Goal: Answer question/provide support: Share knowledge or assist other users

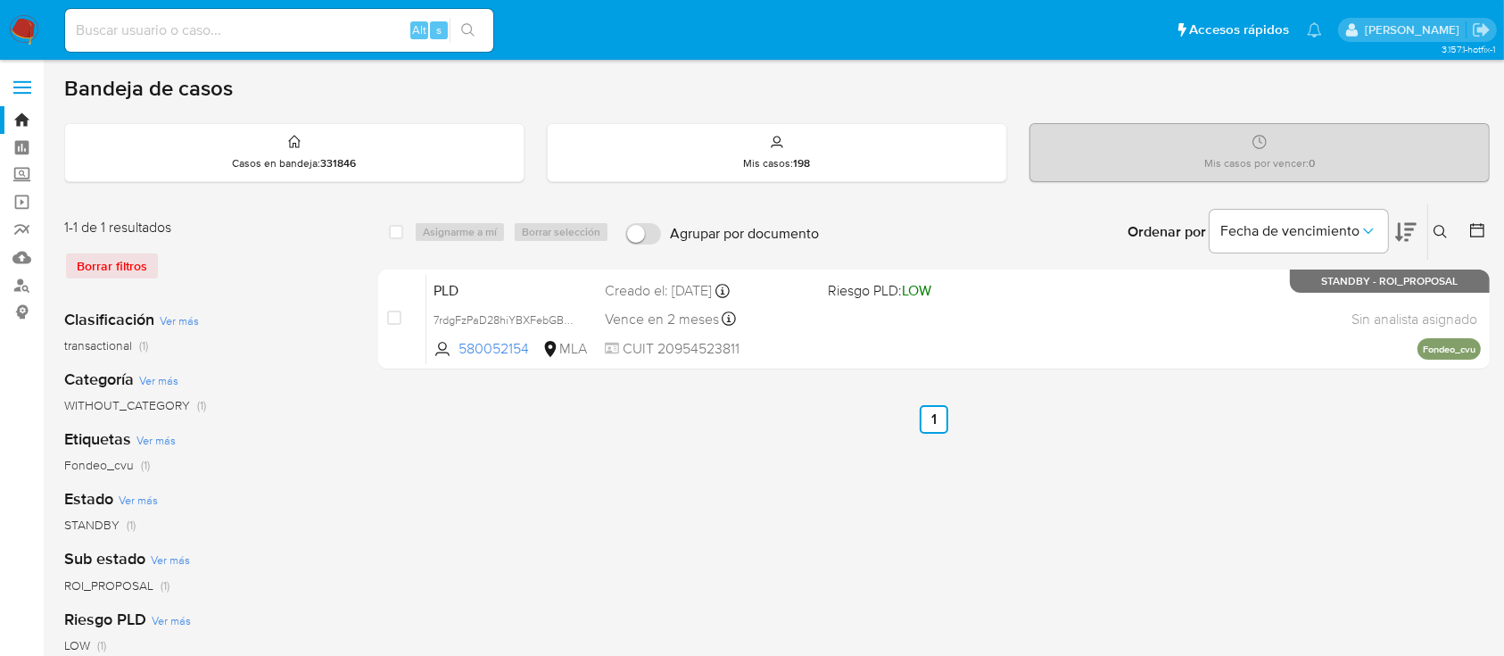
click at [1438, 227] on icon at bounding box center [1441, 232] width 14 height 14
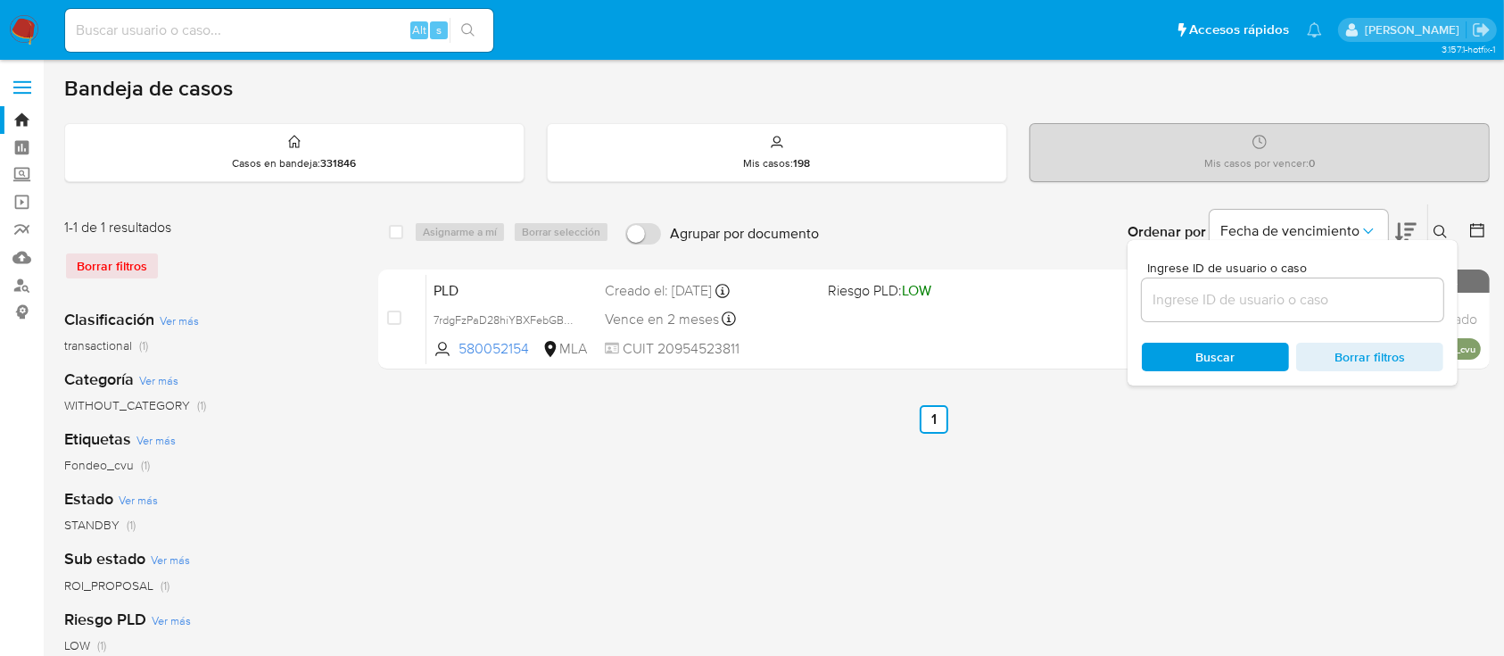
click at [1326, 303] on input at bounding box center [1293, 299] width 302 height 23
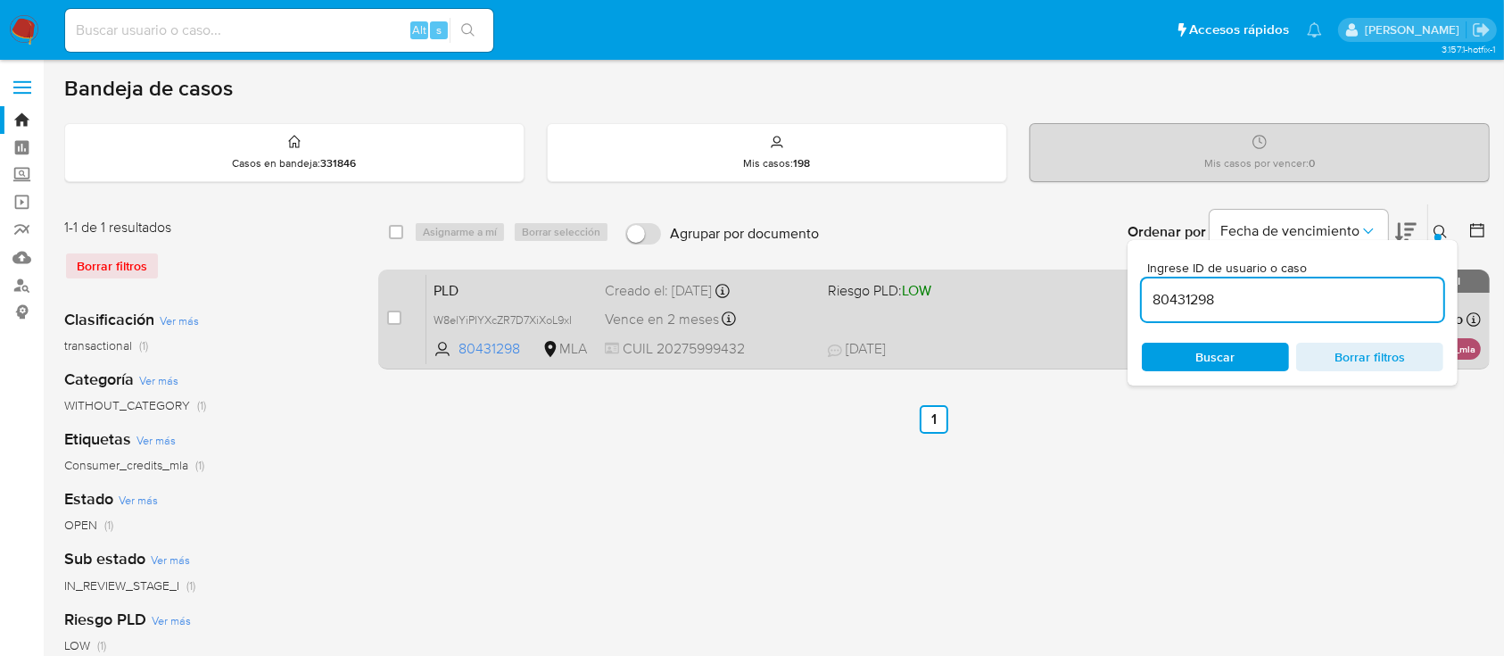
drag, startPoint x: 1441, startPoint y: 223, endPoint x: 1330, endPoint y: 287, distance: 127.9
click at [1440, 225] on icon at bounding box center [1441, 232] width 14 height 14
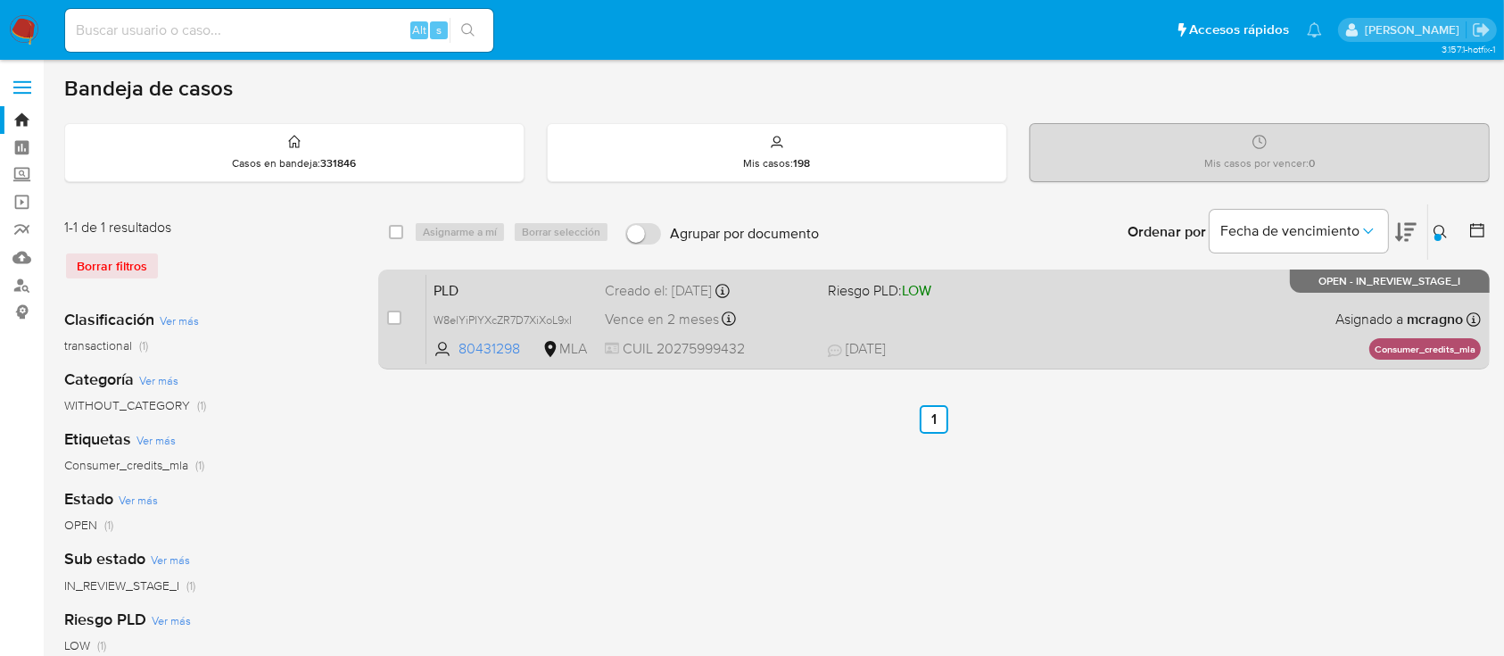
click at [1060, 311] on div "PLD W8elYiPIYXcZR7D7XiXoL9xI 80431298 MLA Riesgo PLD: LOW Creado el: 12/08/2025…" at bounding box center [954, 319] width 1055 height 90
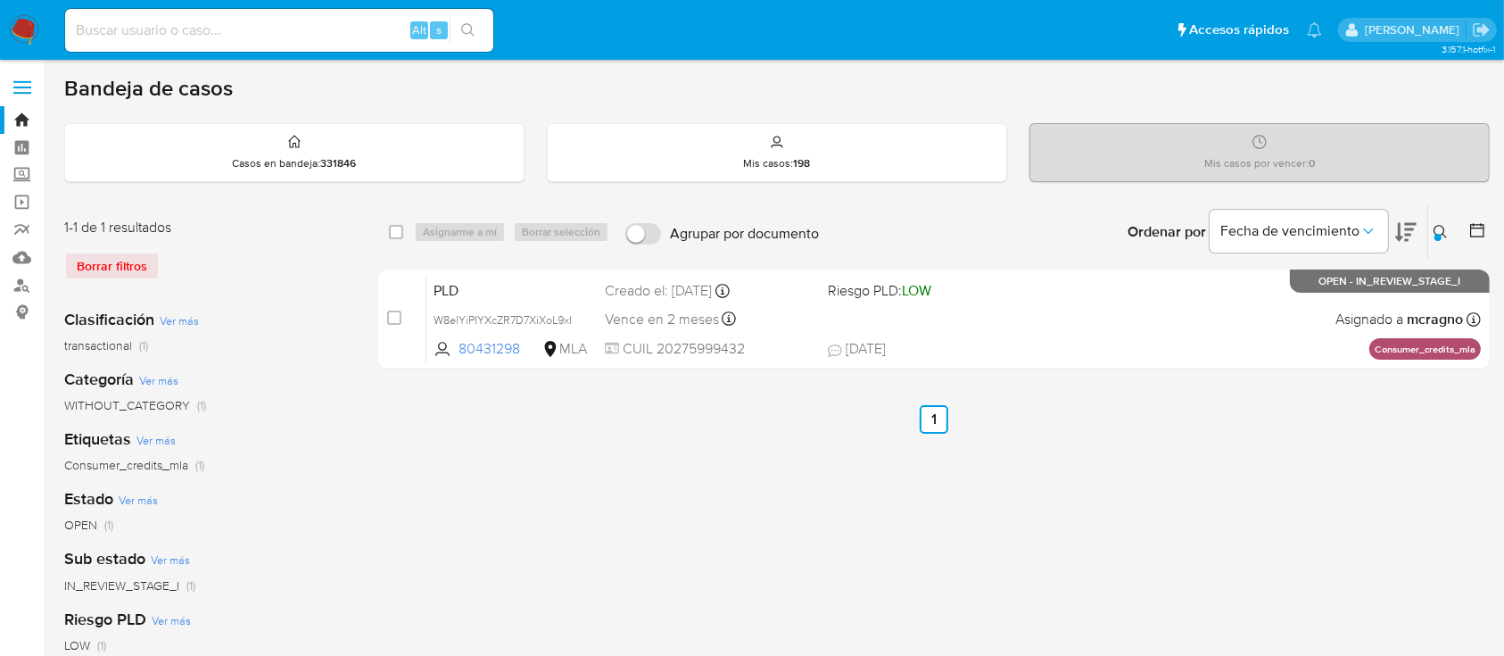
click at [1437, 221] on button at bounding box center [1443, 231] width 29 height 21
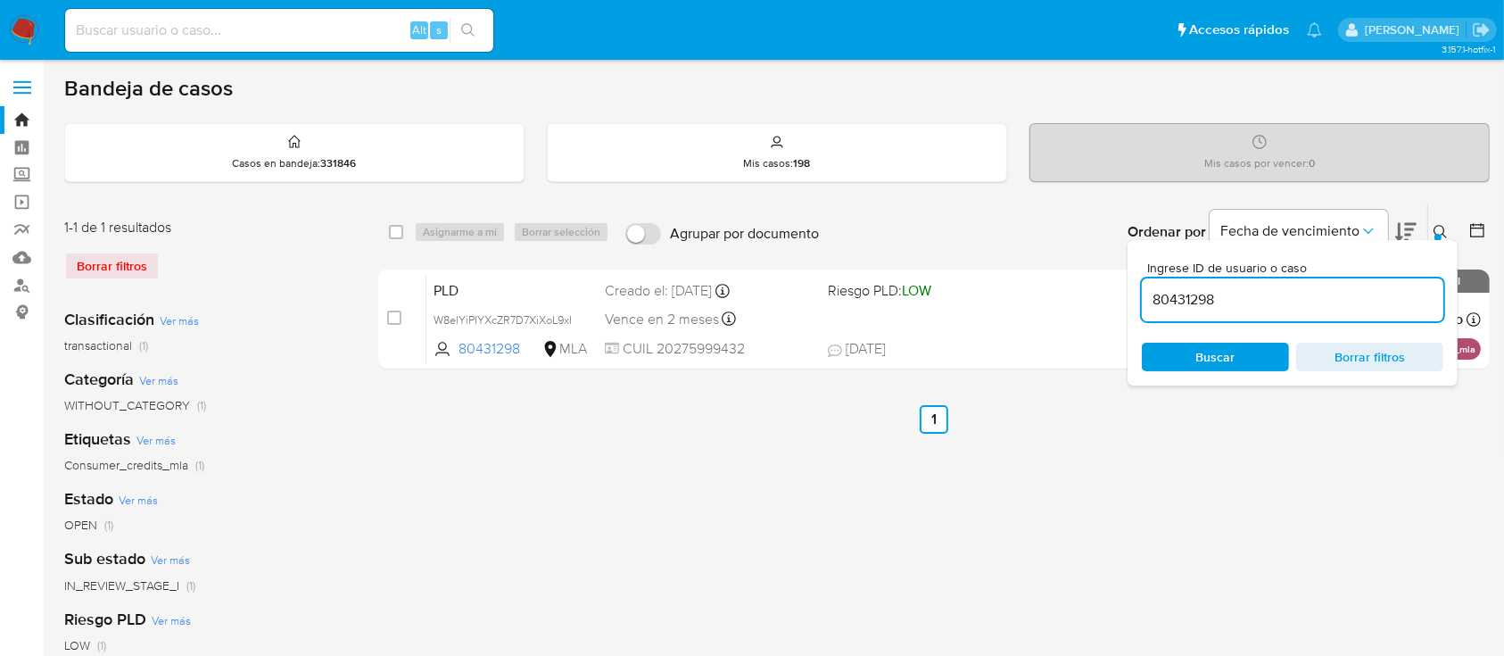
click at [1319, 311] on div "80431298" at bounding box center [1293, 299] width 302 height 43
click at [1320, 306] on input "80431298" at bounding box center [1293, 299] width 302 height 23
paste input "28159692"
click at [1442, 226] on icon at bounding box center [1441, 232] width 14 height 14
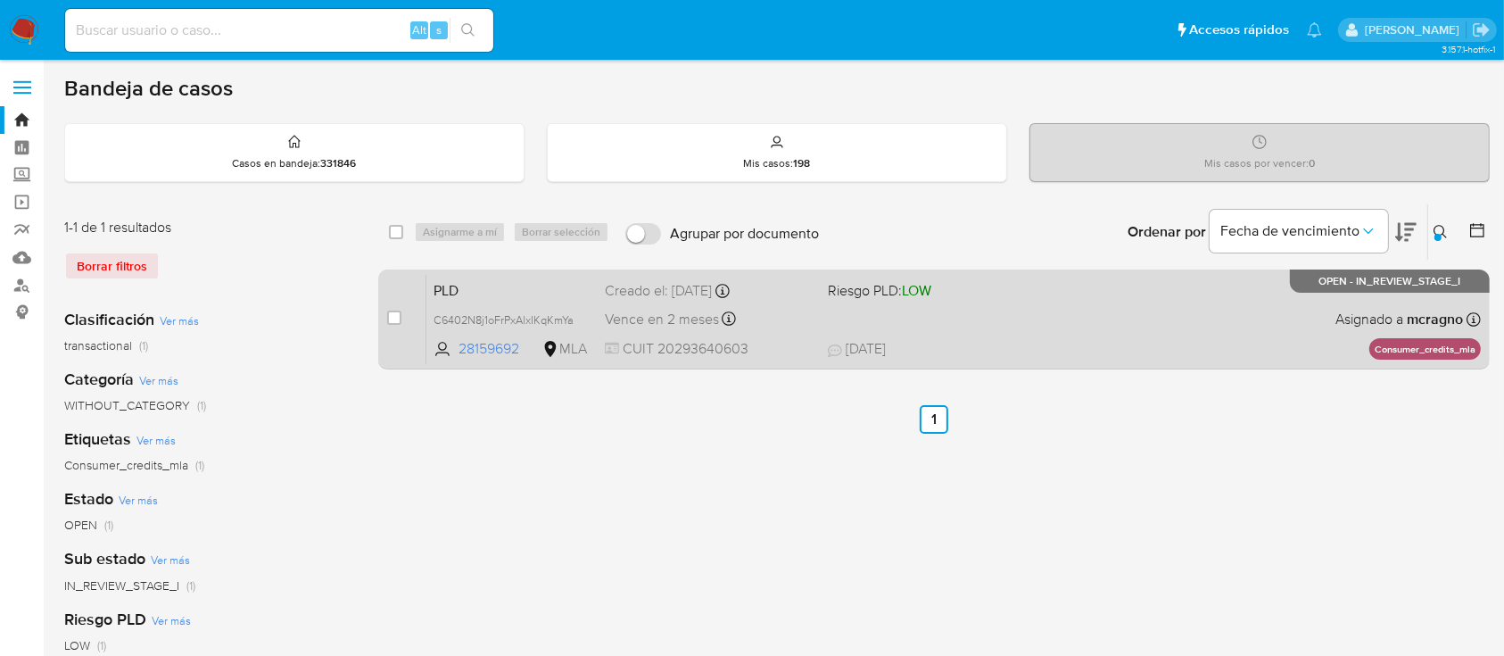
click at [1177, 332] on div "PLD C6402N8j1oFrPxAlxIKqKmYa 28159692 MLA Riesgo PLD: LOW Creado el: 12/08/2025…" at bounding box center [954, 319] width 1055 height 90
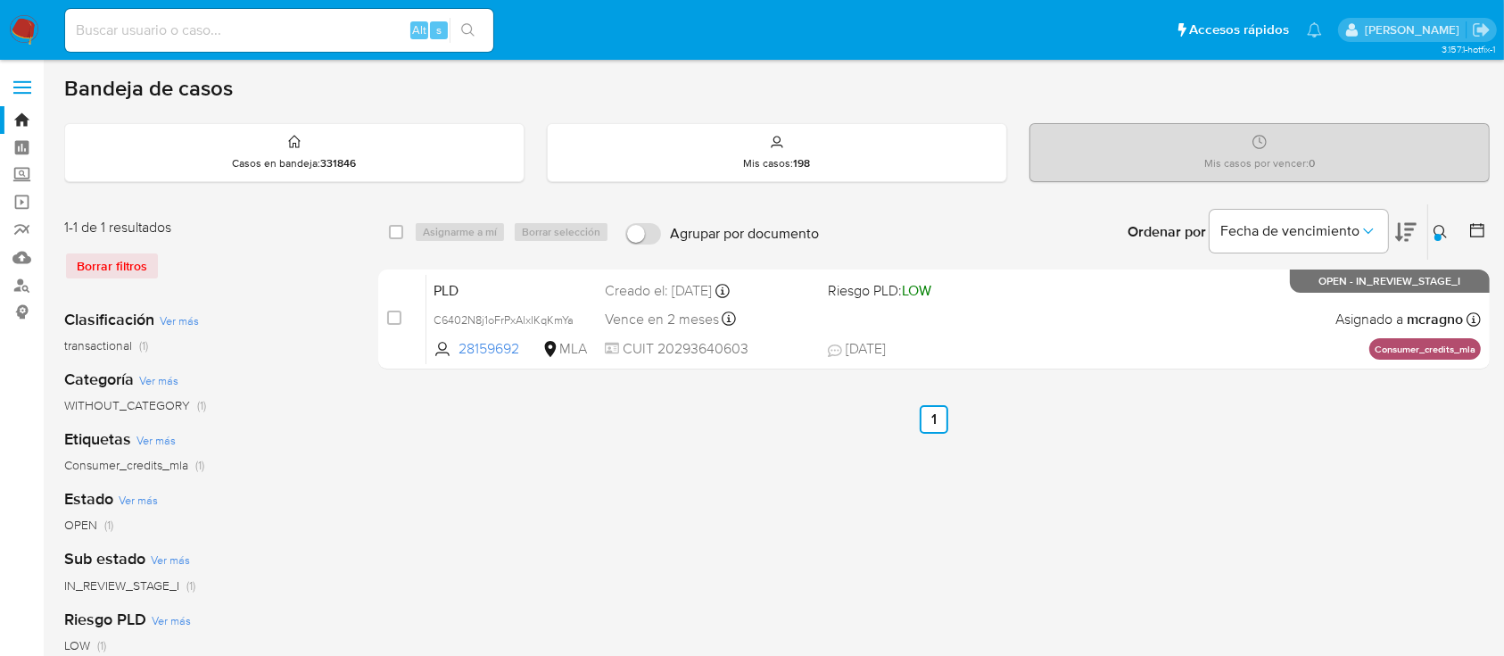
click at [1438, 228] on icon at bounding box center [1441, 232] width 14 height 14
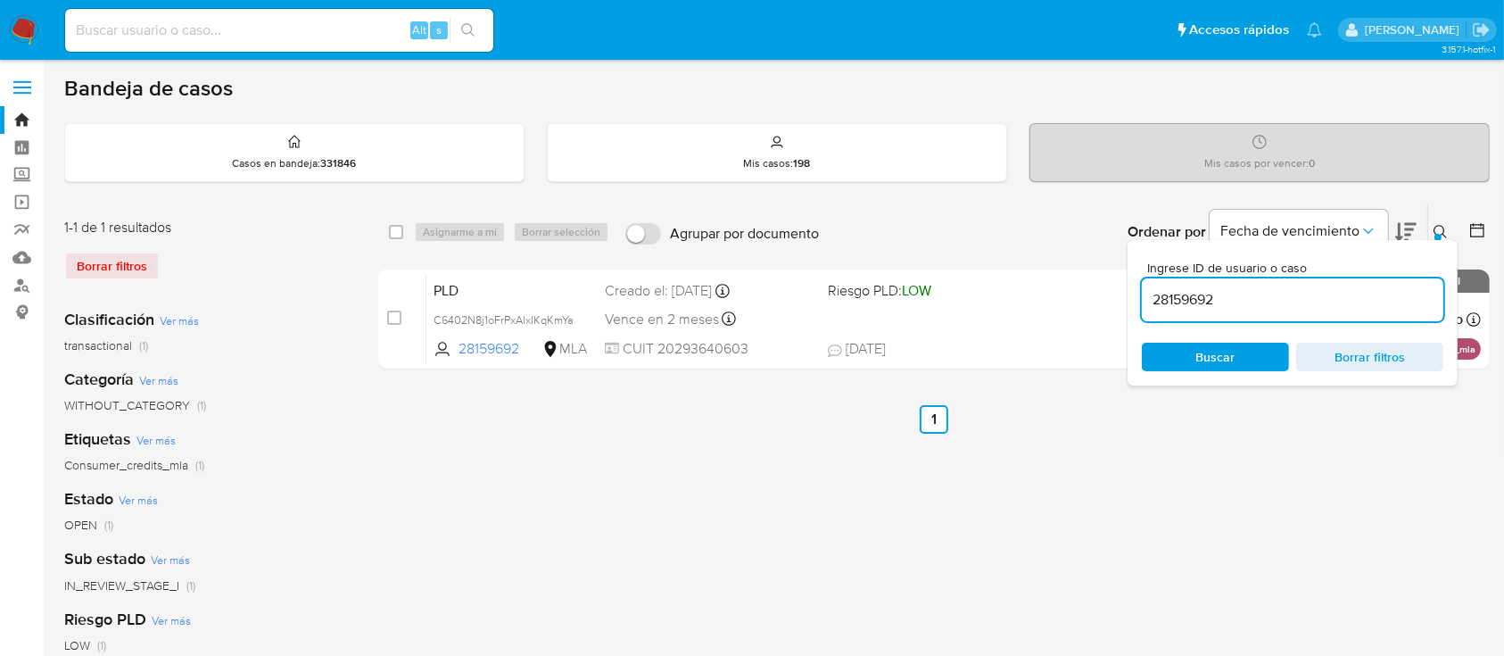
click at [1342, 309] on input "28159692" at bounding box center [1293, 299] width 302 height 23
type input "62763811"
click at [1434, 225] on icon at bounding box center [1441, 232] width 14 height 14
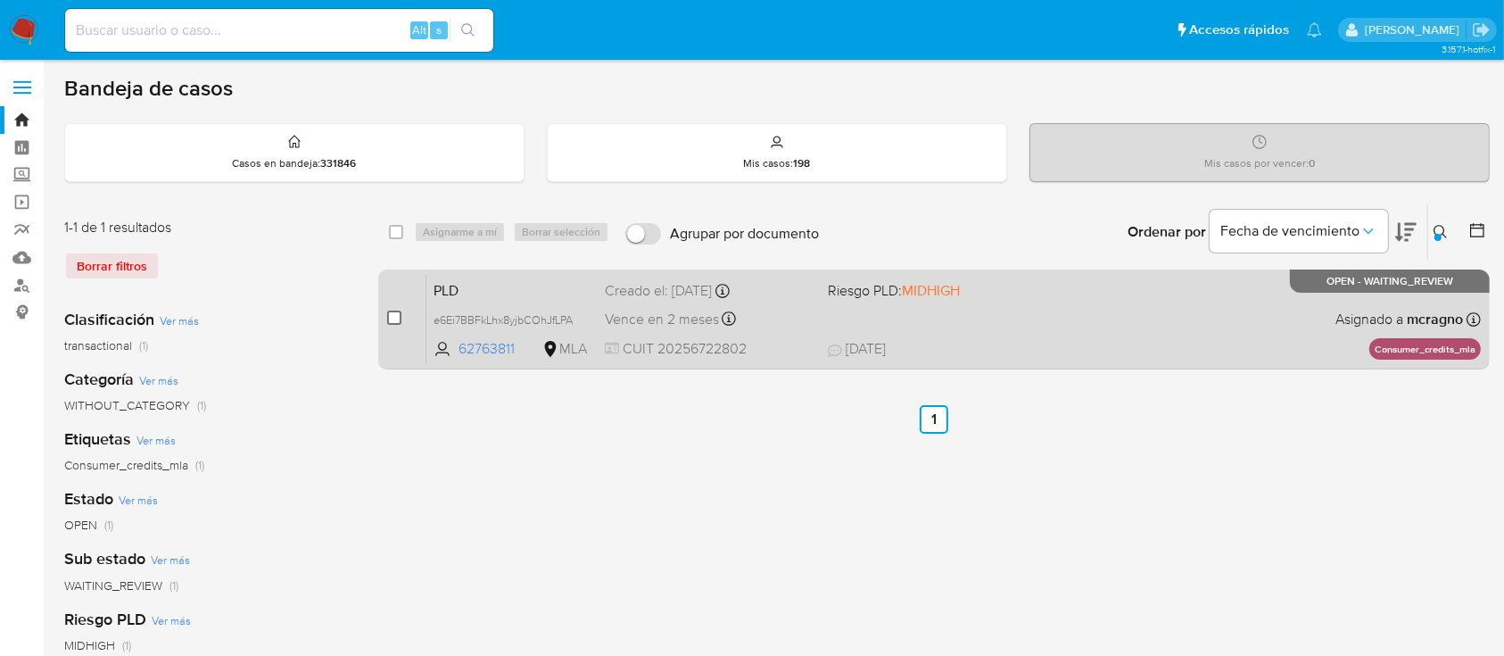
click at [389, 311] on input "checkbox" at bounding box center [394, 318] width 14 height 14
checkbox input "true"
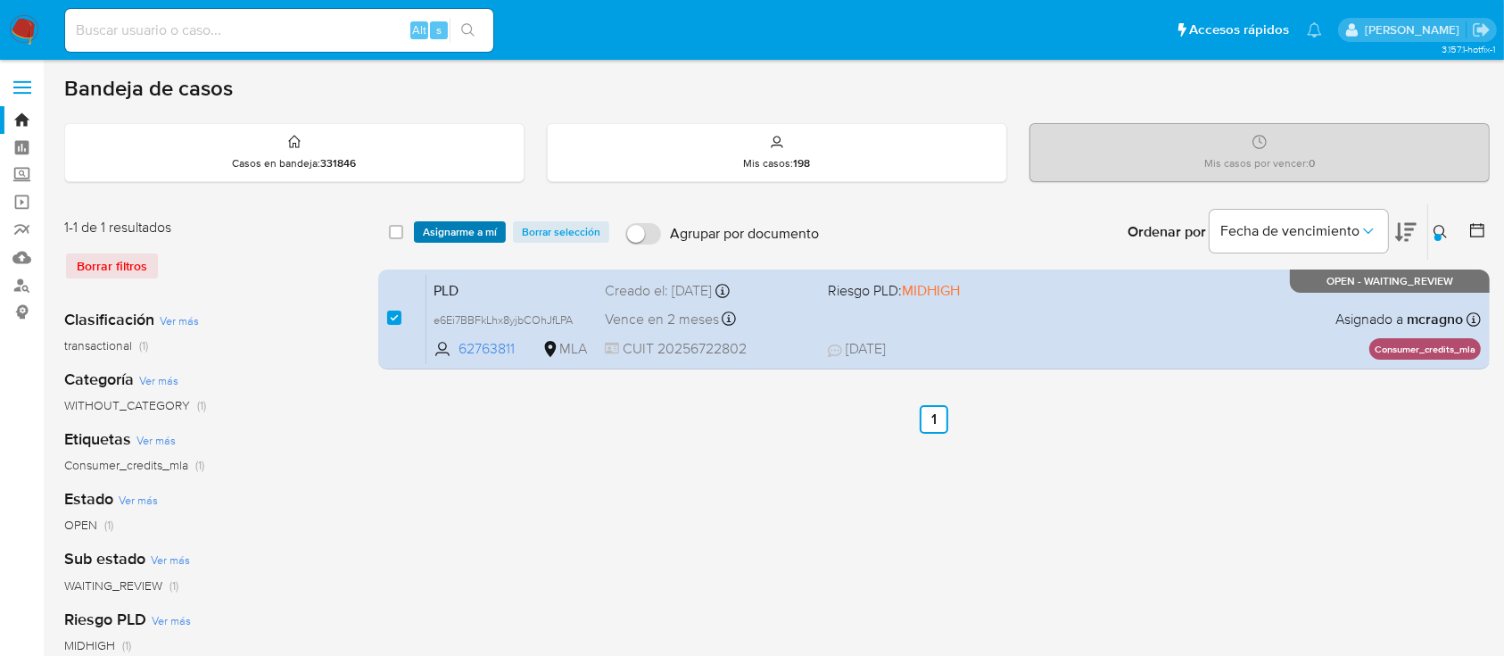
click at [454, 225] on span "Asignarme a mí" at bounding box center [460, 232] width 74 height 18
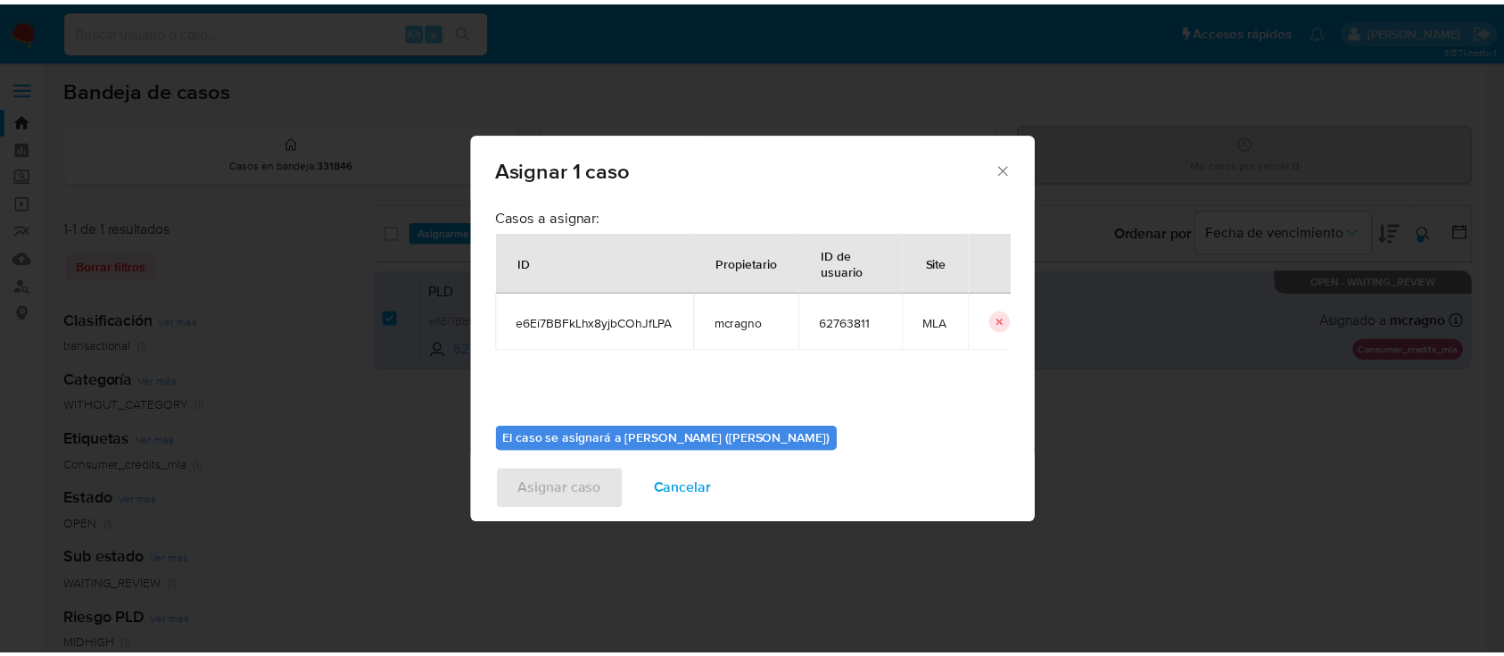
scroll to position [91, 0]
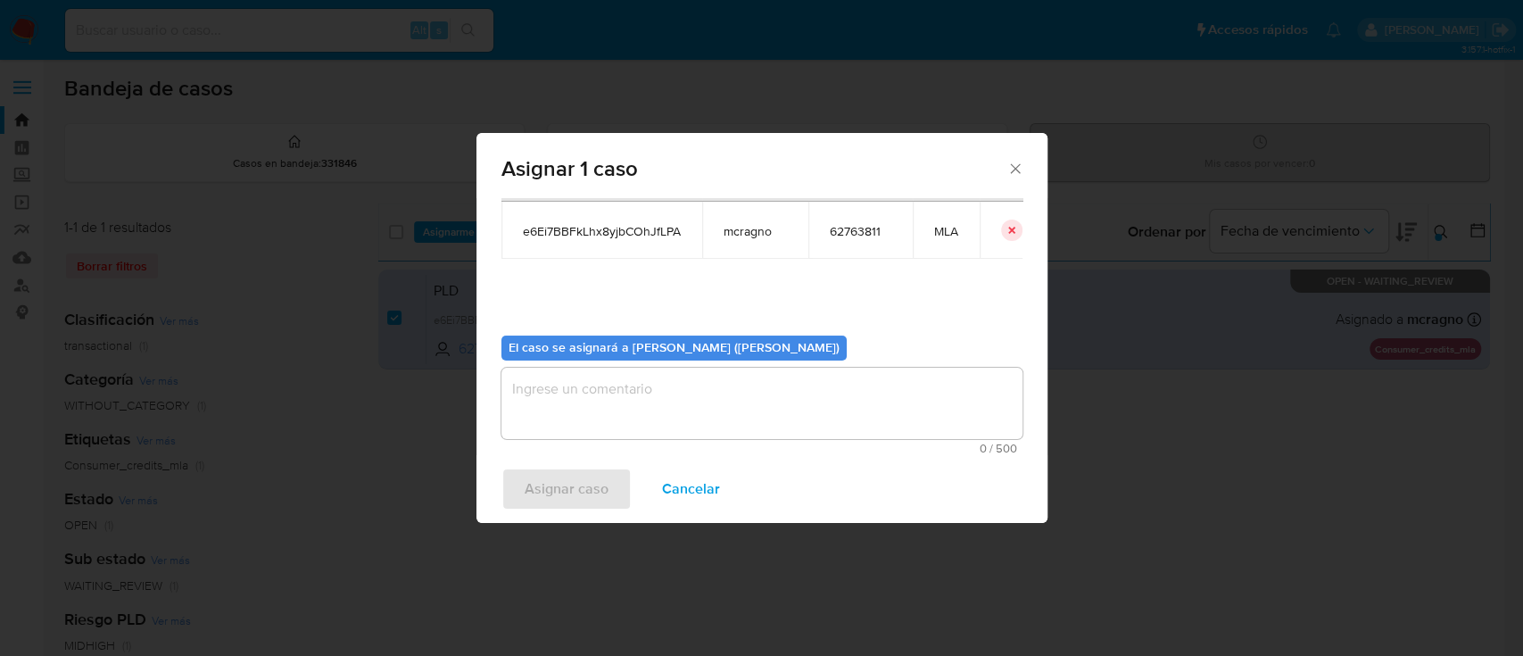
click at [635, 402] on textarea "assign-modal" at bounding box center [761, 403] width 521 height 71
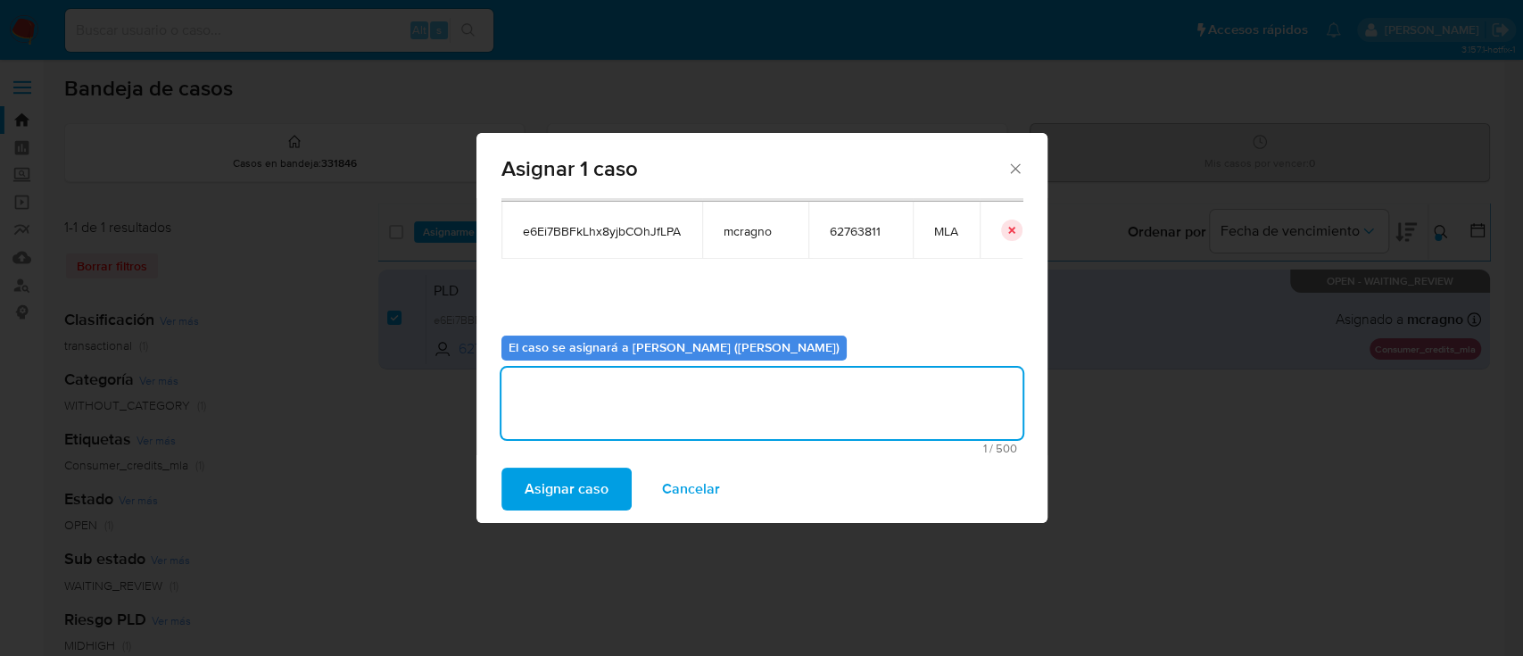
click at [563, 497] on span "Asignar caso" at bounding box center [567, 488] width 84 height 39
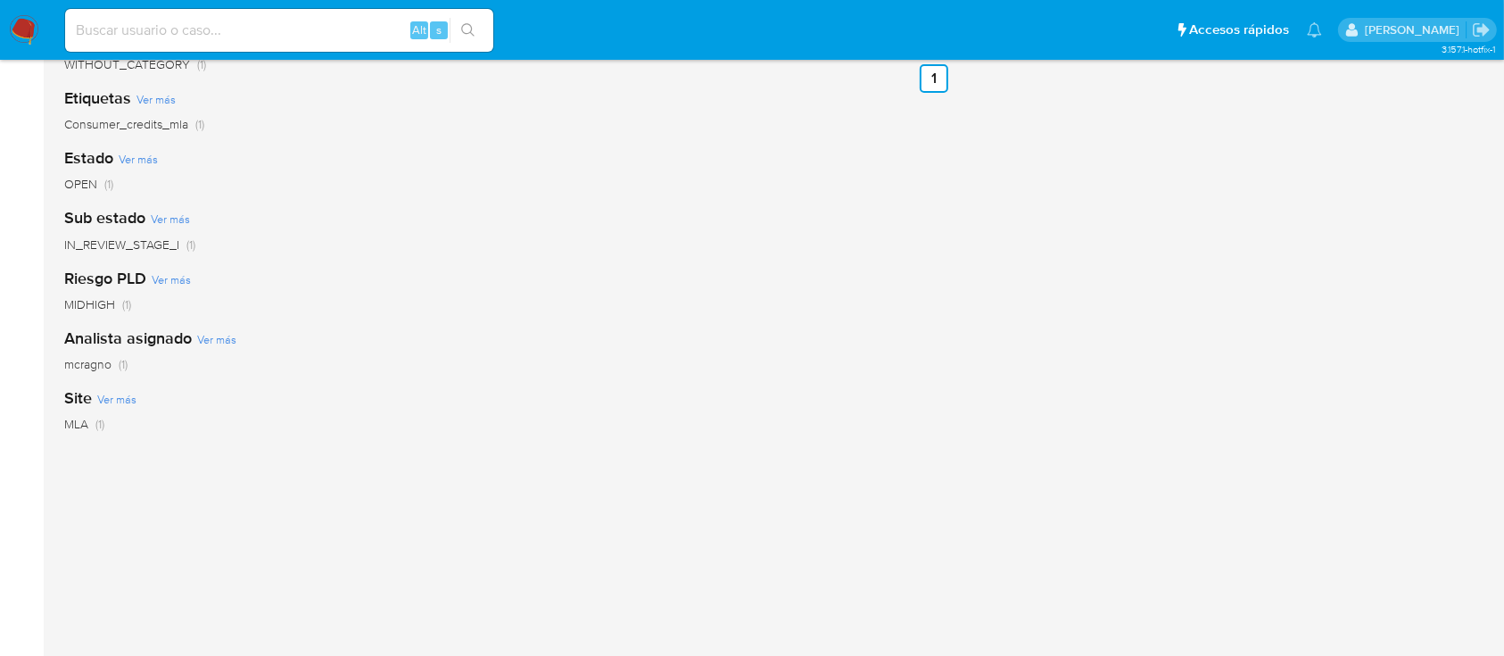
scroll to position [0, 0]
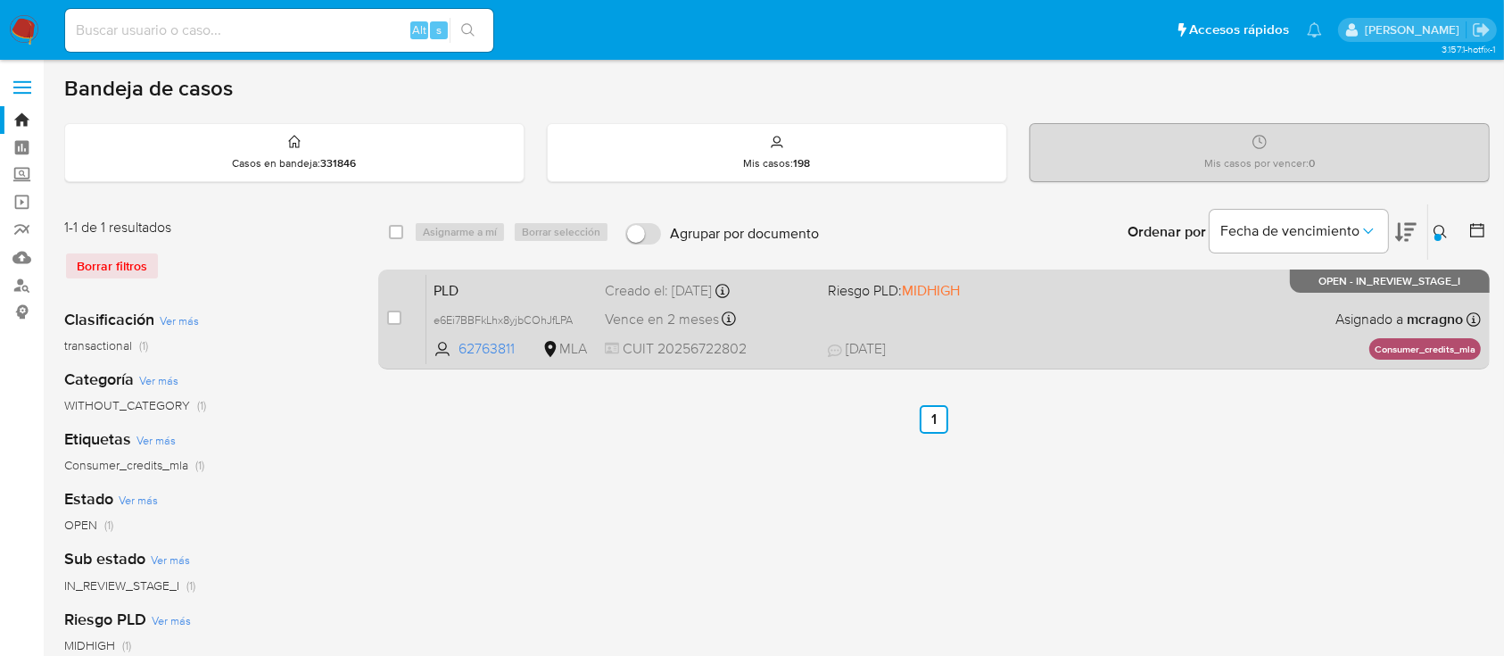
click at [1221, 311] on div "PLD e6Ei7BBFkLhx8yjbCOhJfLPA 62763811 MLA Riesgo PLD: MIDHIGH Creado el: 12/08/…" at bounding box center [954, 319] width 1055 height 90
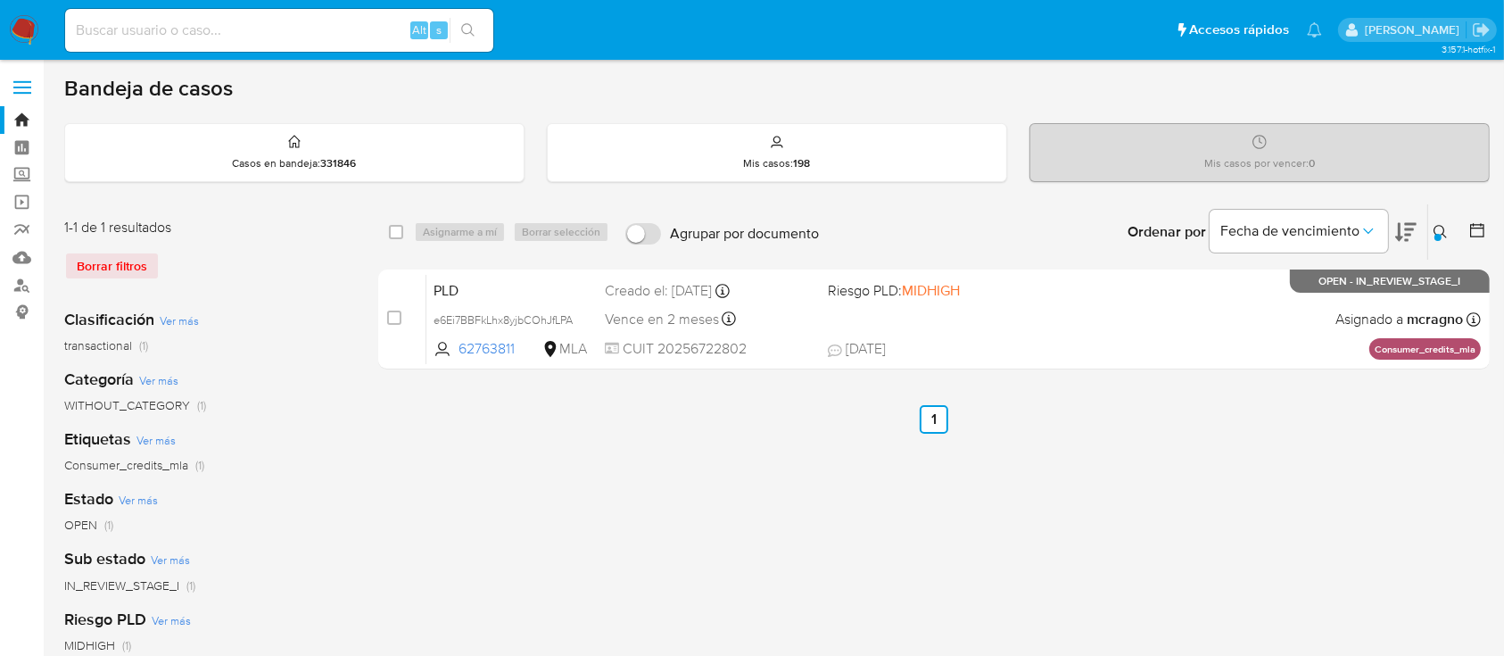
drag, startPoint x: 1430, startPoint y: 230, endPoint x: 1379, endPoint y: 296, distance: 83.9
click at [1433, 232] on button at bounding box center [1443, 231] width 29 height 21
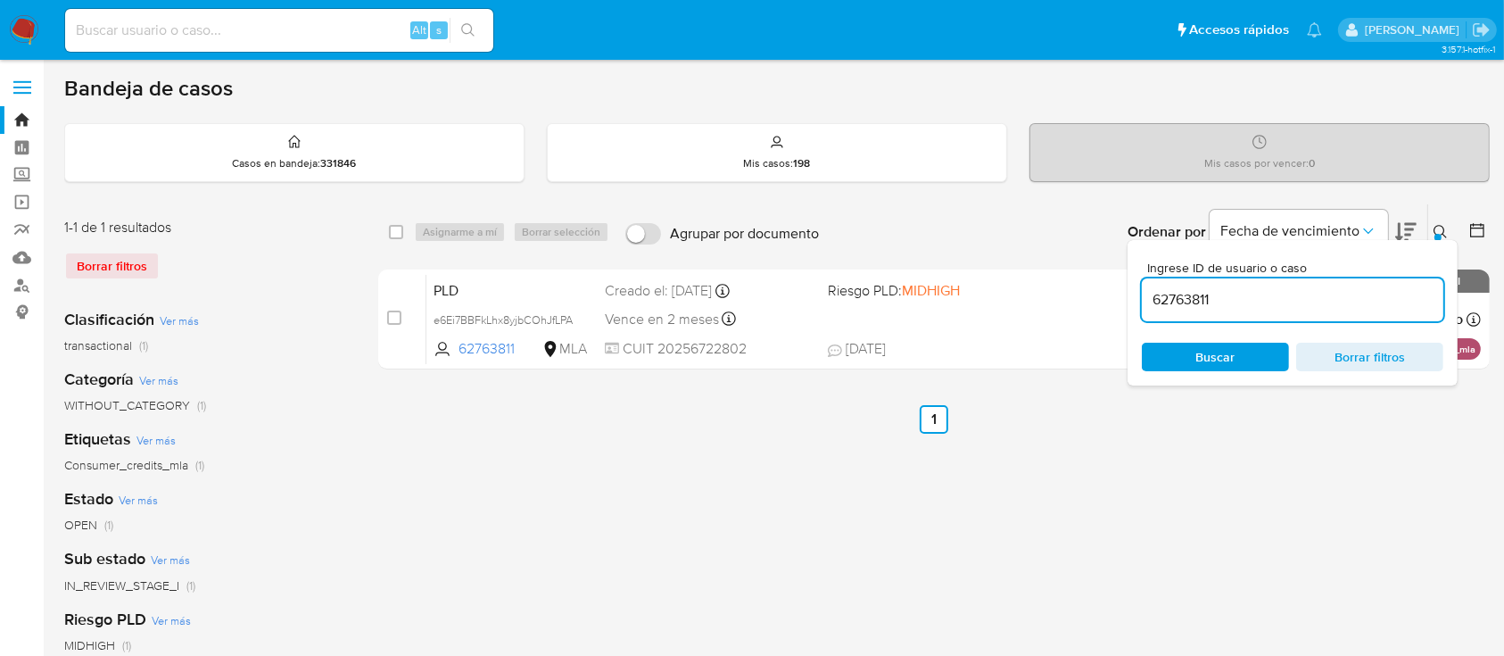
click at [1363, 304] on input "62763811" at bounding box center [1293, 299] width 302 height 23
click at [1441, 228] on icon at bounding box center [1441, 232] width 14 height 14
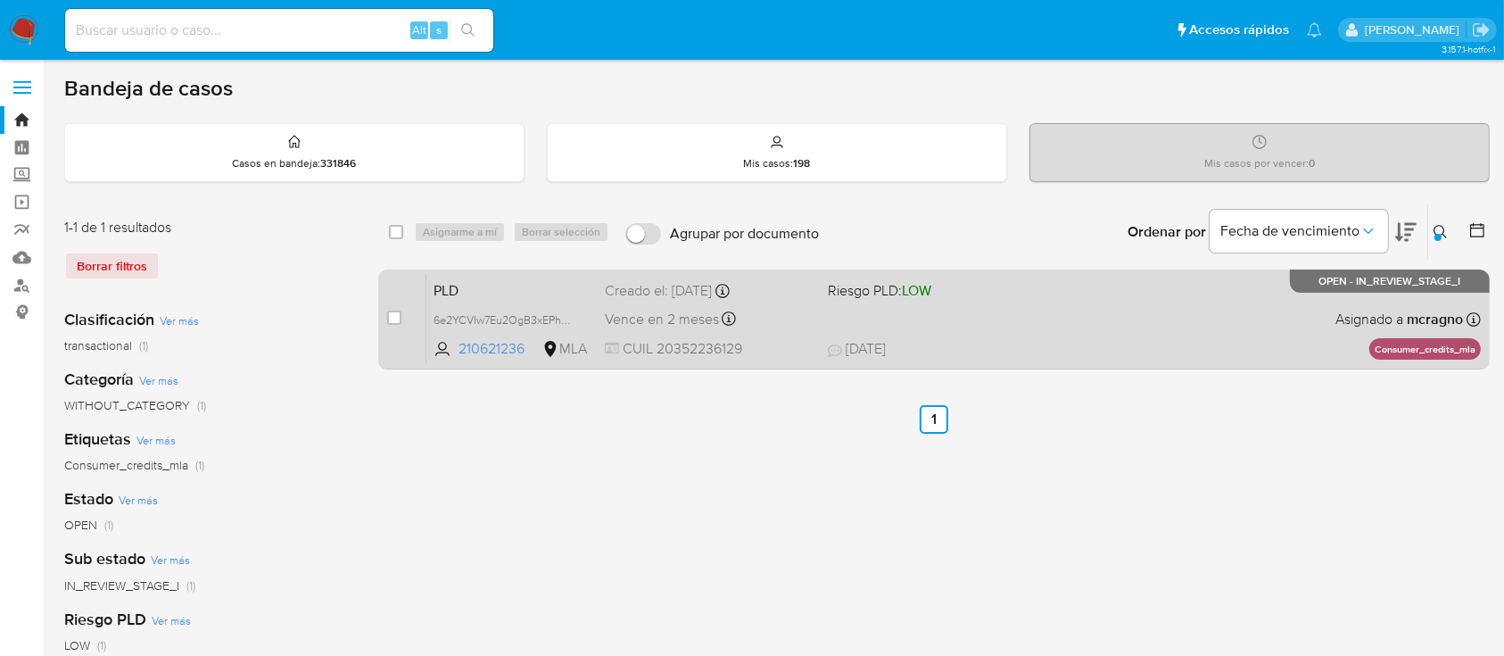
click at [1124, 311] on div "PLD 6e2YCVIw7Eu2OgB3xEPhEVbc 210621236 MLA Riesgo PLD: LOW Creado el: 12/08/202…" at bounding box center [954, 319] width 1055 height 90
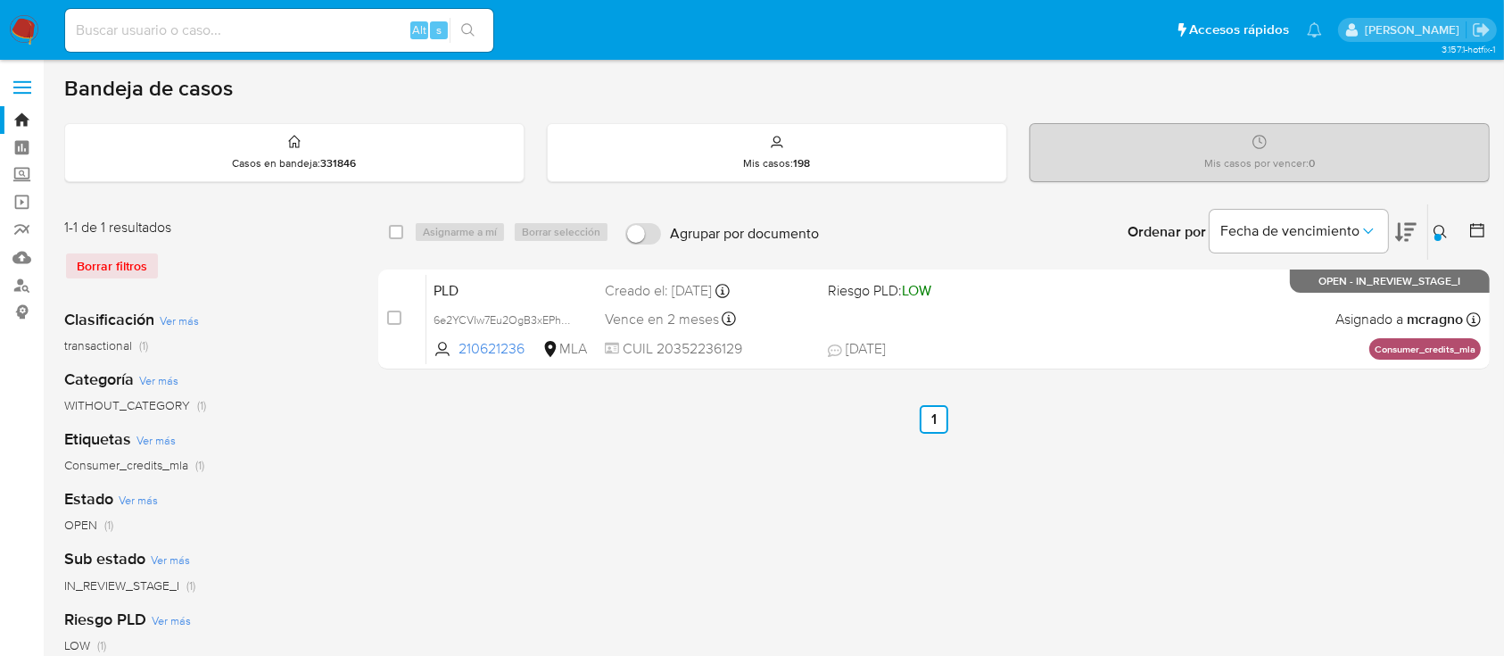
click at [1443, 227] on icon at bounding box center [1440, 231] width 13 height 13
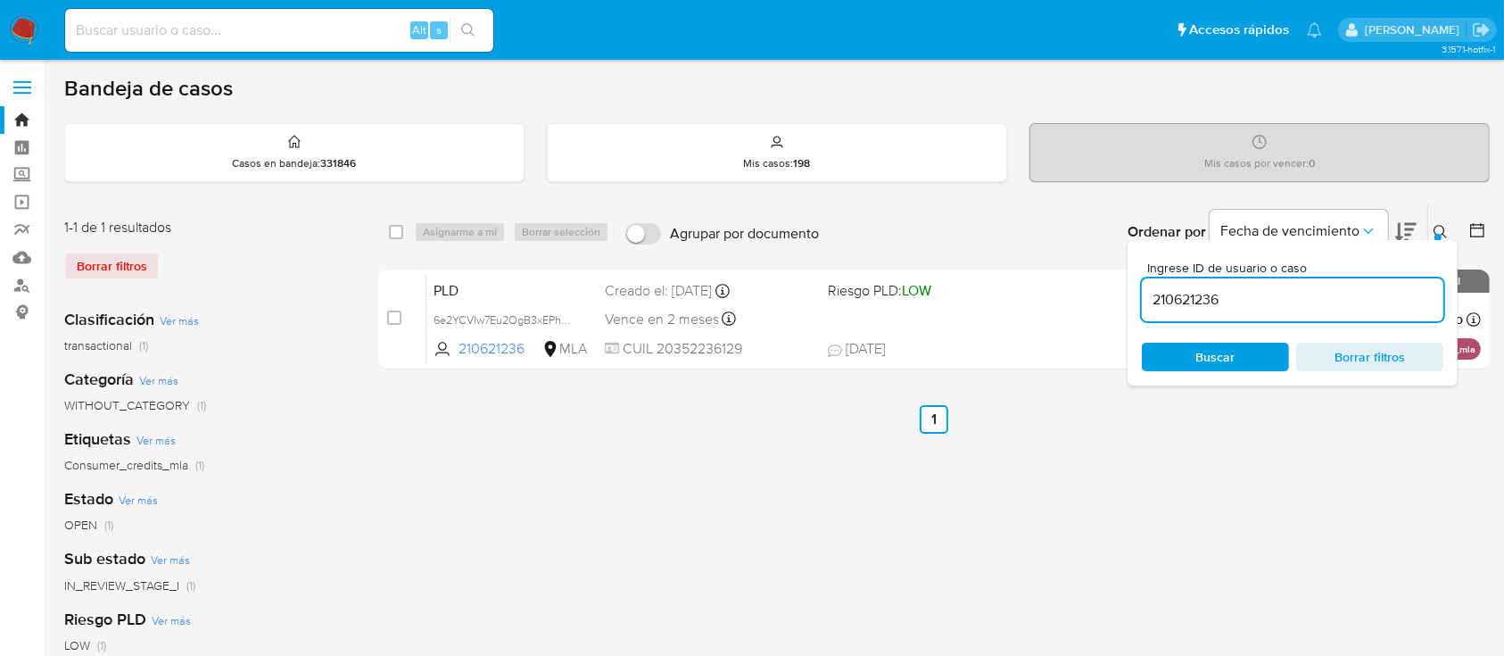
click at [1357, 289] on input "210621236" at bounding box center [1293, 299] width 302 height 23
click at [1433, 225] on button at bounding box center [1443, 231] width 29 height 21
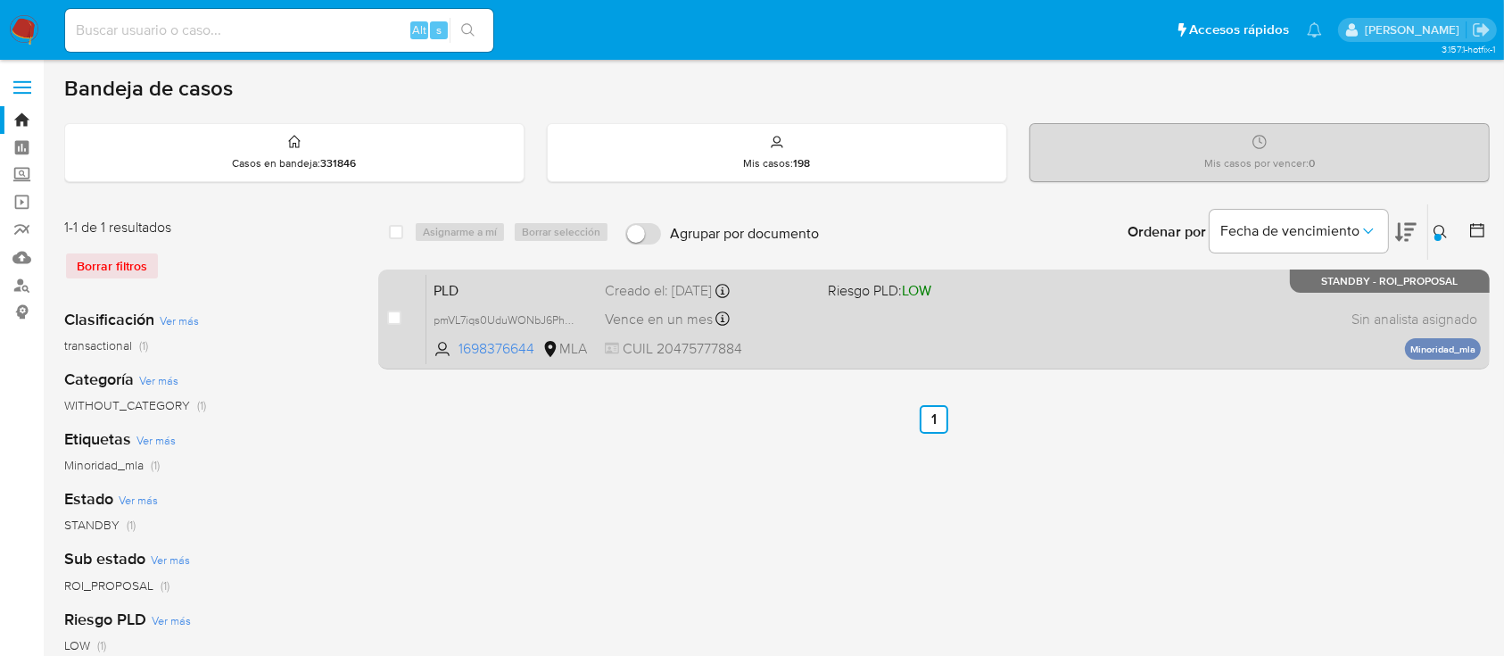
click at [1070, 335] on div "PLD pmVL7iqs0UduWONbJ6Ph3h7s 1698376644 MLA Riesgo PLD: LOW Creado el: 12/07/20…" at bounding box center [954, 319] width 1055 height 90
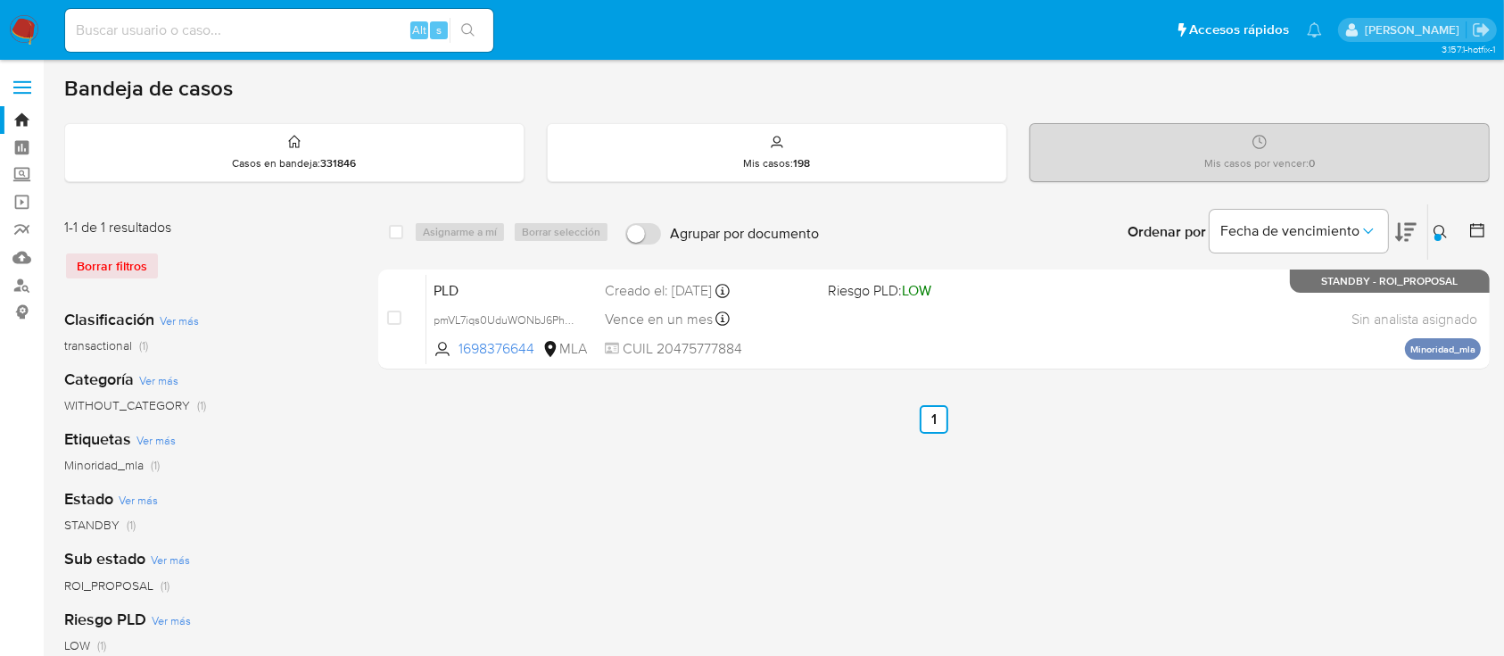
drag, startPoint x: 1439, startPoint y: 232, endPoint x: 1315, endPoint y: 296, distance: 139.7
click at [1439, 234] on div at bounding box center [1438, 237] width 7 height 7
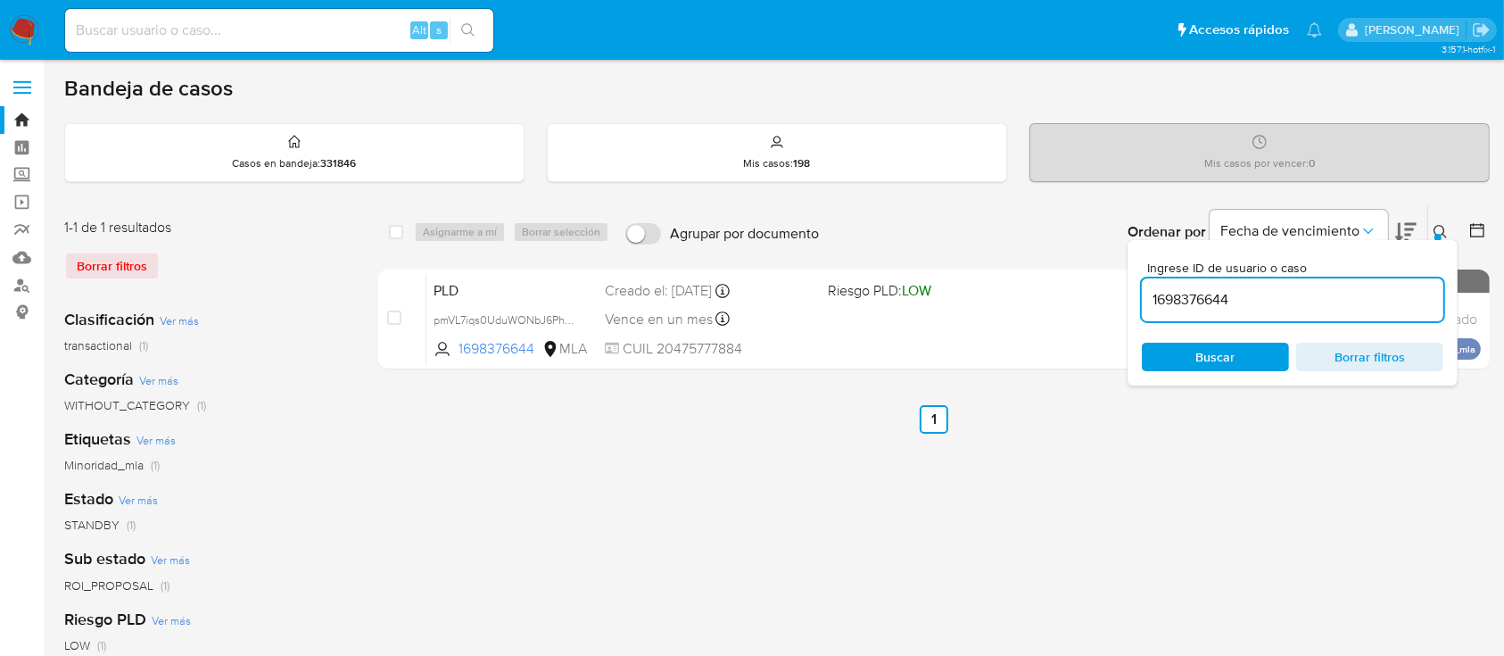
click at [1312, 296] on input "1698376644" at bounding box center [1293, 299] width 302 height 23
click at [1445, 225] on icon at bounding box center [1441, 232] width 14 height 14
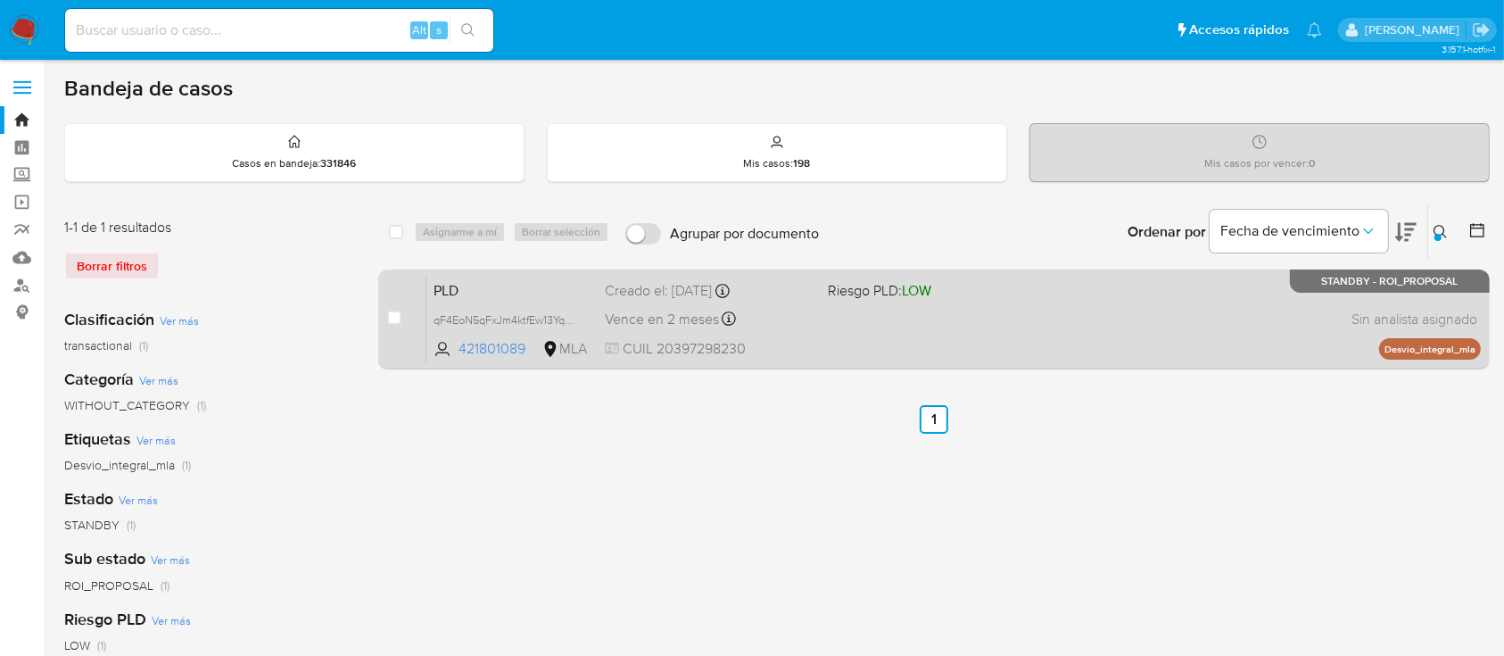
click at [1176, 312] on div "PLD qF4EoN5qFxJm4ktfEw13YqBe 421801089 MLA Riesgo PLD: LOW Creado el: 12/08/202…" at bounding box center [954, 319] width 1055 height 90
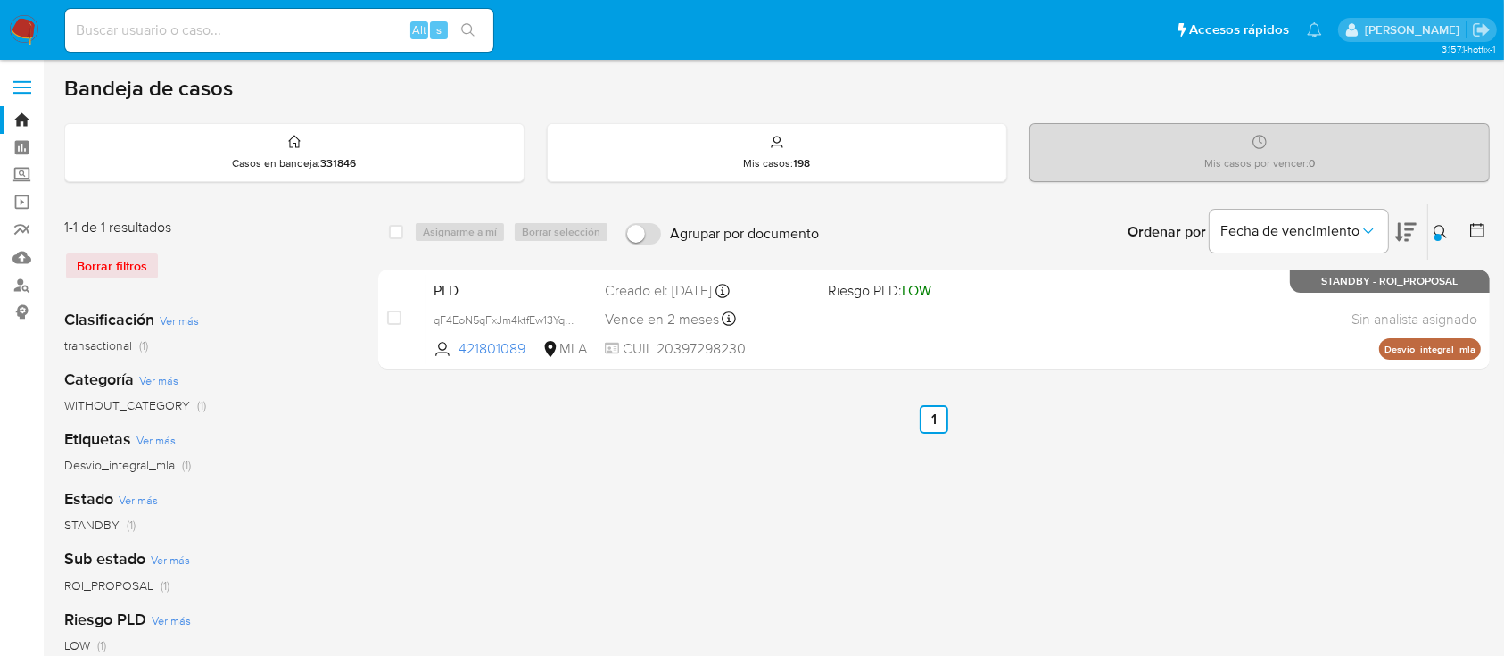
click at [1441, 225] on icon at bounding box center [1441, 232] width 14 height 14
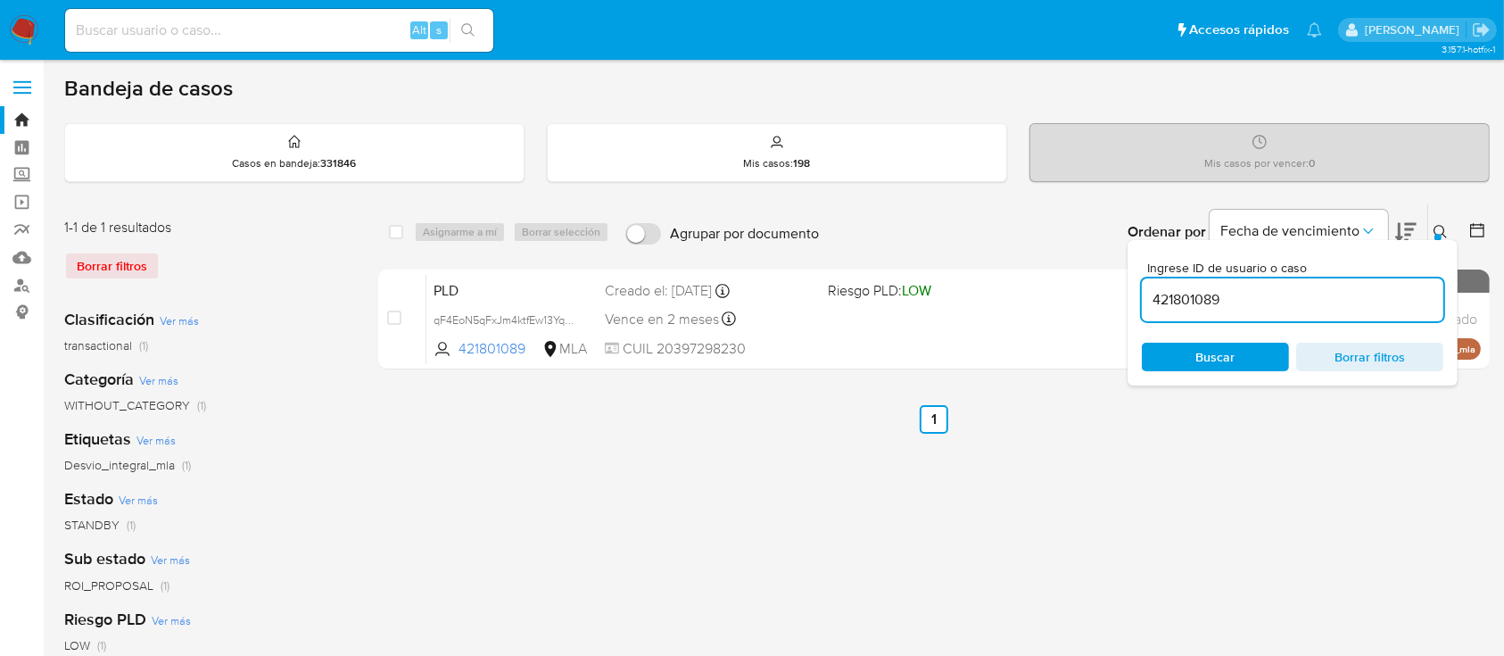
click at [1332, 292] on input "421801089" at bounding box center [1293, 299] width 302 height 23
type input "2563483928"
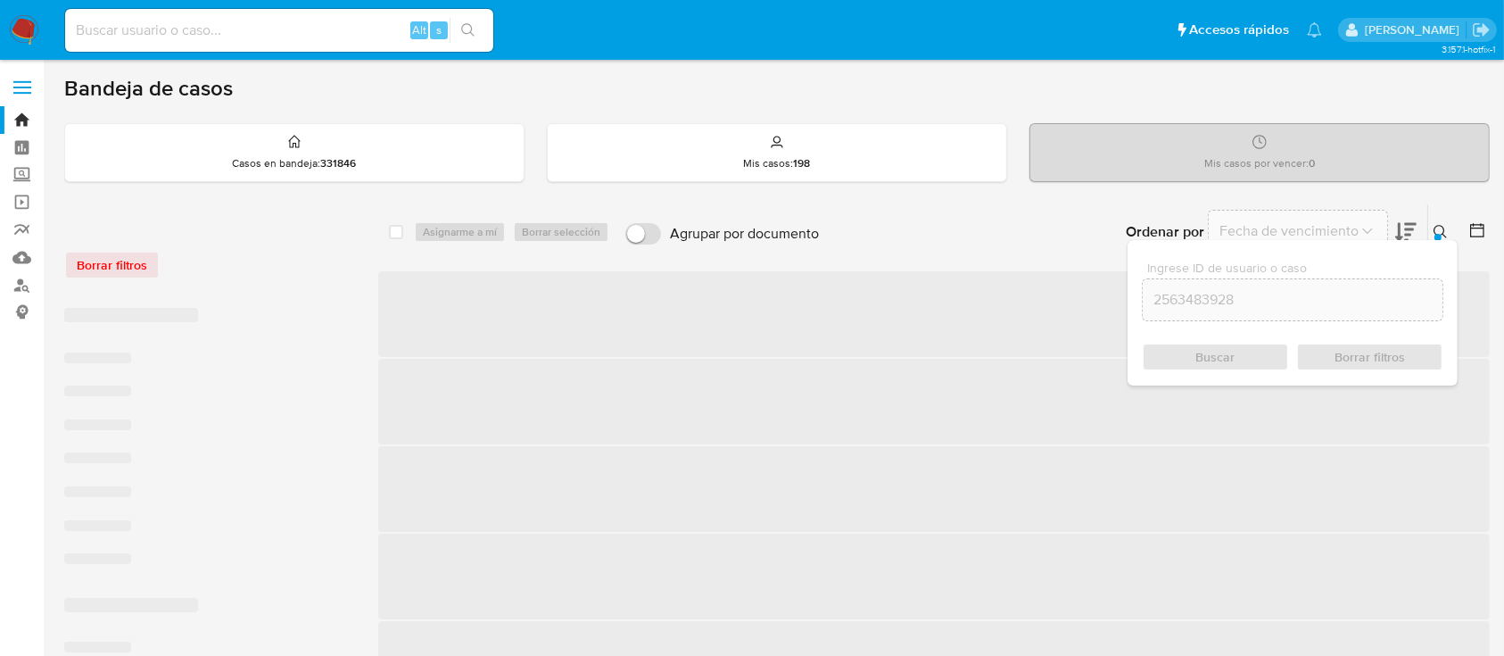
click at [1442, 226] on icon at bounding box center [1441, 232] width 14 height 14
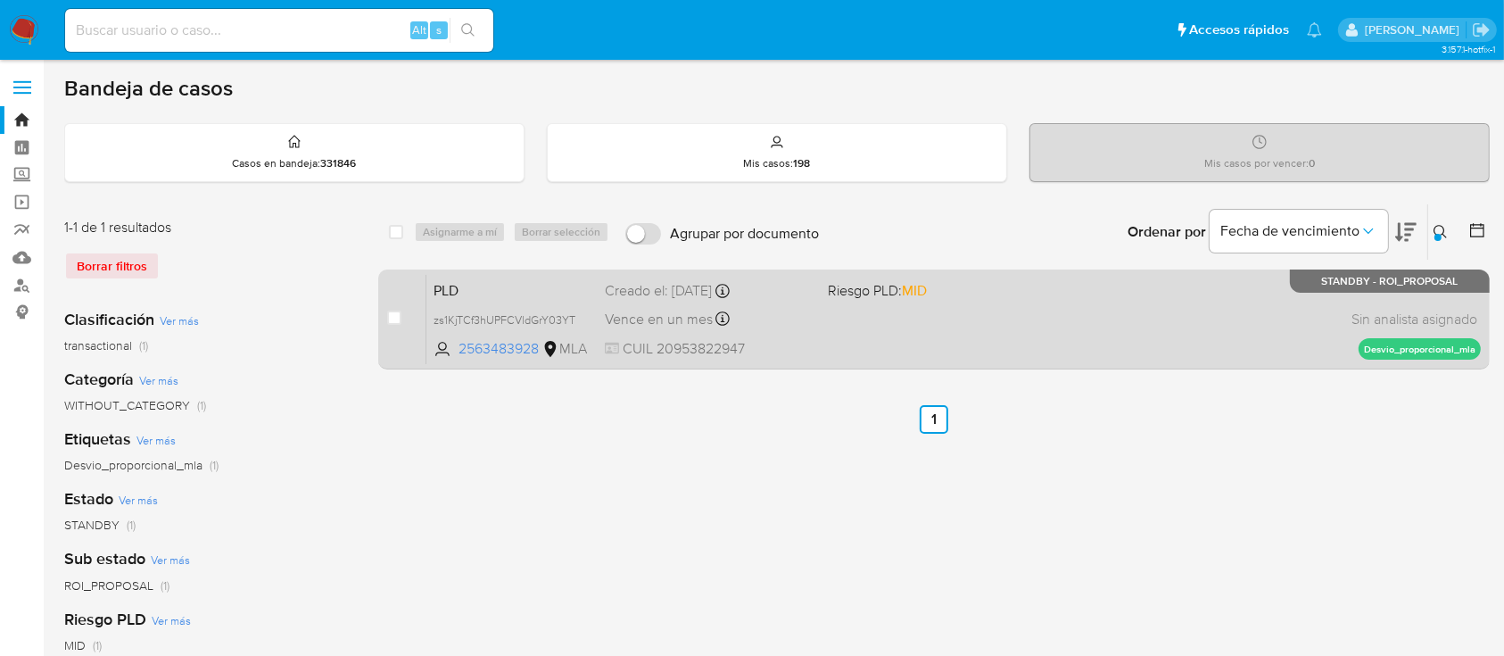
click at [1140, 301] on div "PLD zs1KjTCf3hUPFCVldGrY03YT 2563483928 MLA Riesgo PLD: MID Creado el: 12/08/20…" at bounding box center [954, 319] width 1055 height 90
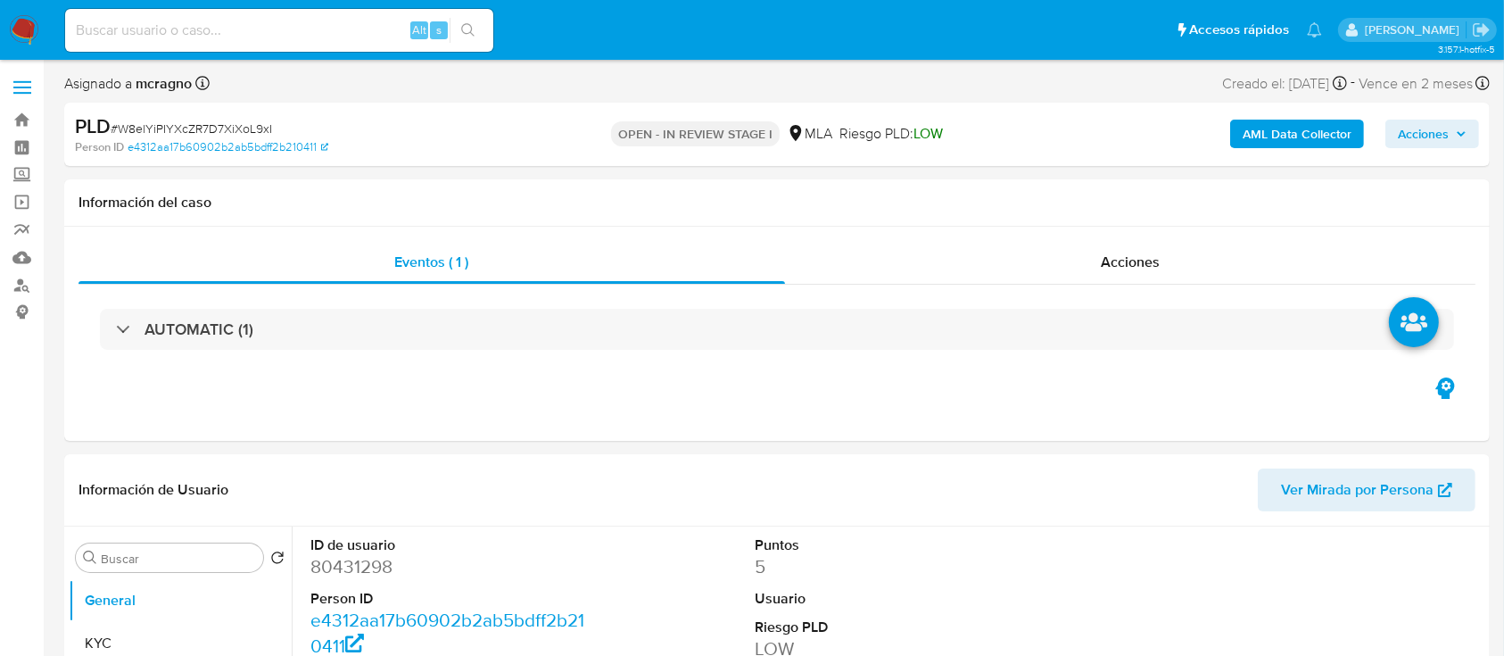
select select "10"
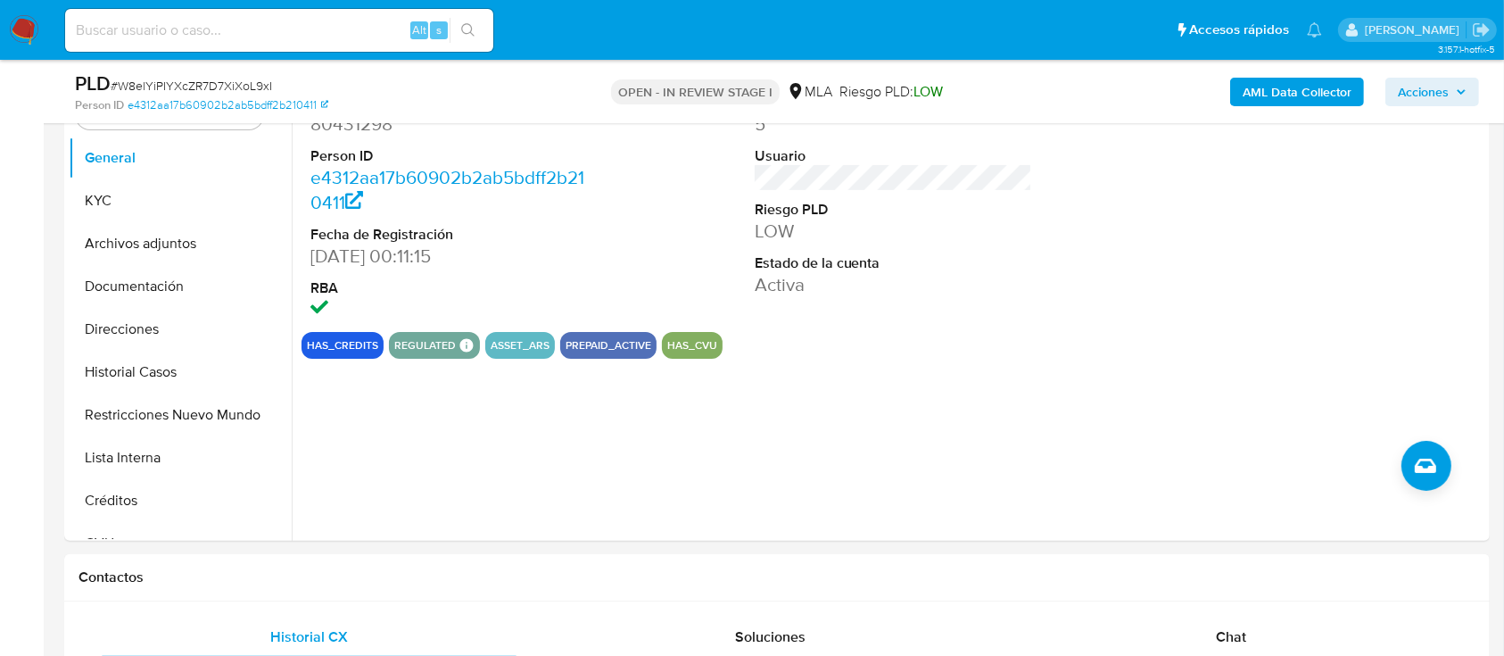
scroll to position [476, 0]
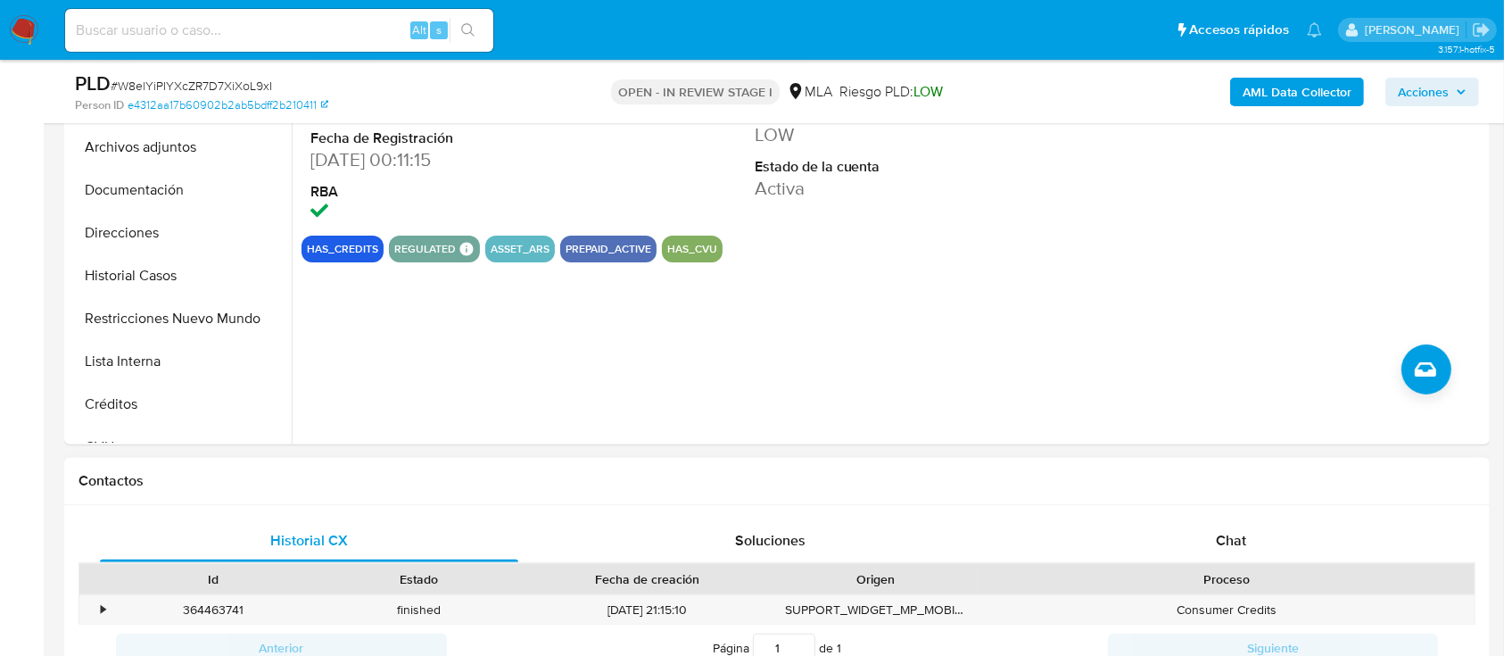
click at [1256, 570] on div "Proceso" at bounding box center [1226, 579] width 471 height 18
click at [1266, 539] on div "Chat" at bounding box center [1232, 540] width 418 height 43
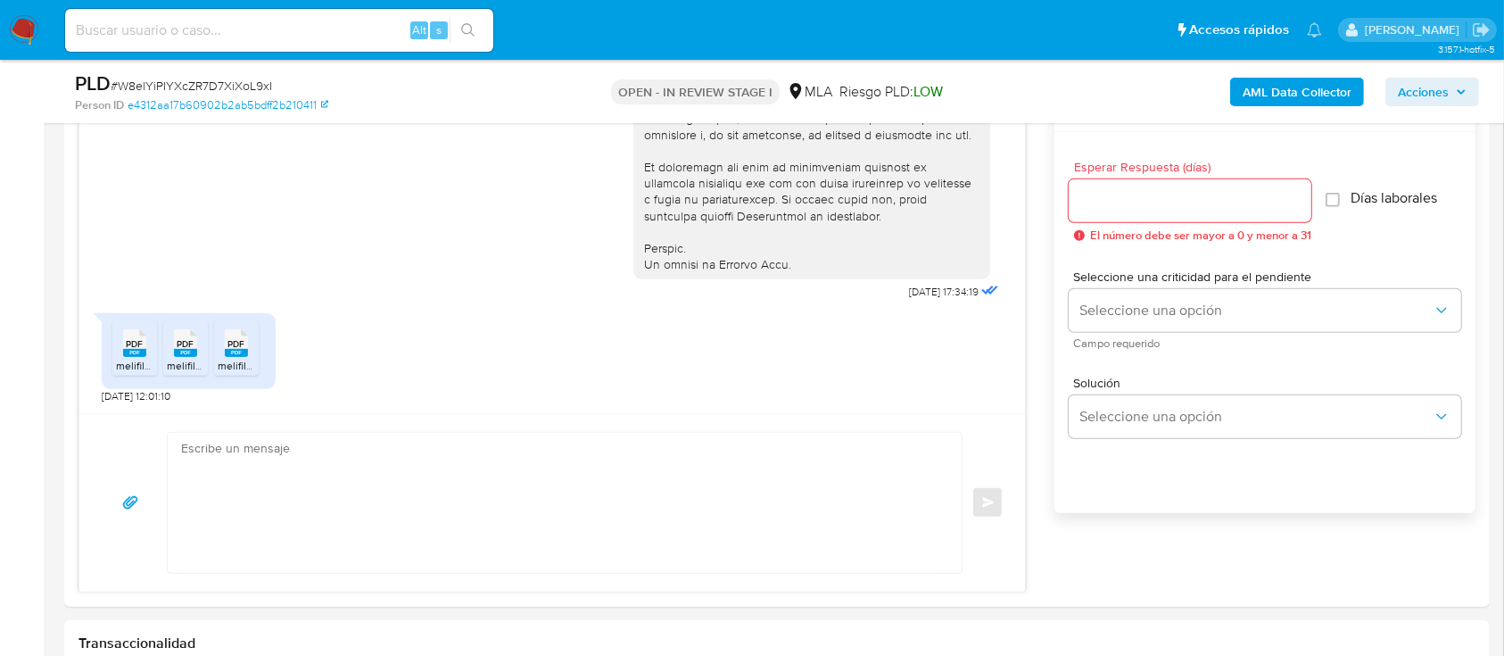
scroll to position [1071, 0]
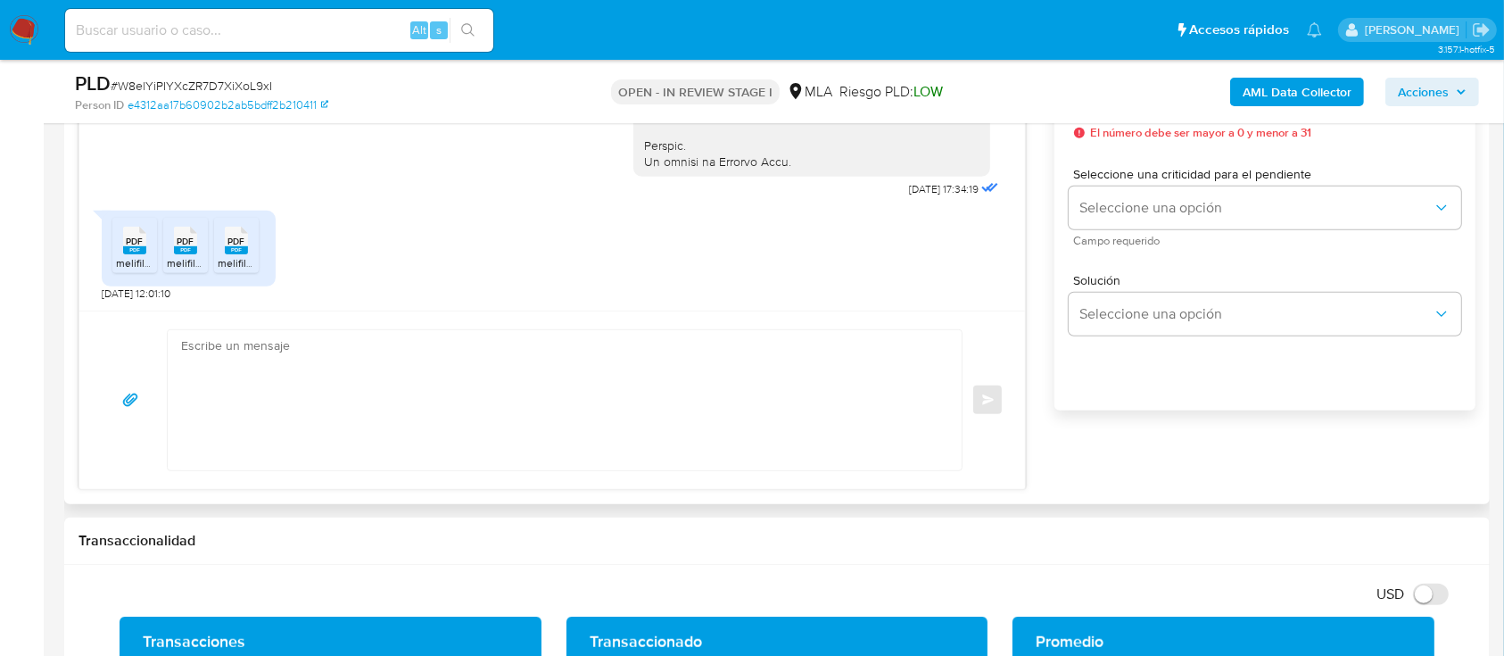
click at [650, 356] on textarea at bounding box center [560, 400] width 758 height 140
paste textarea "Hola Carlos Alberto Argañaraz, Muchas gracias por tu respuesta. Ademas, necesit…"
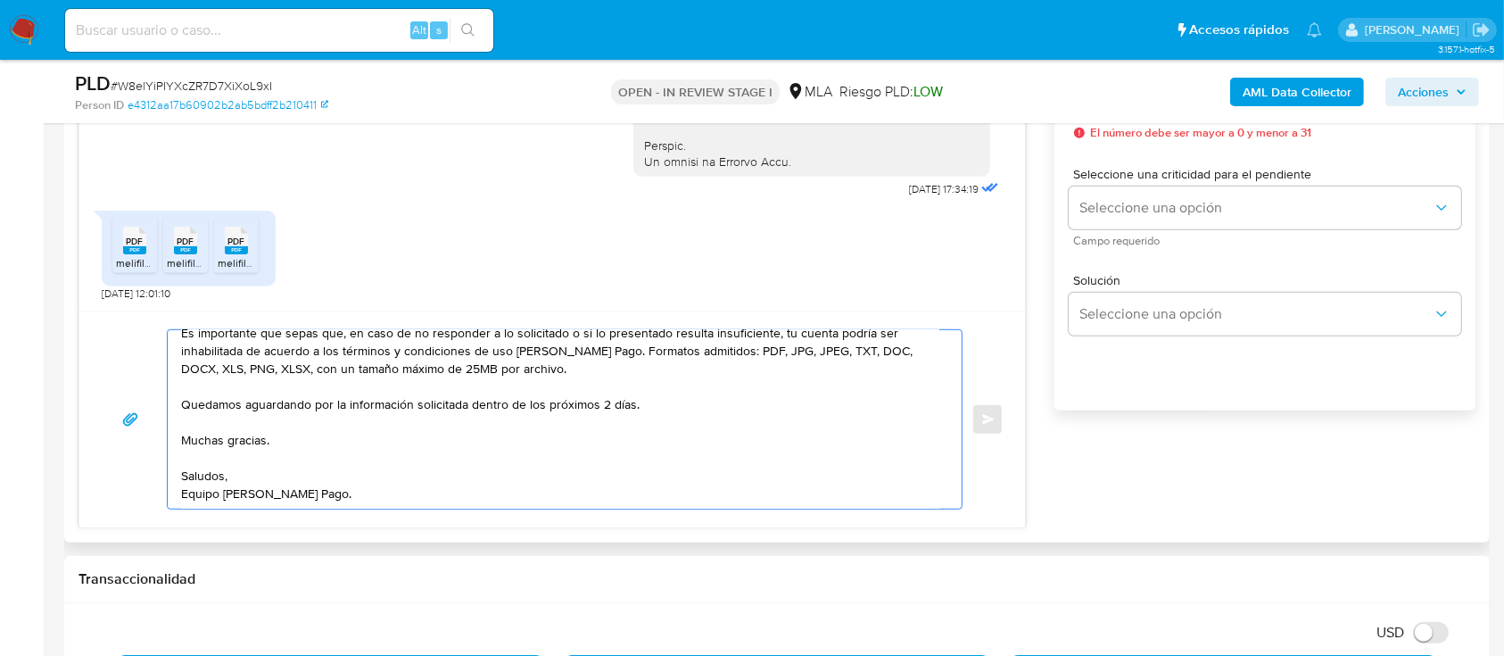
scroll to position [0, 0]
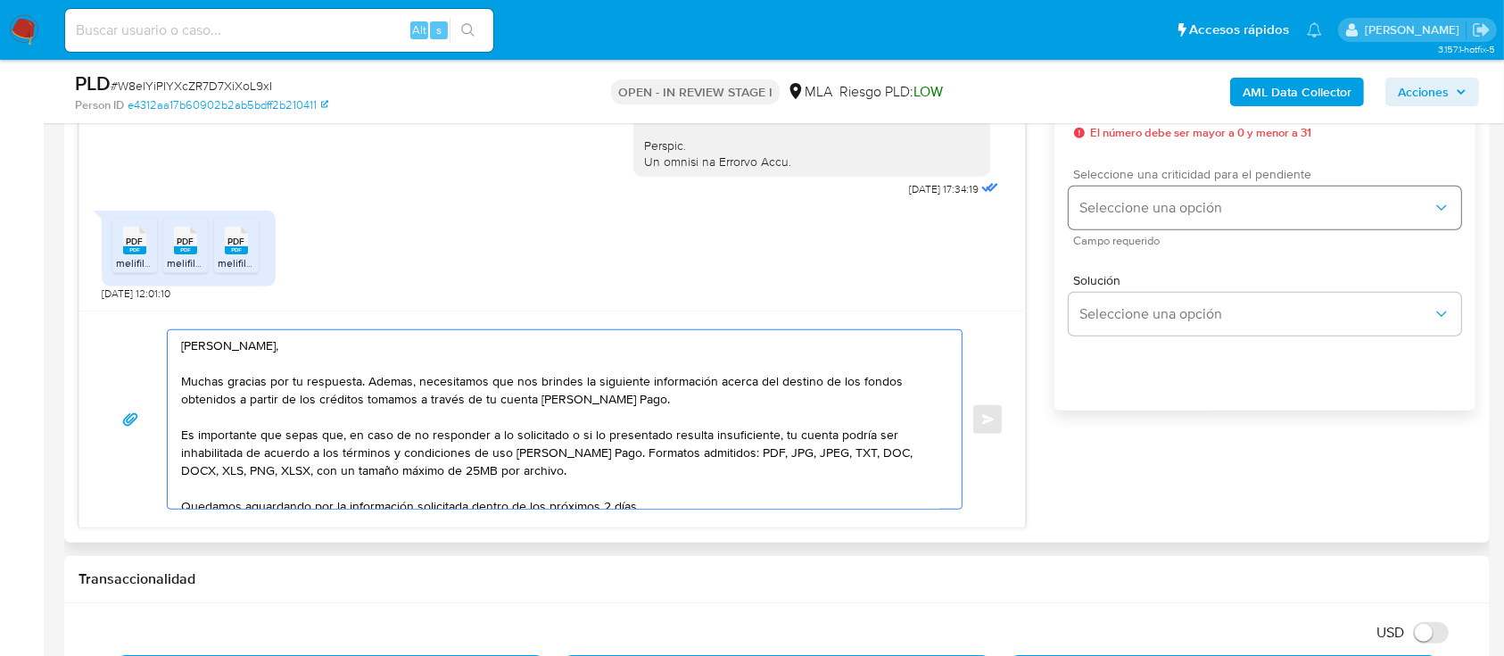
type textarea "Hola Carlos Alberto Argañaraz, Muchas gracias por tu respuesta. Ademas, necesit…"
click at [1165, 199] on span "Seleccione una opción" at bounding box center [1256, 208] width 353 height 18
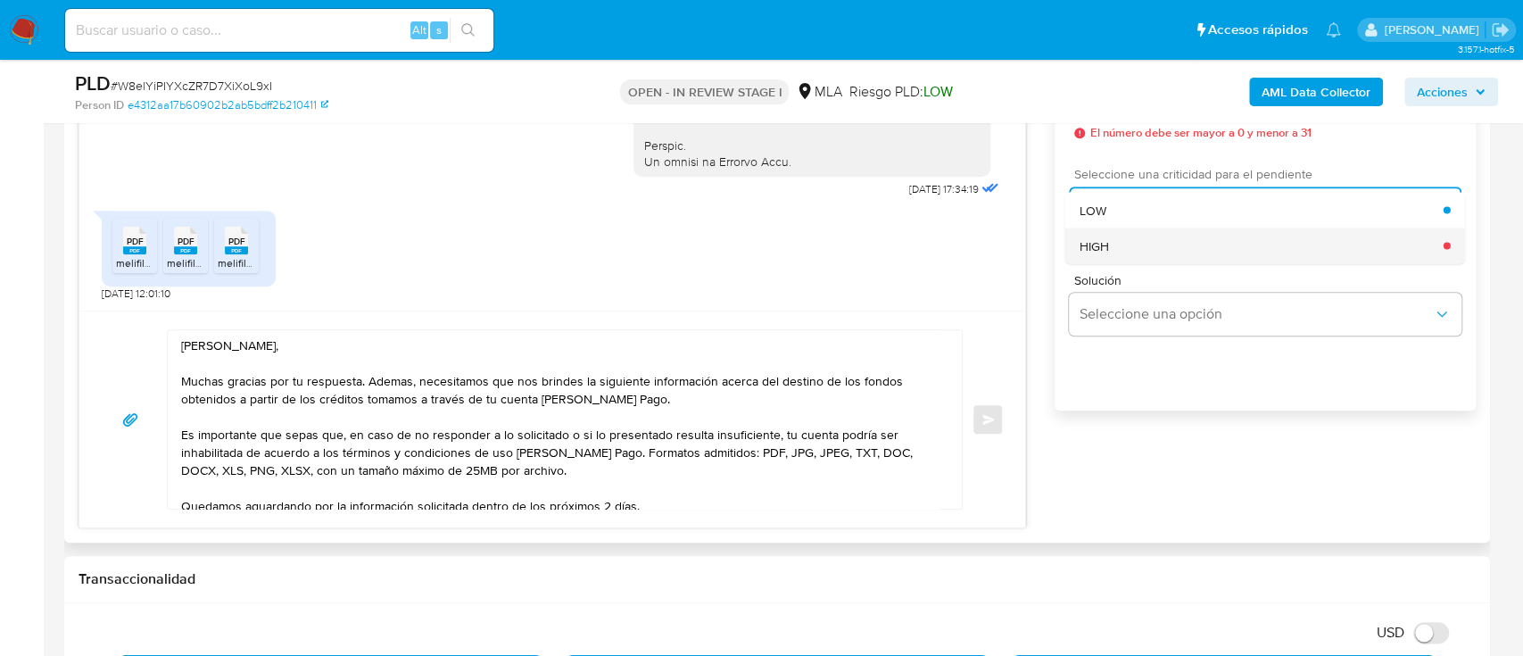
click at [1114, 250] on div "HIGH" at bounding box center [1262, 246] width 364 height 36
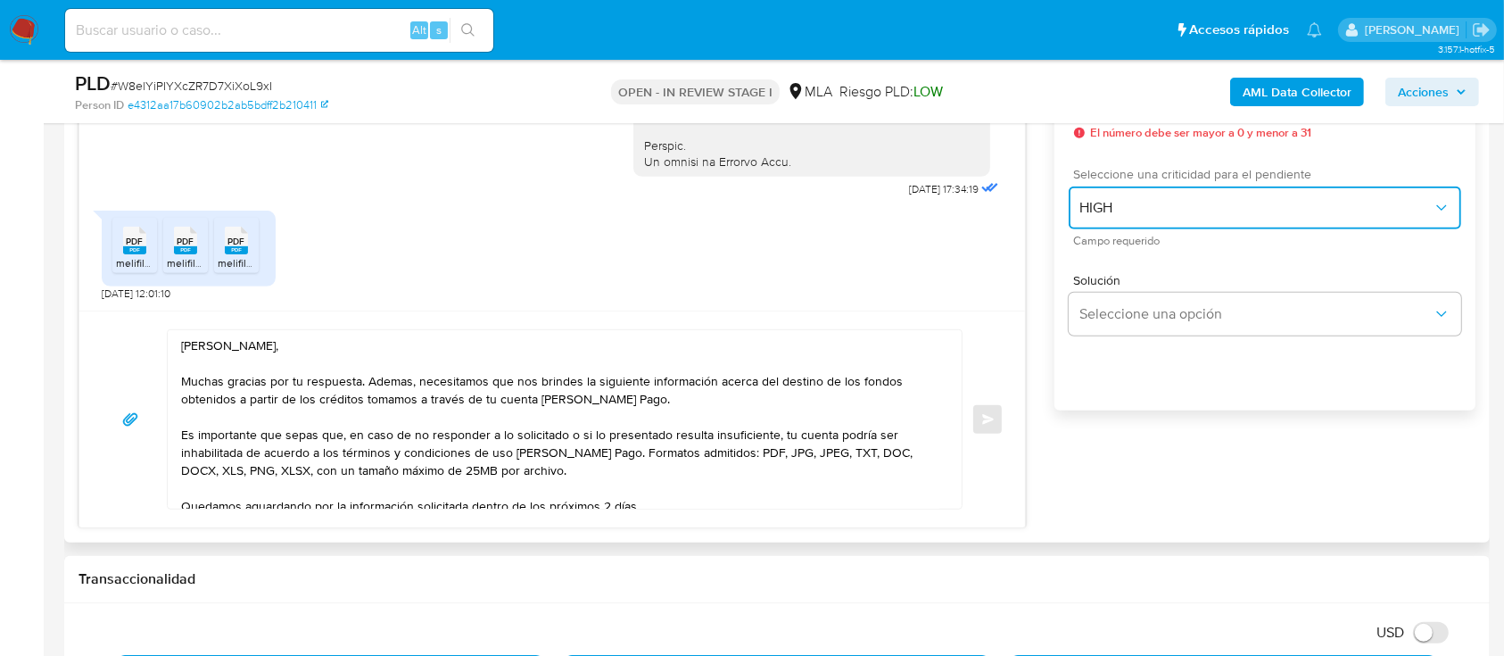
click at [1109, 204] on span "HIGH" at bounding box center [1256, 208] width 353 height 18
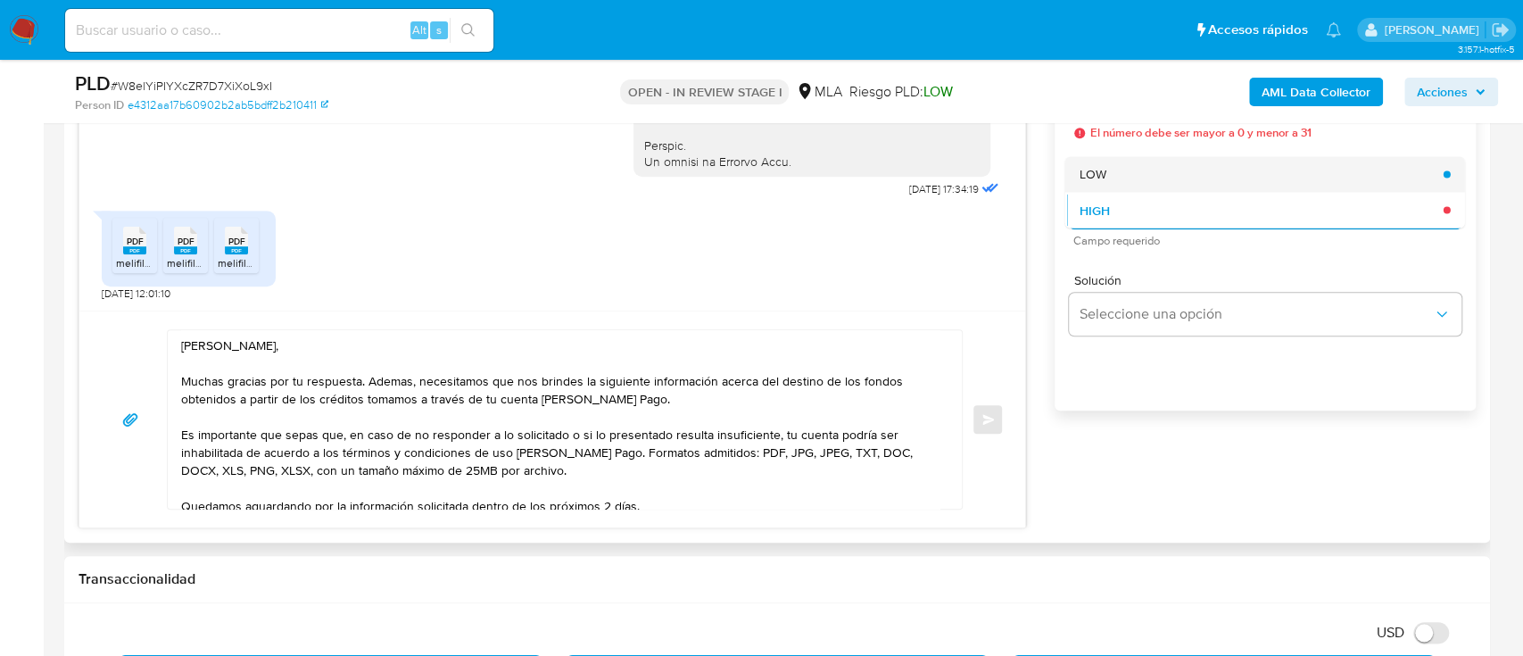
click at [1106, 186] on div "LOW" at bounding box center [1262, 174] width 364 height 36
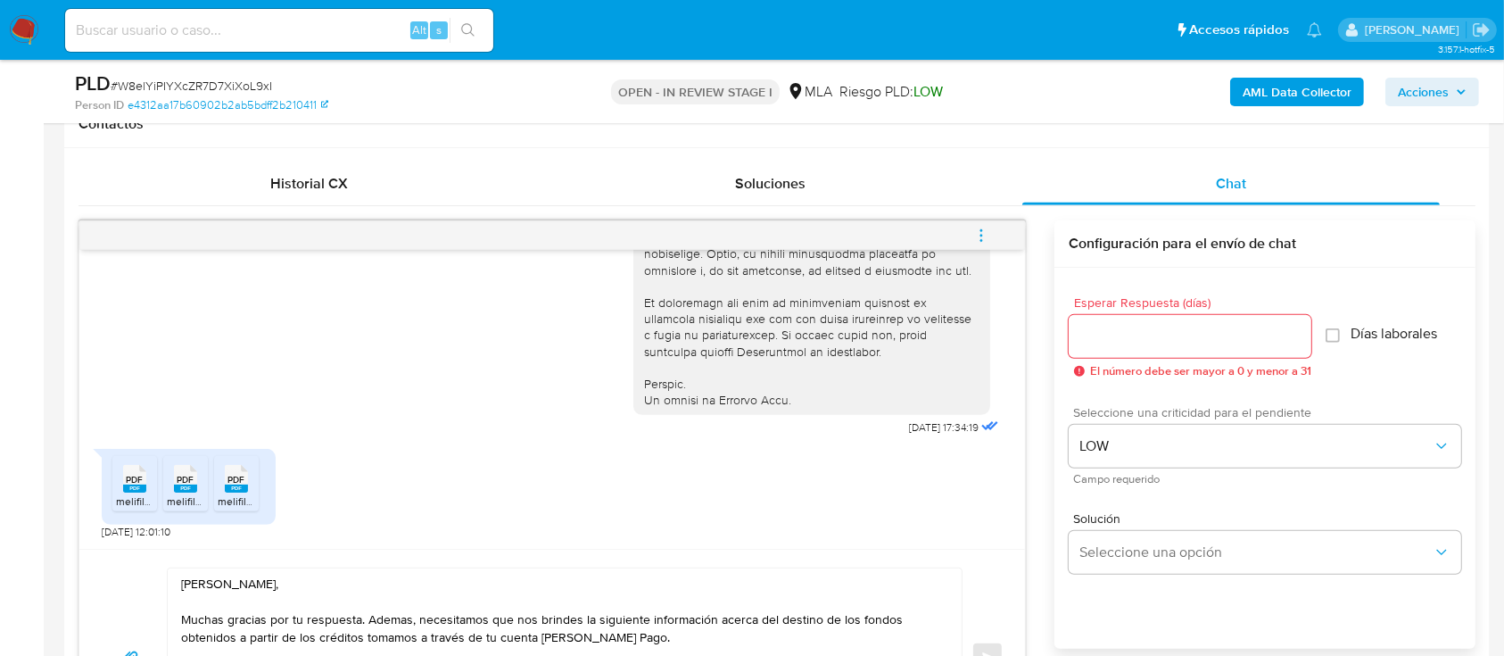
drag, startPoint x: 1129, startPoint y: 311, endPoint x: 1135, endPoint y: 340, distance: 30.1
click at [1128, 317] on div "Esperar Respuesta (días) El número debe ser mayor a 0 y menor a 31" at bounding box center [1190, 336] width 243 height 81
click at [1135, 340] on input "Esperar Respuesta (días)" at bounding box center [1190, 336] width 243 height 23
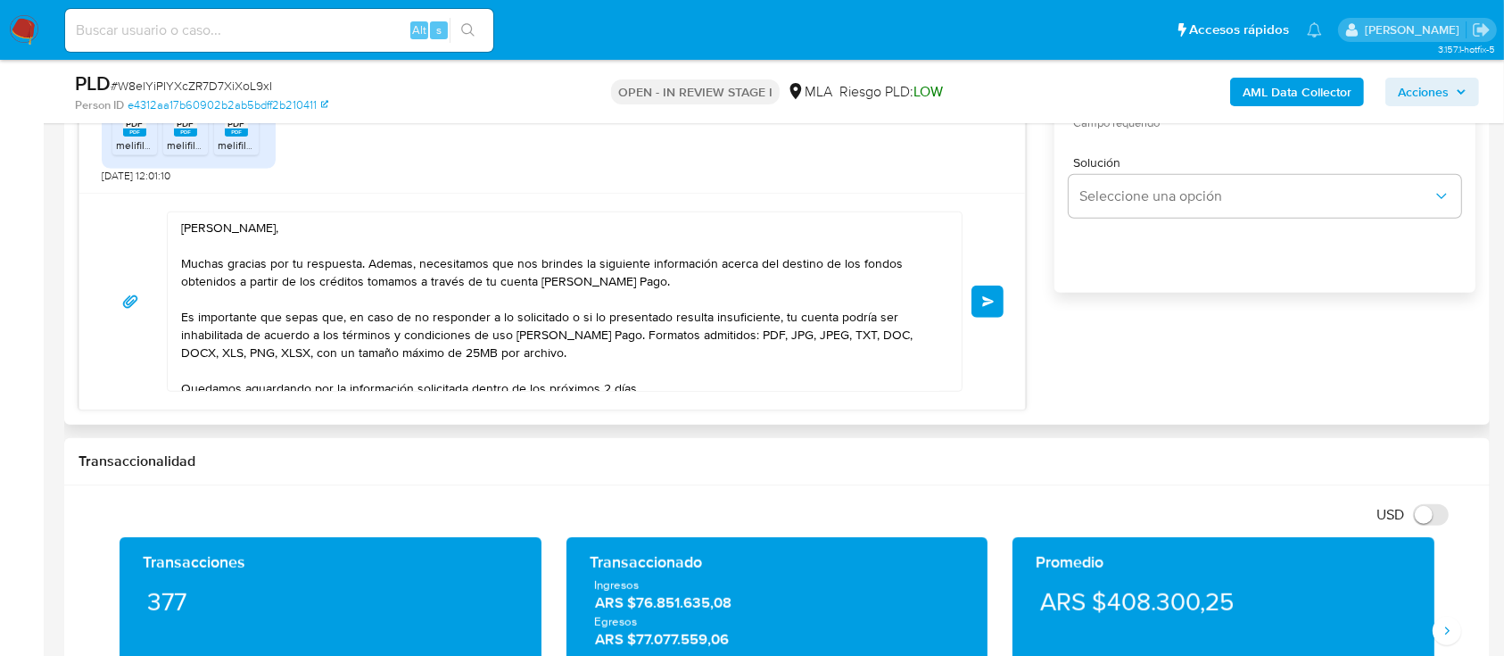
scroll to position [1189, 0]
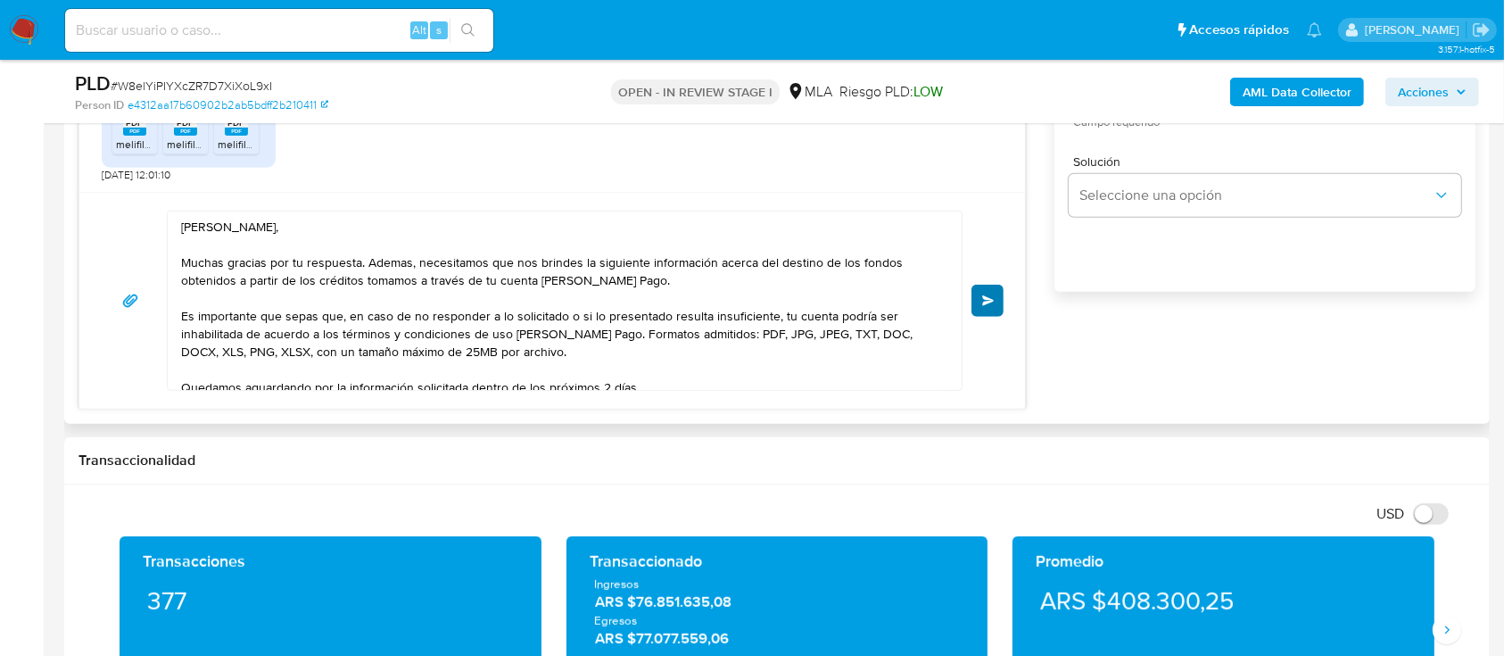
type input "2"
click at [991, 306] on button "Enviar" at bounding box center [988, 301] width 32 height 32
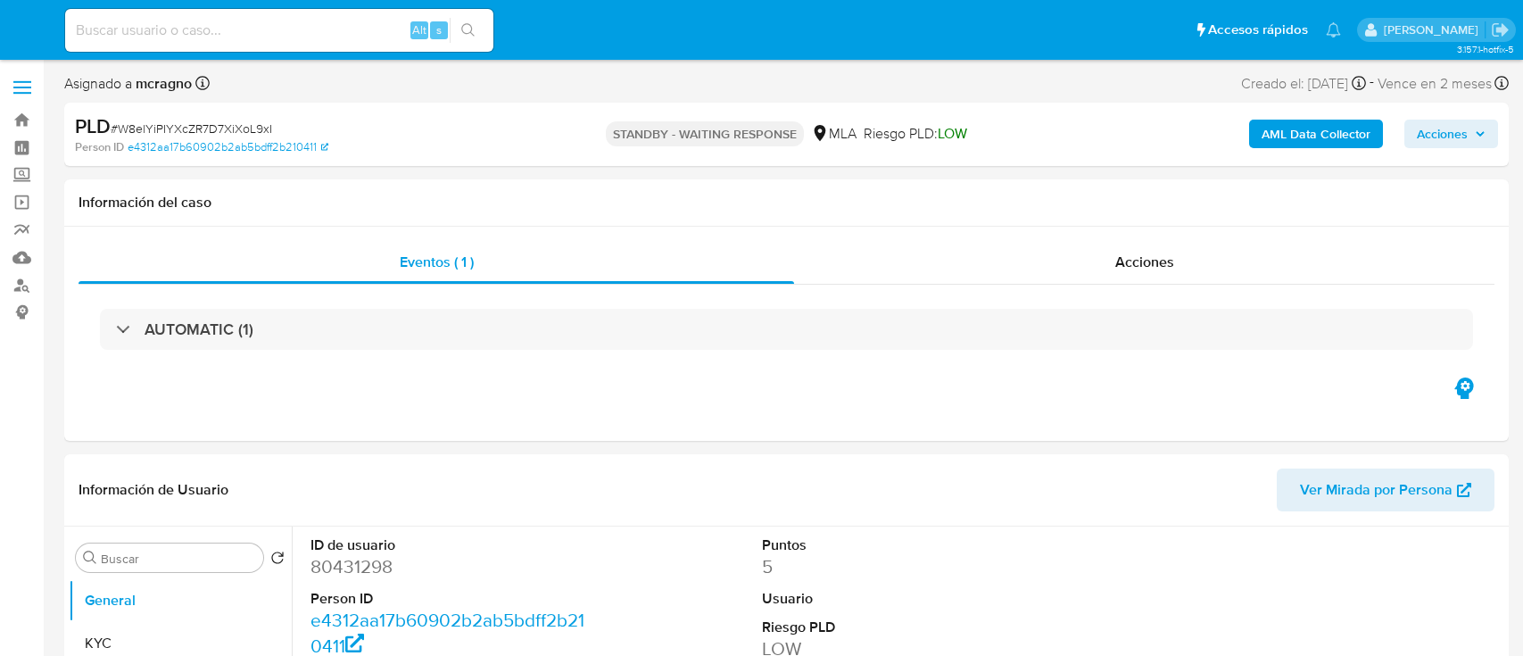
select select "10"
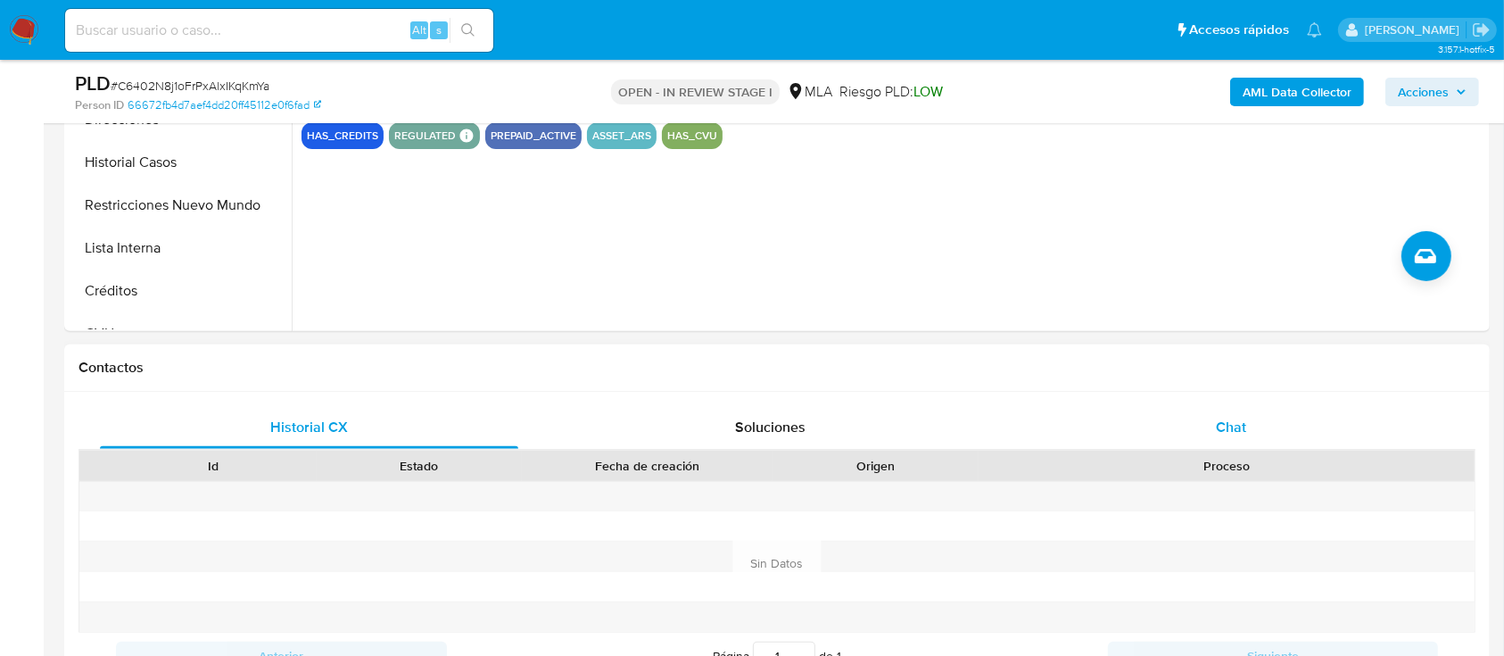
click at [1264, 432] on div "Chat" at bounding box center [1232, 427] width 418 height 43
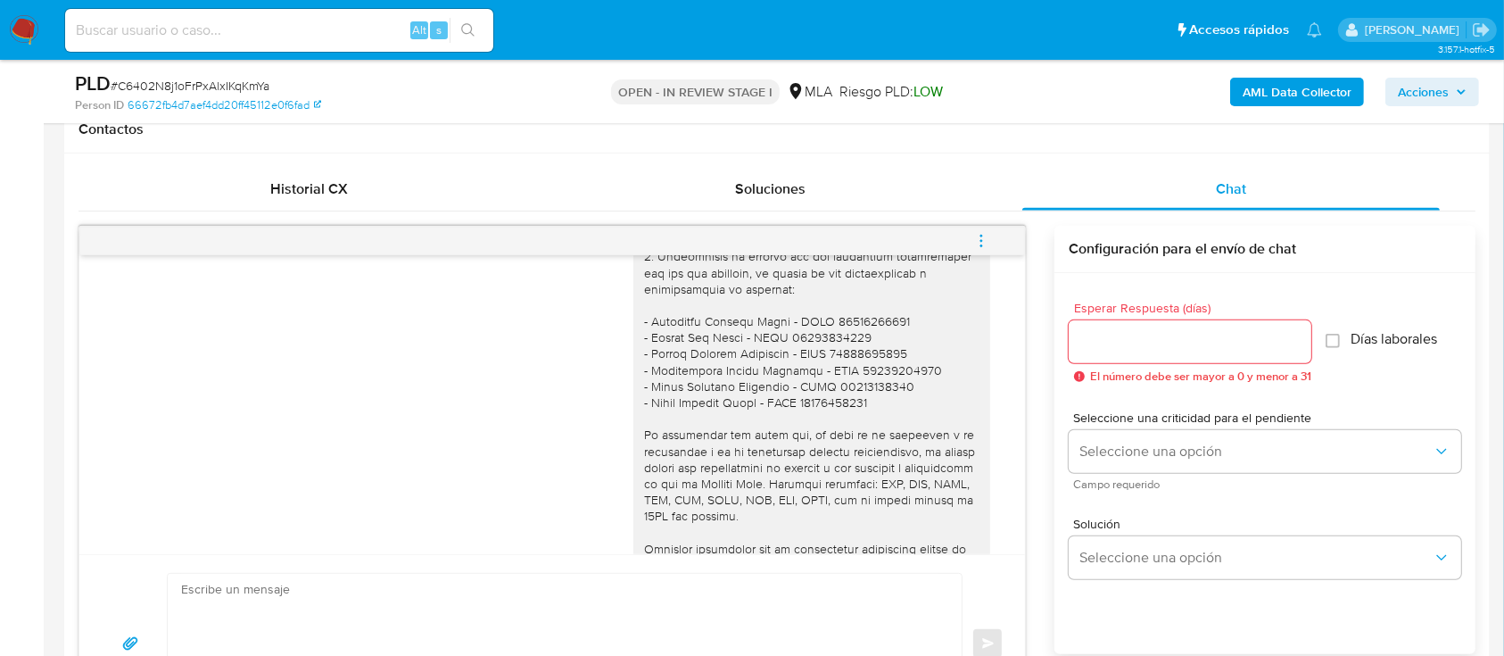
scroll to position [1139, 0]
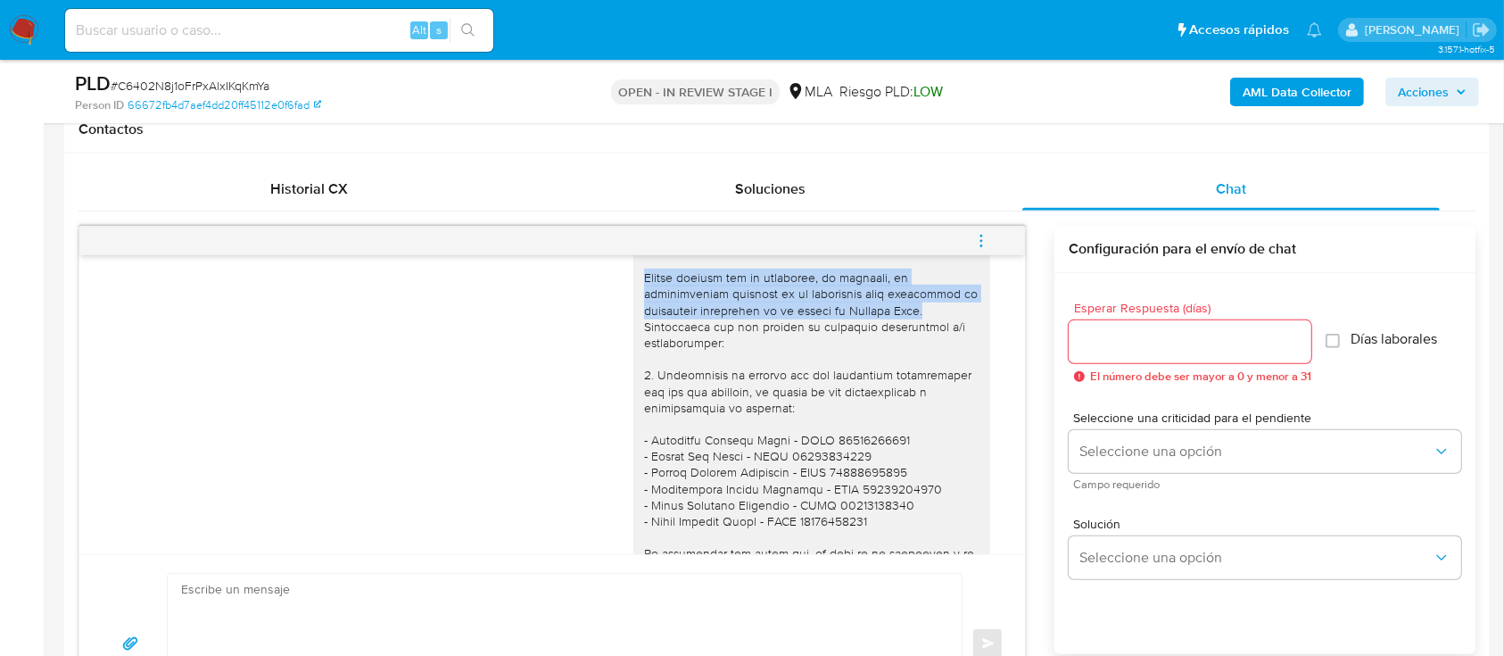
drag, startPoint x: 626, startPoint y: 307, endPoint x: 959, endPoint y: 349, distance: 335.4
click at [959, 349] on div at bounding box center [811, 504] width 335 height 535
copy div "Muchas gracias por tu respuesta, no obstante, la documentacion aportada no es s…"
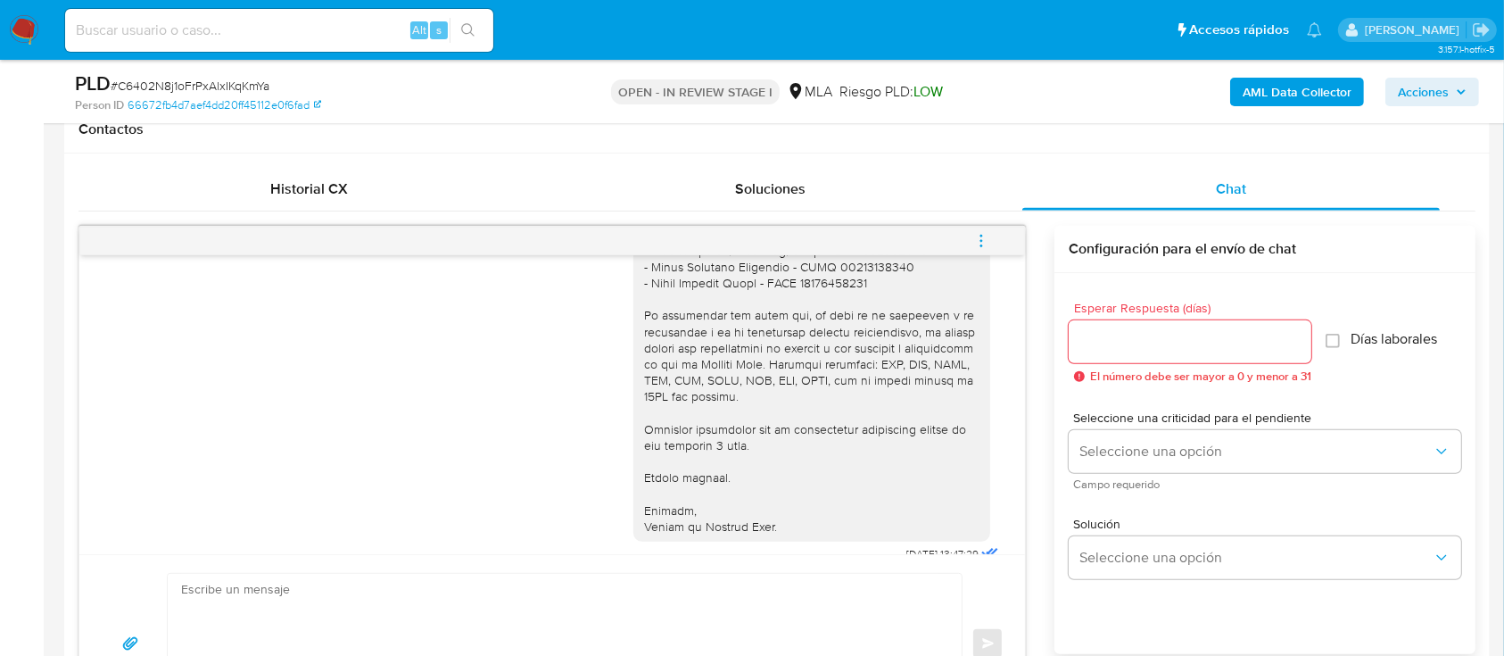
scroll to position [1614, 0]
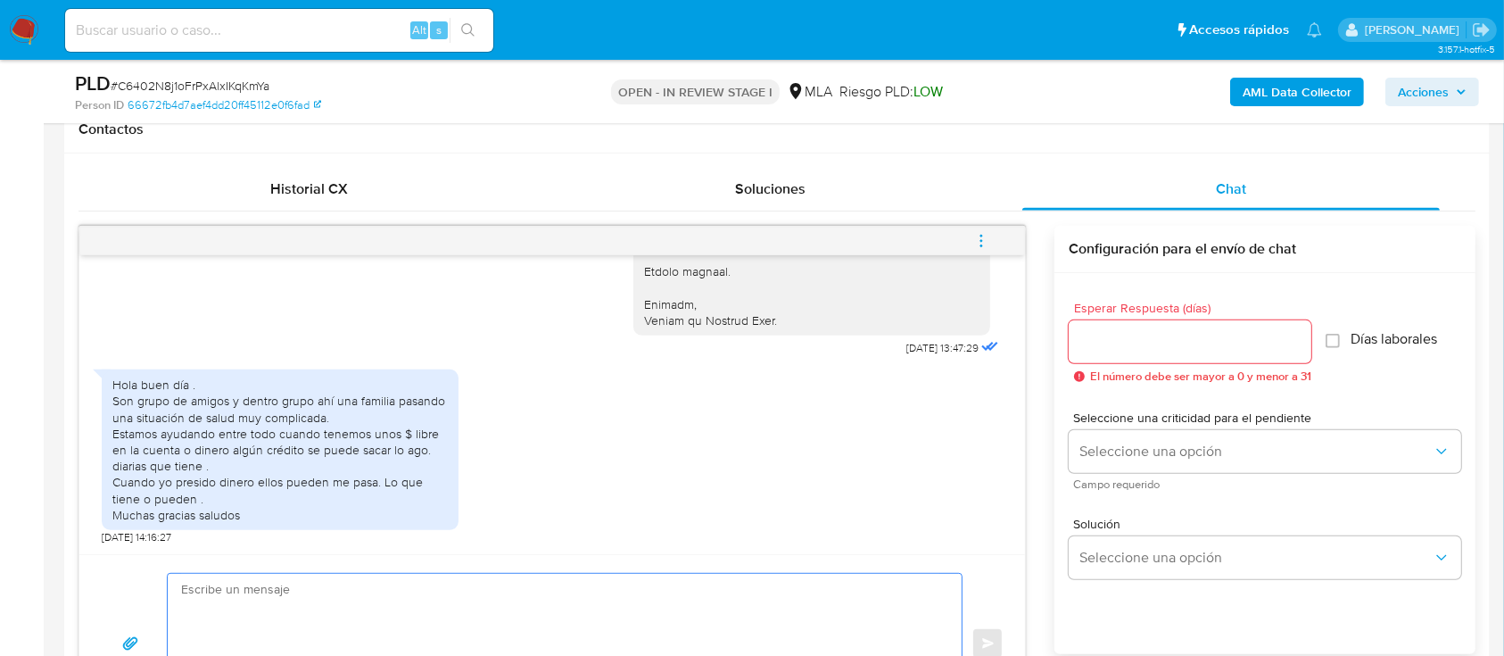
click at [778, 598] on textarea at bounding box center [560, 644] width 758 height 140
paste textarea "Hola Hernan Alejandro Wagner, Muchas gracias por tu respuesta, no obstante, la …"
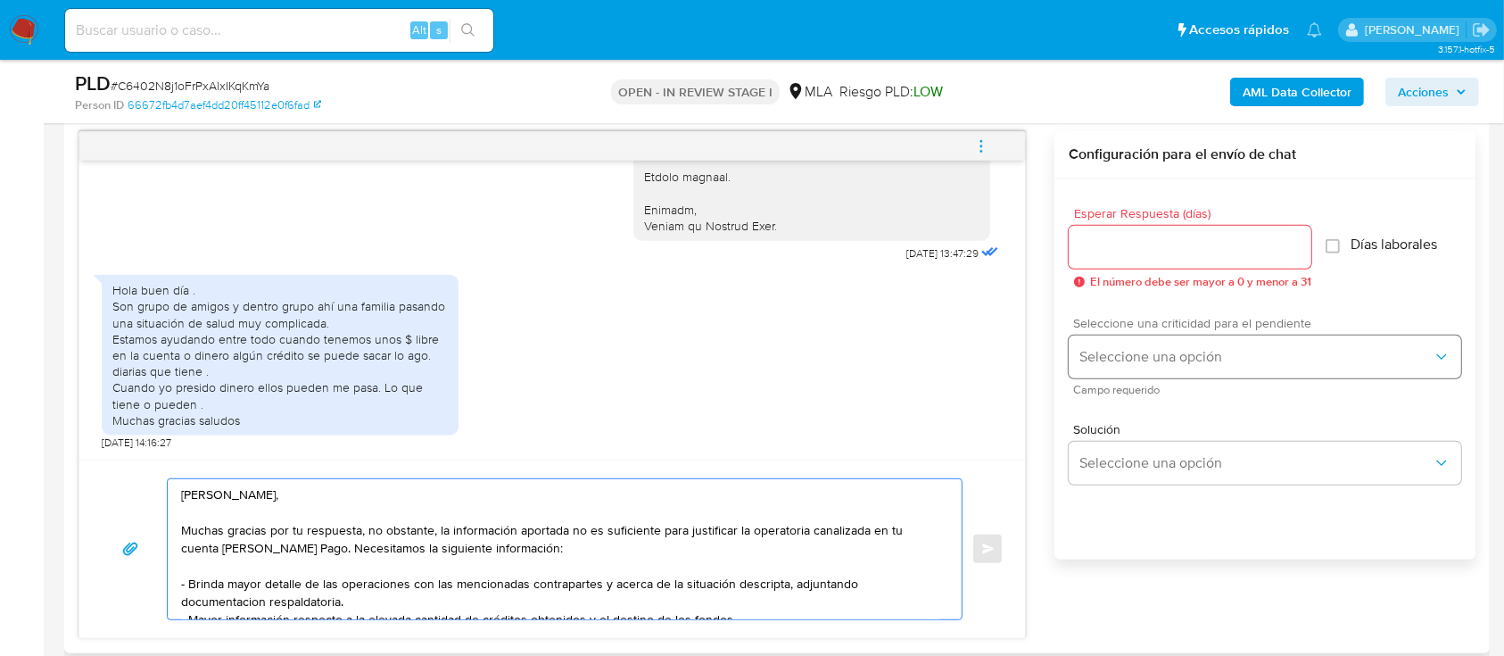
scroll to position [174, 0]
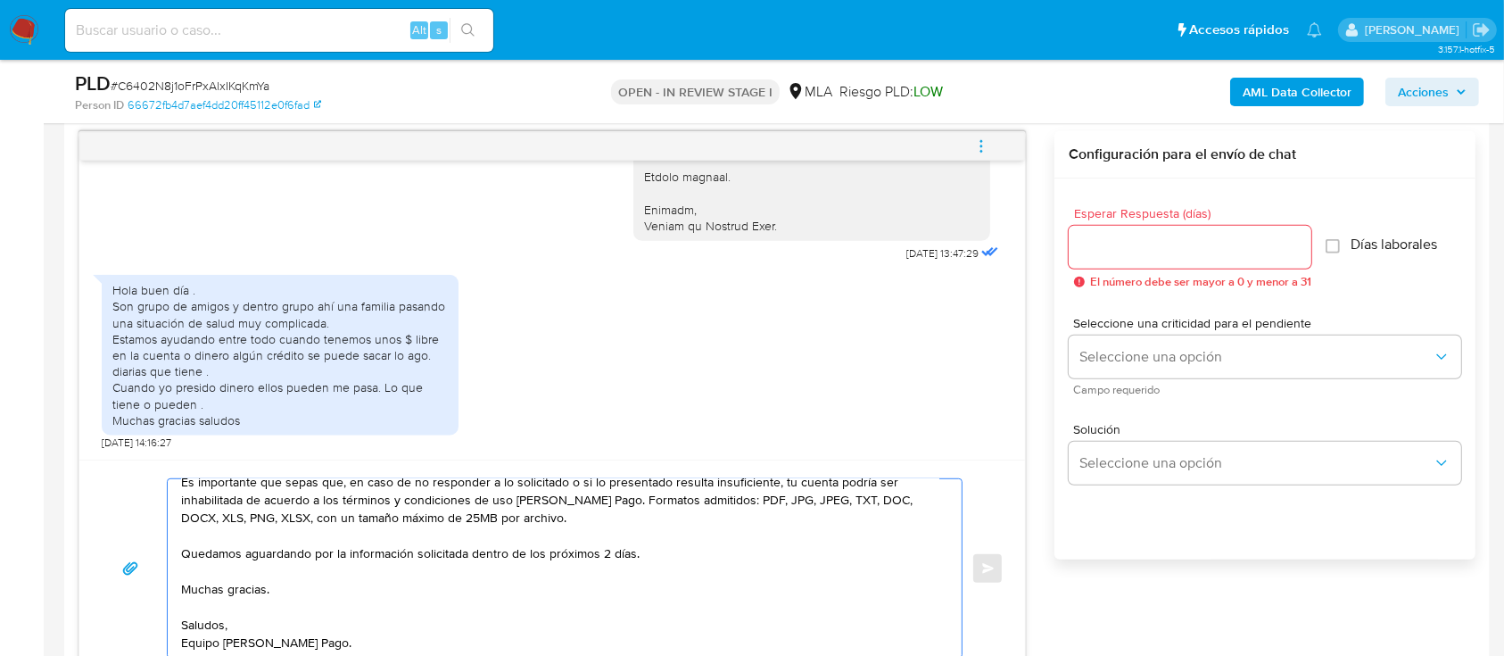
type textarea "Hola Hernan Alejandro Wagner, Muchas gracias por tu respuesta, no obstante, la …"
click at [1128, 236] on input "Esperar Respuesta (días)" at bounding box center [1190, 247] width 243 height 23
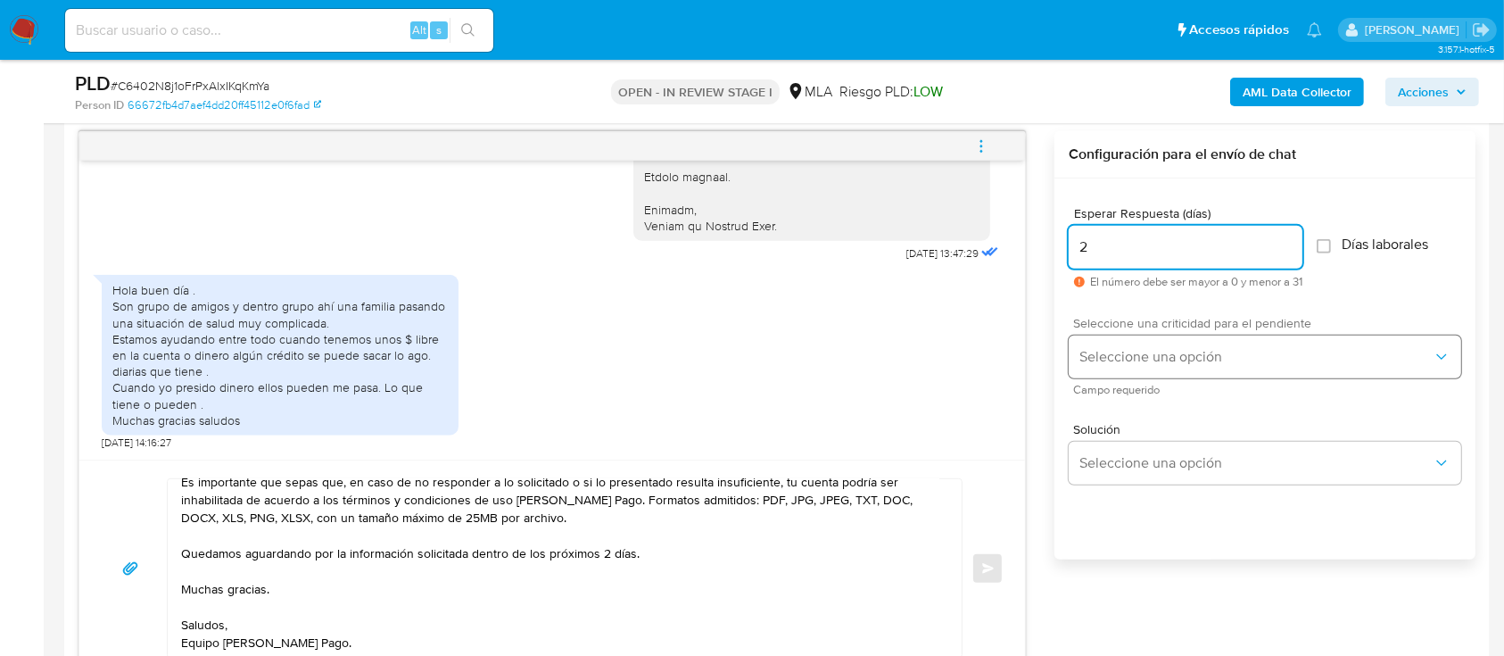
type input "2"
click at [1128, 335] on button "Seleccione una opción" at bounding box center [1265, 356] width 393 height 43
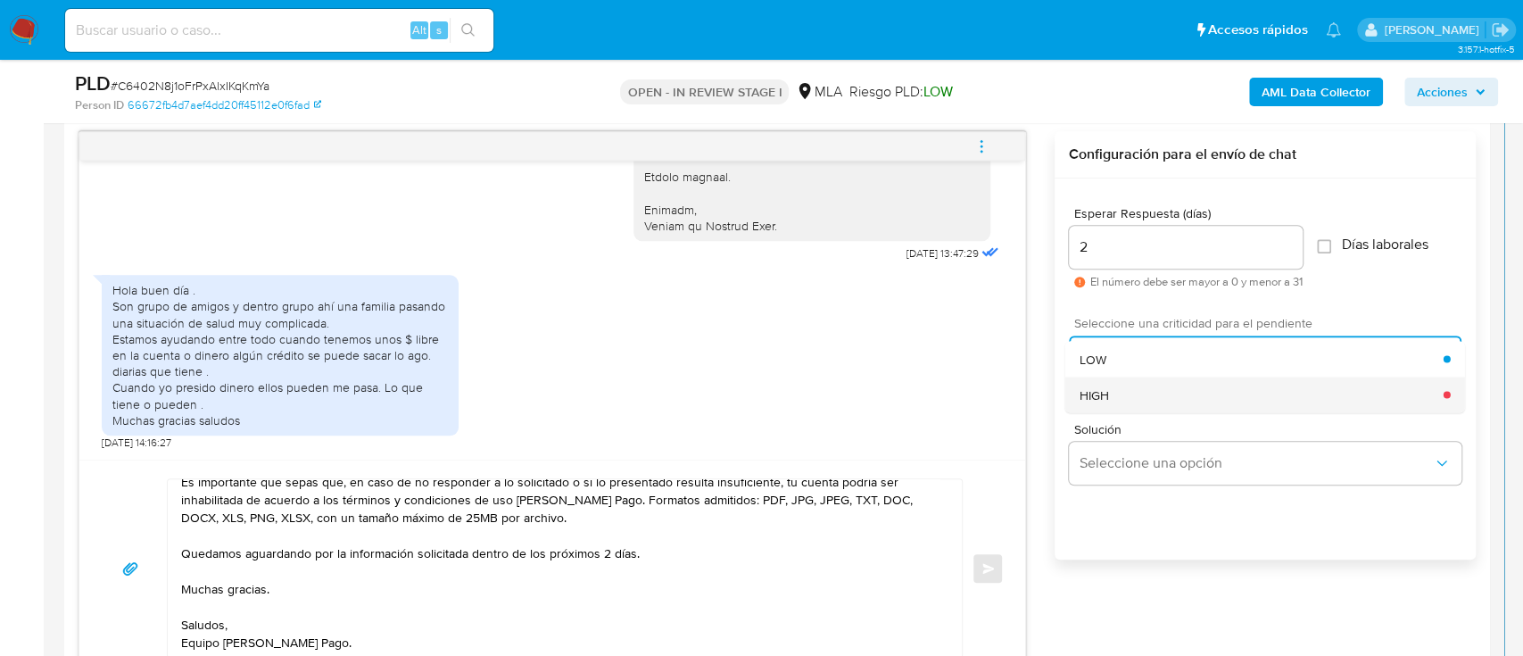
click at [1111, 386] on div "HIGH" at bounding box center [1262, 395] width 364 height 36
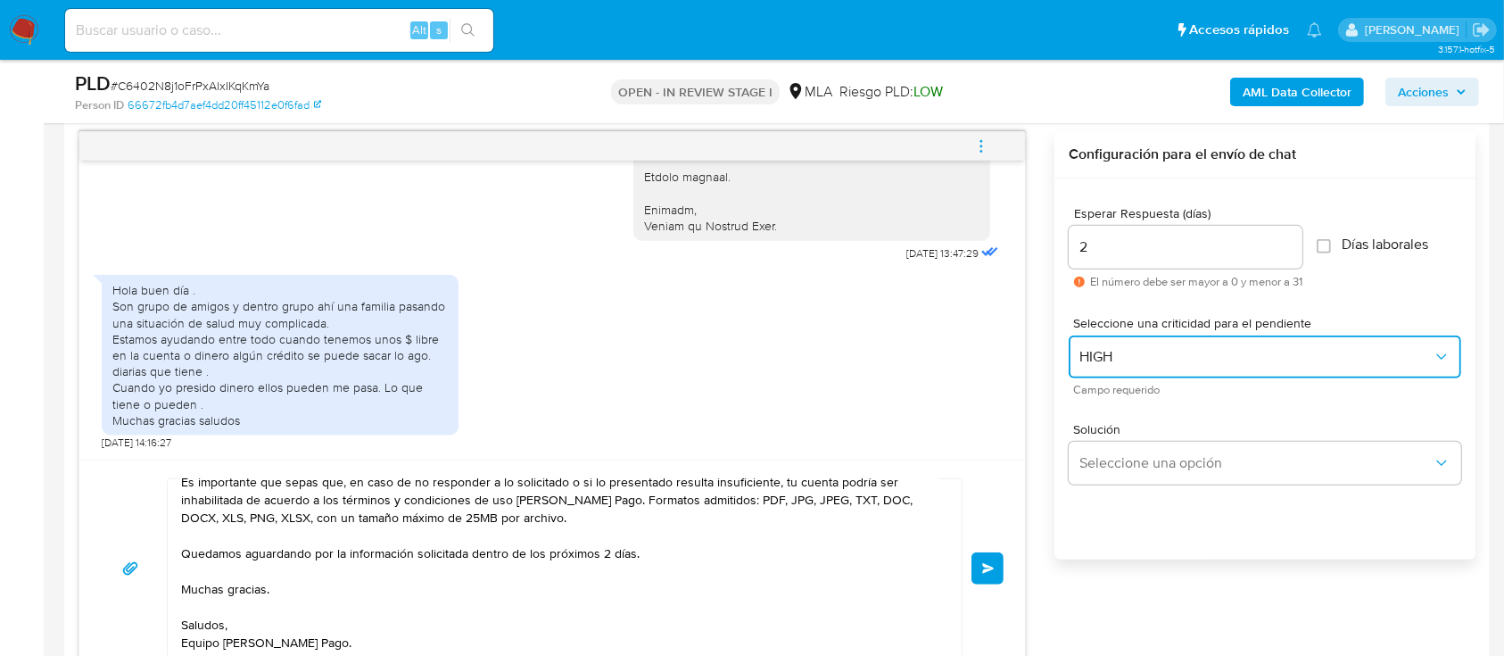
scroll to position [180, 0]
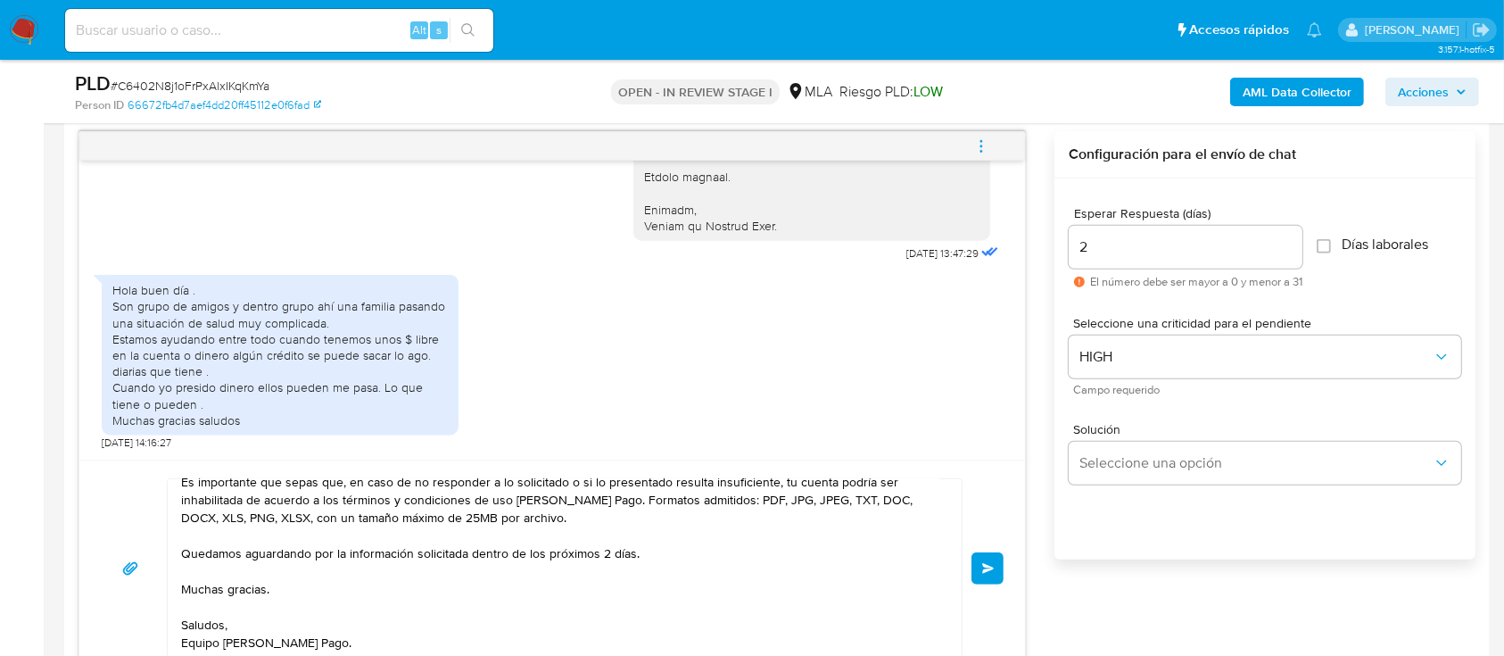
click at [997, 567] on button "Enviar" at bounding box center [988, 568] width 32 height 32
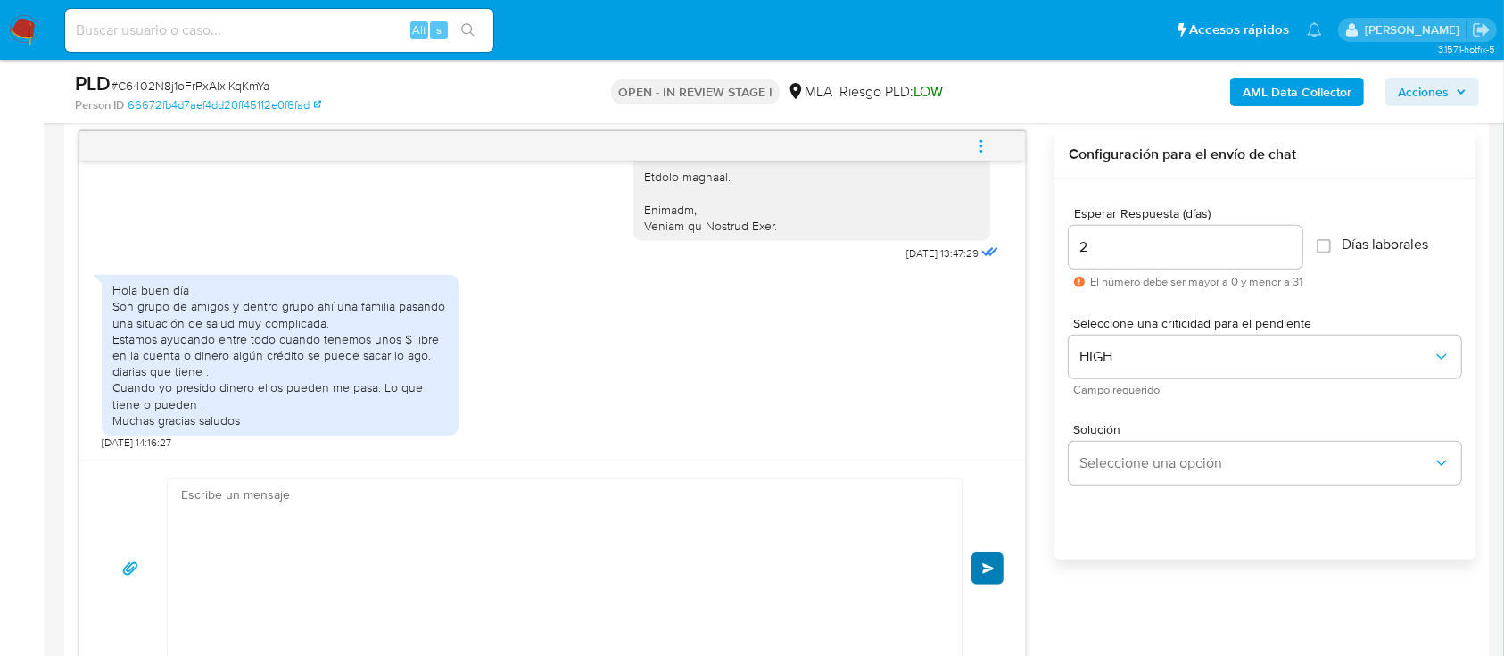
scroll to position [2104, 0]
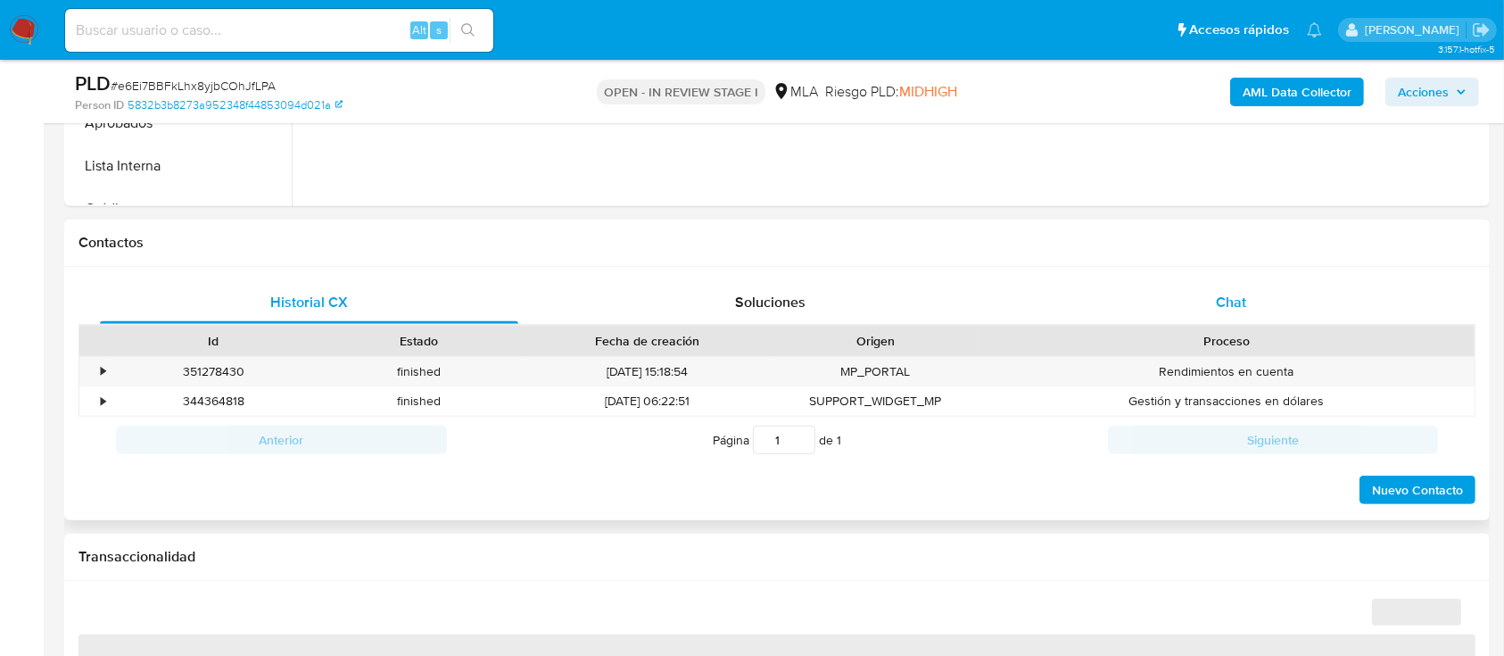
click at [1280, 303] on div "Chat" at bounding box center [1232, 302] width 418 height 43
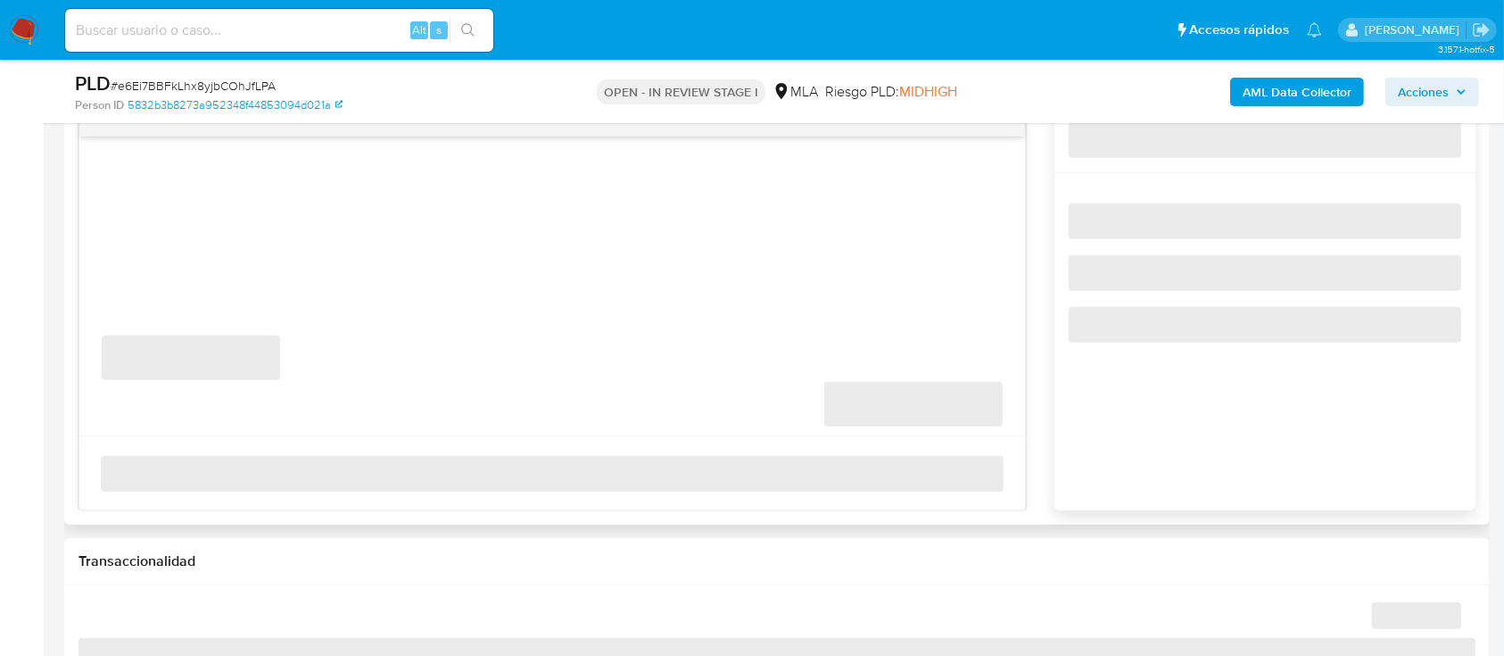
select select "10"
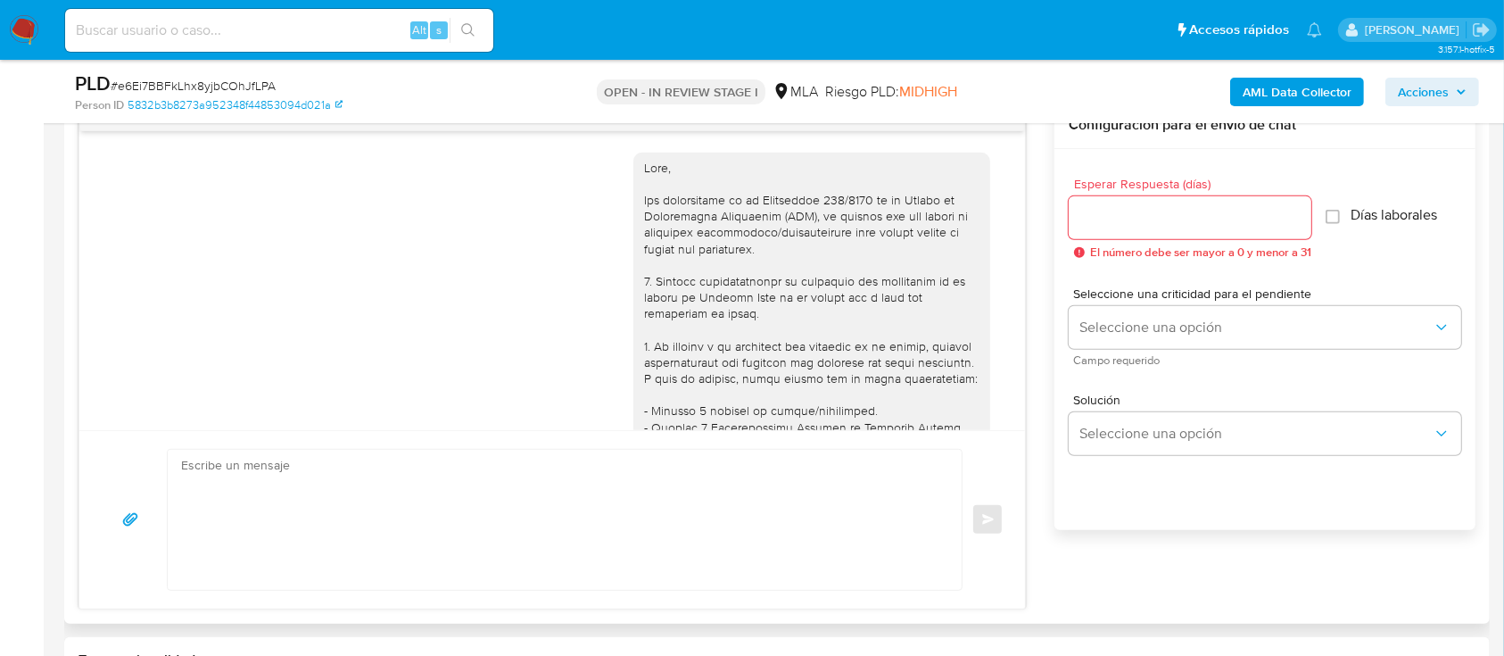
scroll to position [2241, 0]
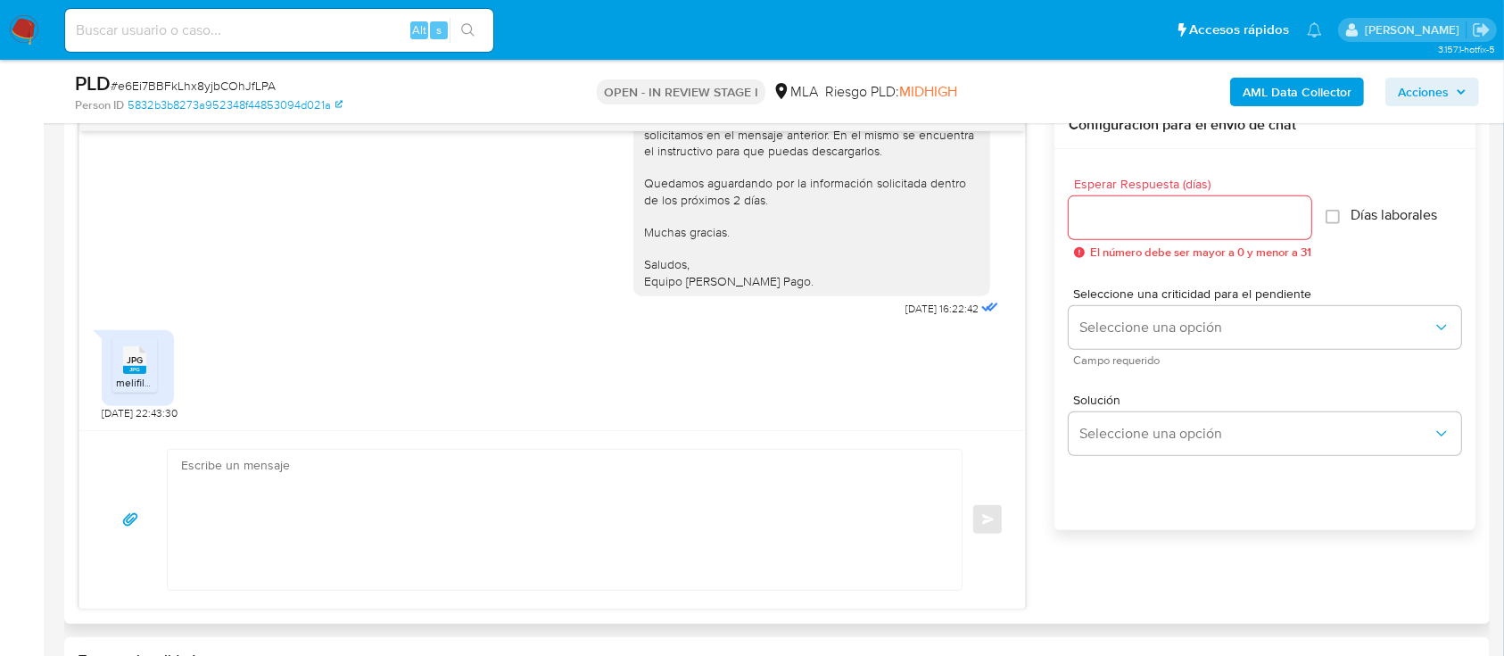
click at [114, 358] on li "JPG JPG melifile2828717997599457090.jpg" at bounding box center [134, 364] width 45 height 55
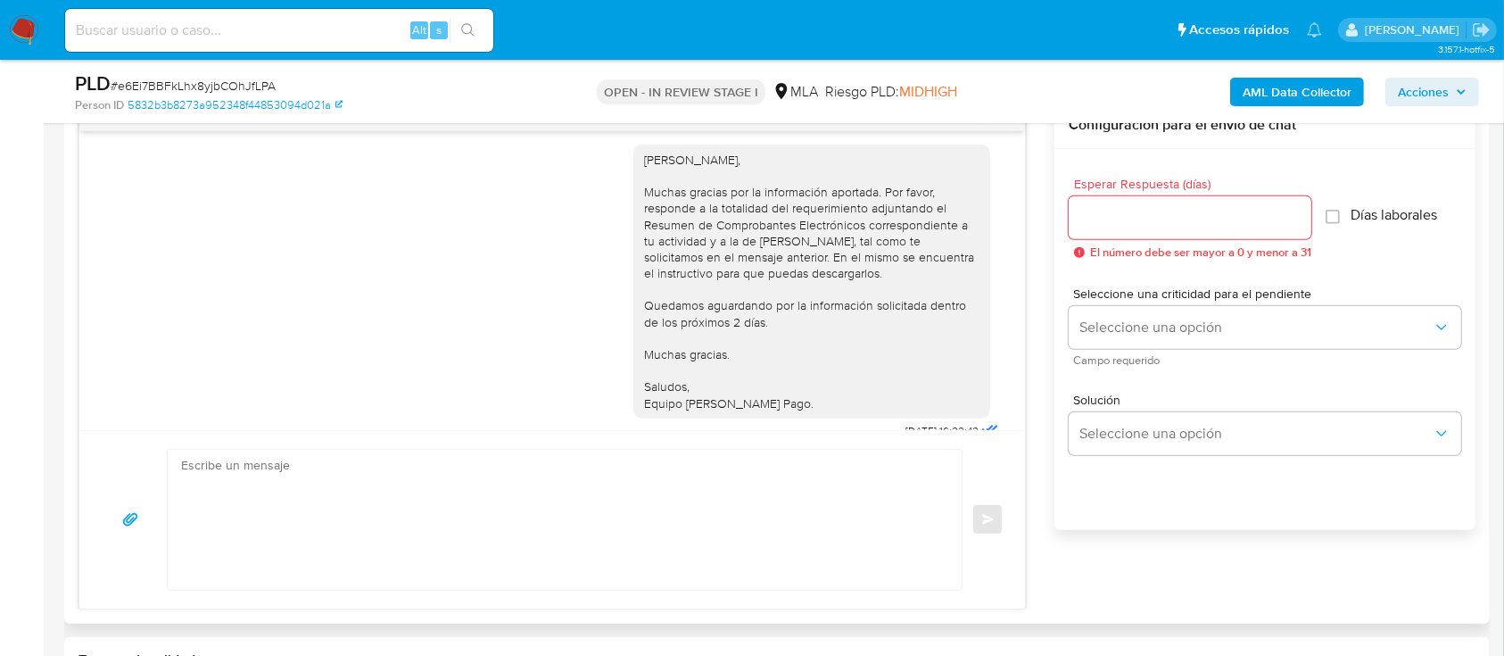
scroll to position [2003, 0]
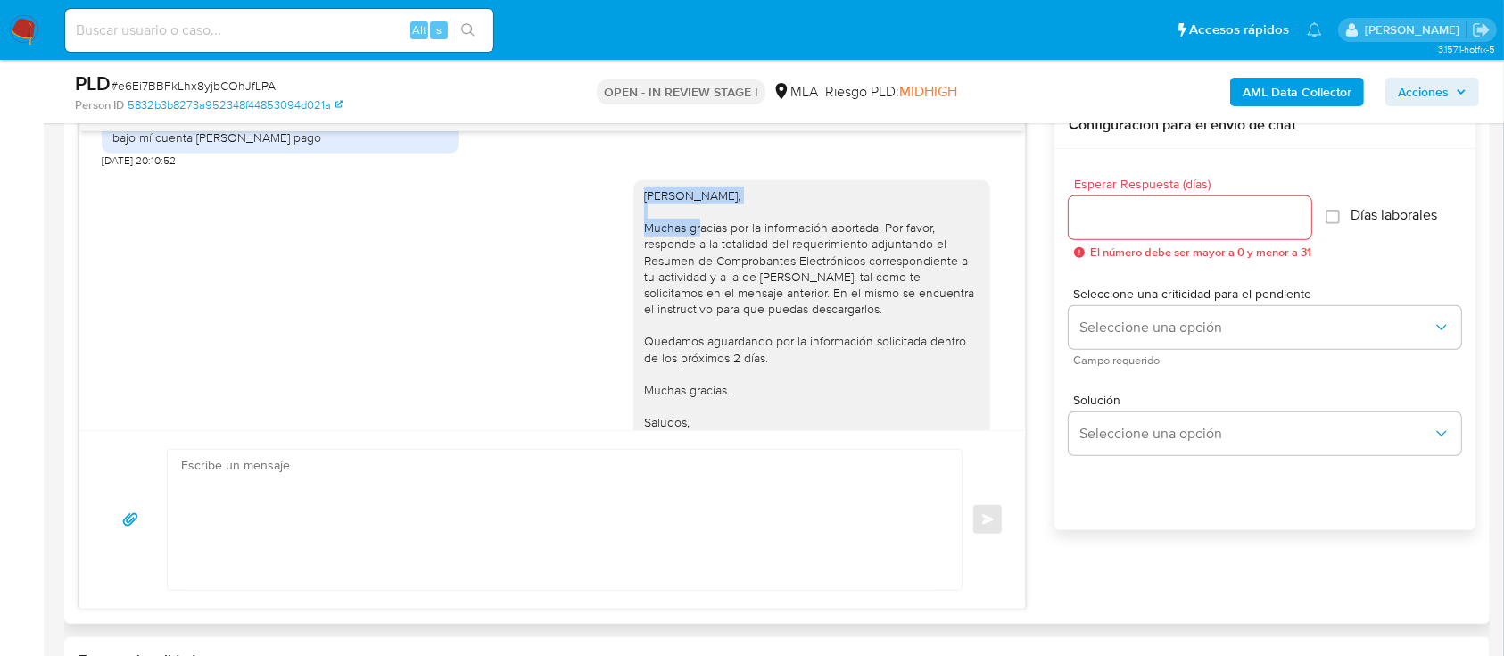
drag, startPoint x: 630, startPoint y: 253, endPoint x: 764, endPoint y: 269, distance: 134.8
click at [764, 269] on div "[PERSON_NAME], Muchas gracias por la información aportada. Por favor, responde …" at bounding box center [811, 317] width 335 height 260
click at [667, 287] on div "[PERSON_NAME], Muchas gracias por la información aportada. Por favor, responde …" at bounding box center [811, 317] width 335 height 260
drag, startPoint x: 625, startPoint y: 256, endPoint x: 714, endPoint y: 290, distance: 95.5
click at [714, 290] on div "[PERSON_NAME], Muchas gracias por la información aportada. Por favor, responde …" at bounding box center [812, 317] width 357 height 274
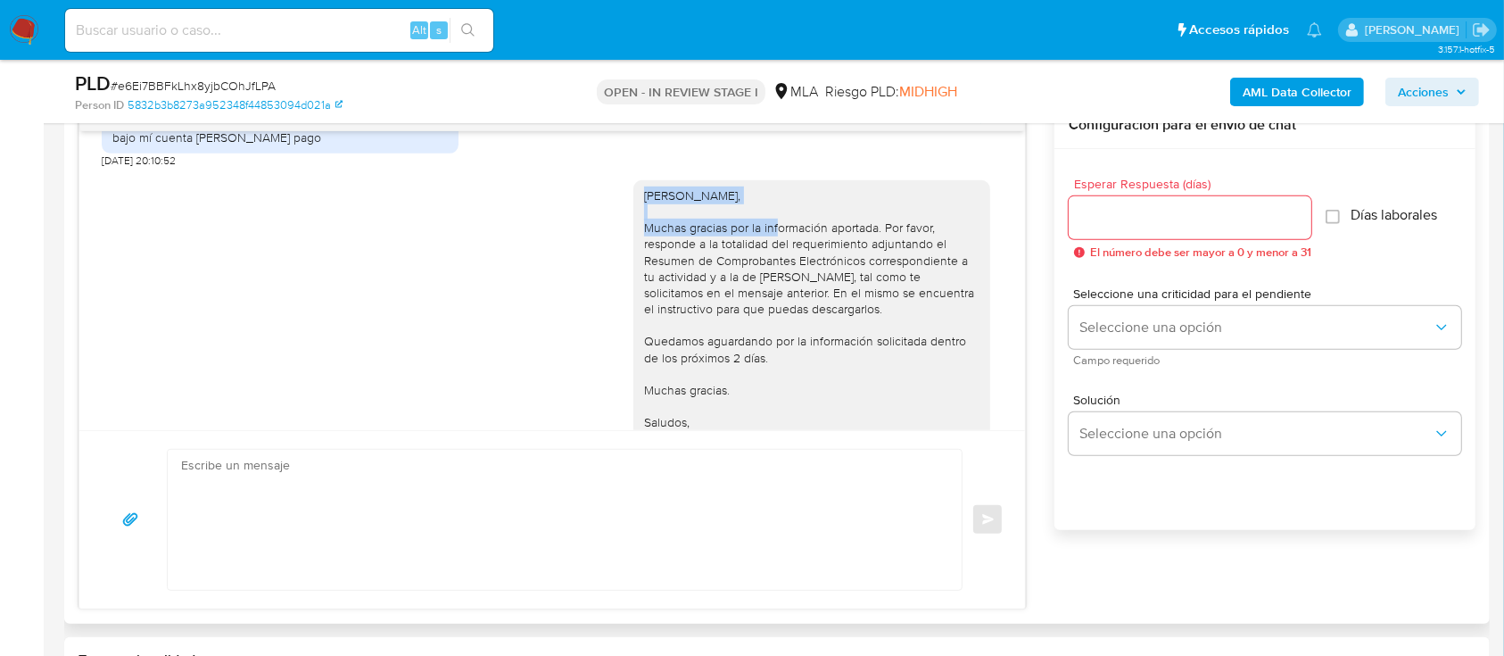
copy div "Hola [PERSON_NAME], Muchas gracias"
click at [414, 495] on textarea at bounding box center [560, 520] width 758 height 140
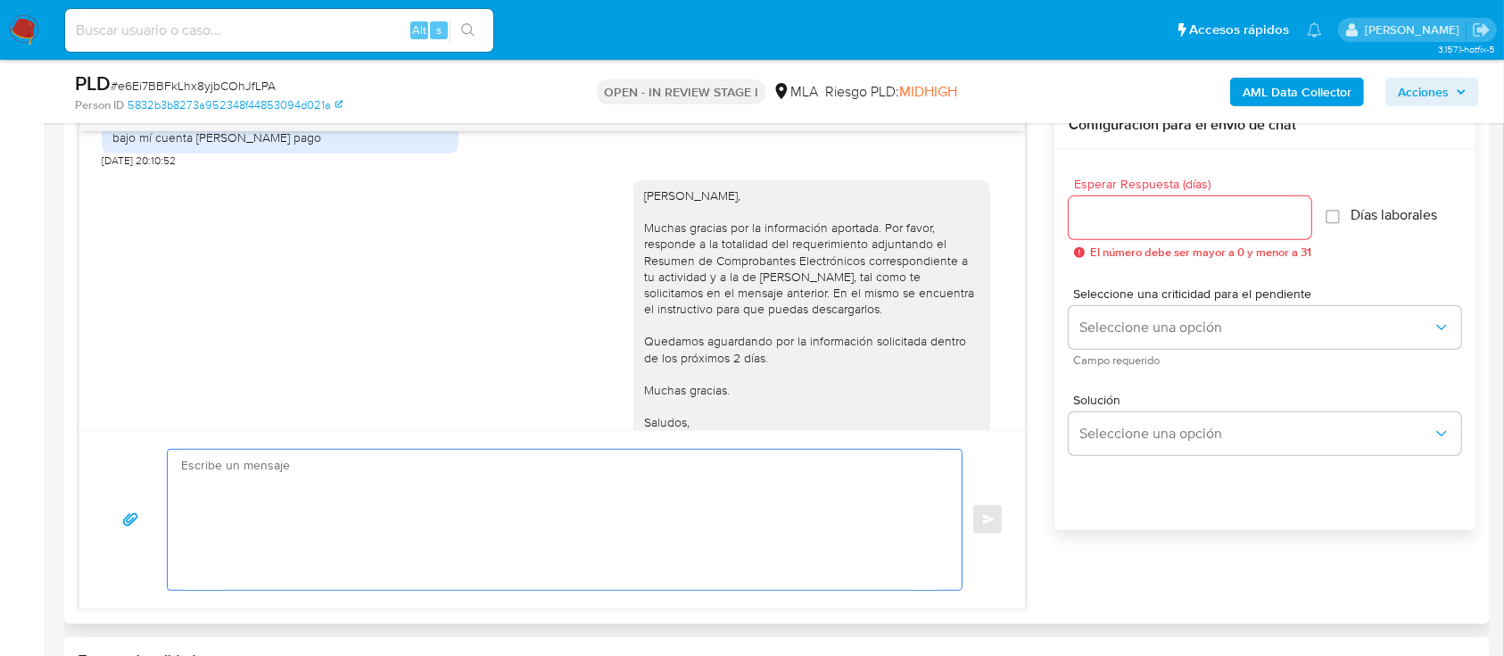
paste textarea "[PERSON_NAME], Muchas gracias"
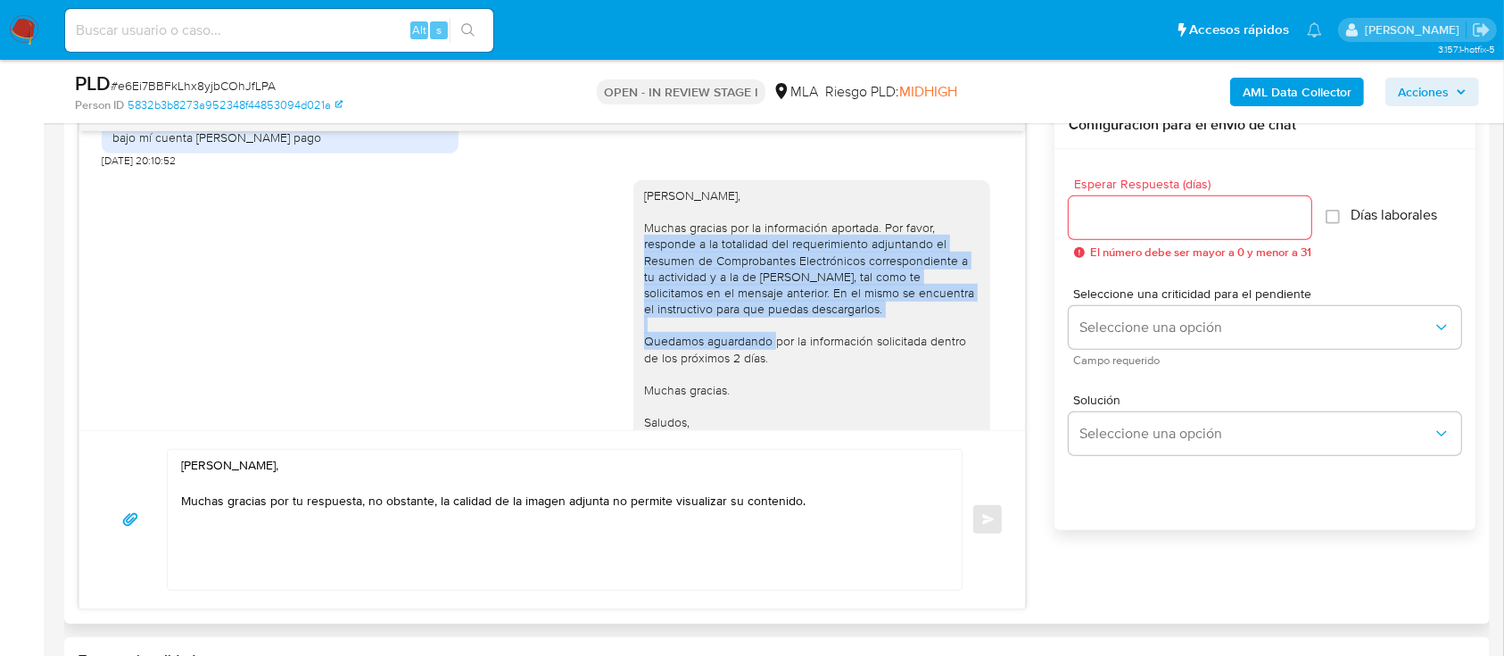
drag, startPoint x: 866, startPoint y: 283, endPoint x: 878, endPoint y: 374, distance: 91.7
click at [878, 374] on div "[PERSON_NAME], Muchas gracias por la información aportada. Por favor, responde …" at bounding box center [811, 317] width 335 height 260
copy div "Por favor, responde a la totalidad del requerimiento adjuntando el Resumen de C…"
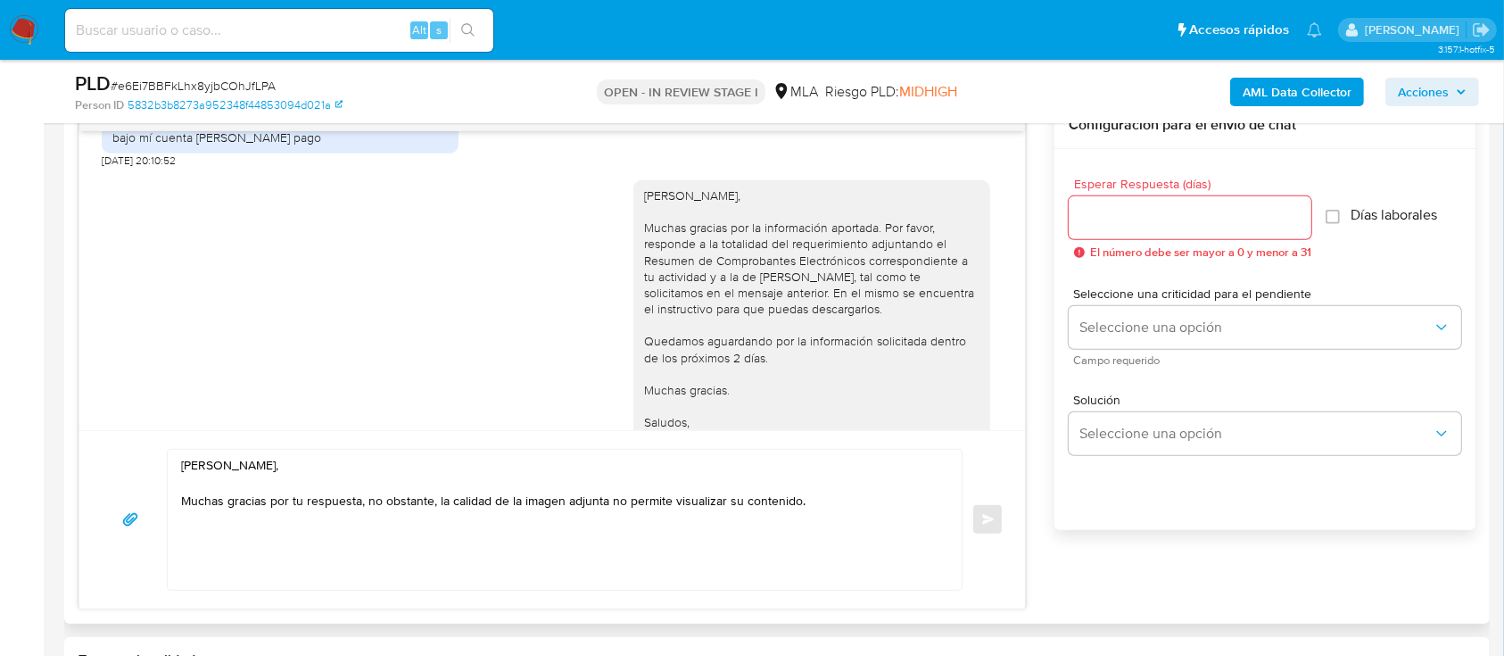
click at [871, 506] on textarea "[PERSON_NAME], Muchas gracias por tu respuesta, no obstante, la calidad de la i…" at bounding box center [560, 520] width 758 height 140
paste textarea "Por favor, responde a la totalidad del requerimiento adjuntando el Resumen de C…"
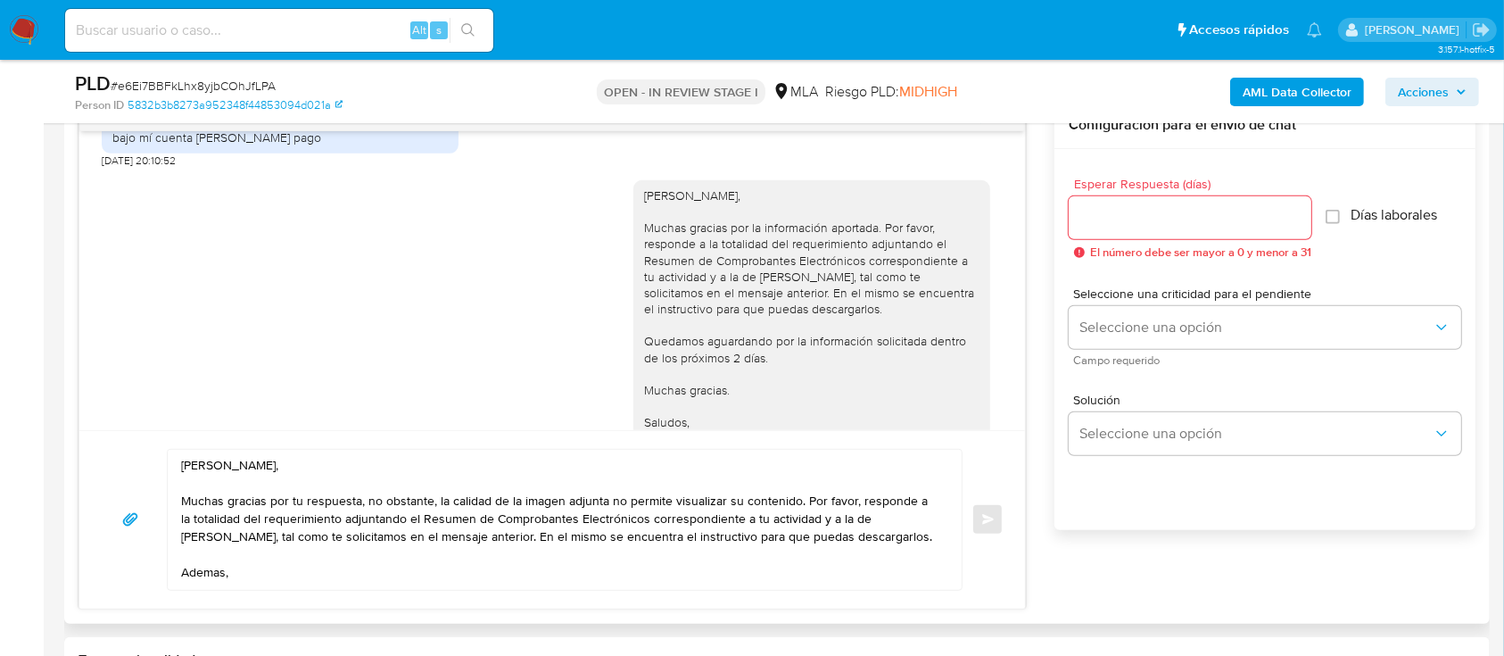
click at [312, 584] on textarea "Hola Mariano Dario Meza, Muchas gracias por tu respuesta, no obstante, la calid…" at bounding box center [560, 520] width 758 height 140
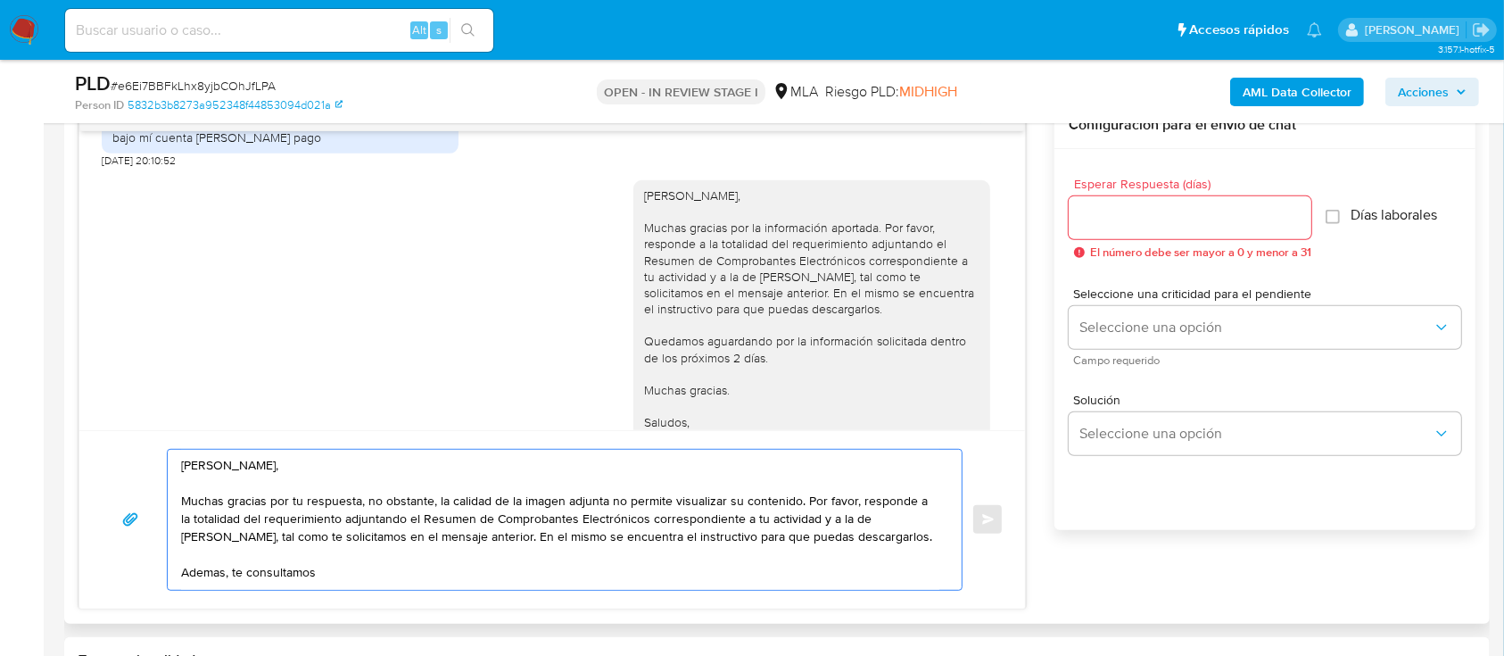
paste textarea "Destino de los fondos y origen de fondos utilizado para el repago"
click at [321, 576] on textarea "Hola Mariano Dario Meza, Muchas gracias por tu respuesta, no obstante, la calid…" at bounding box center [560, 520] width 758 height 140
drag, startPoint x: 488, startPoint y: 568, endPoint x: 508, endPoint y: 568, distance: 19.6
click at [489, 568] on textarea "Hola Mariano Dario Meza, Muchas gracias por tu respuesta, no obstante, la calid…" at bounding box center [560, 520] width 758 height 140
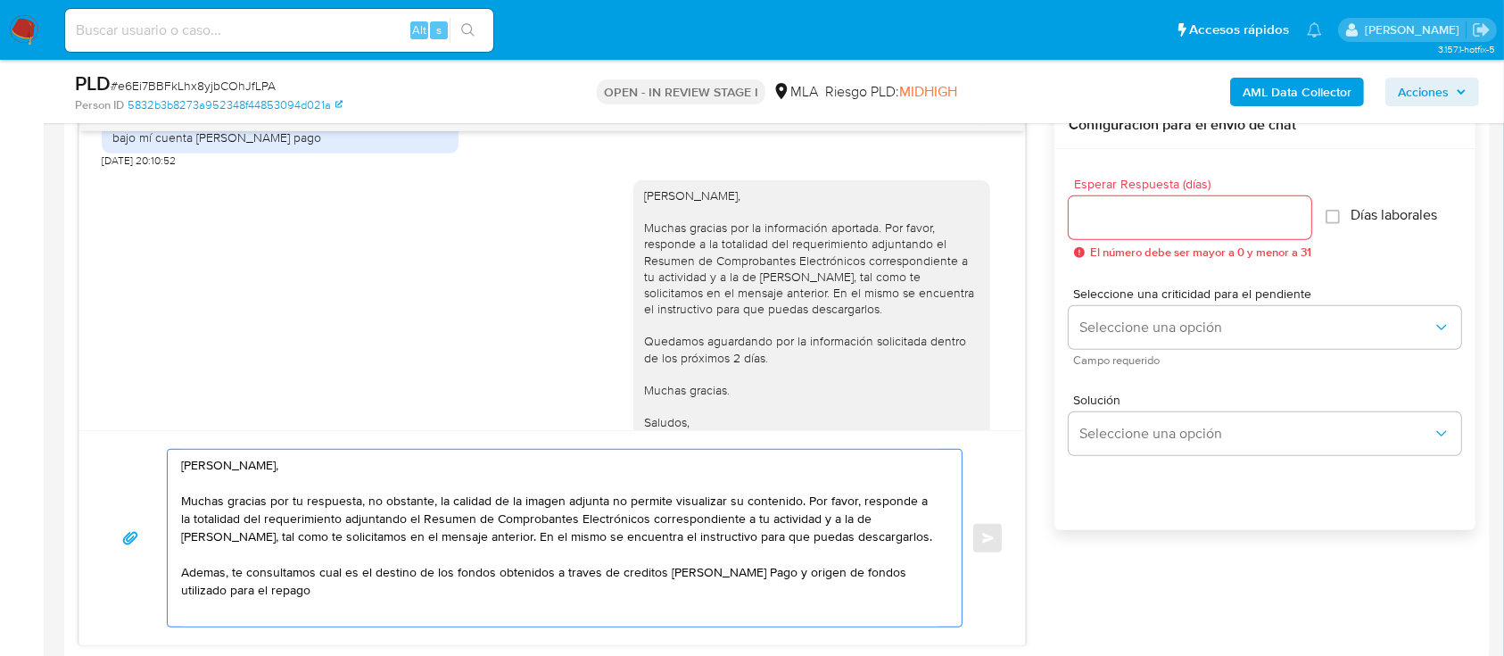
click at [518, 594] on textarea "Hola Mariano Dario Meza, Muchas gracias por tu respuesta, no obstante, la calid…" at bounding box center [560, 538] width 758 height 177
click at [571, 582] on textarea "Hola Mariano Dario Meza, Muchas gracias por tu respuesta, no obstante, la calid…" at bounding box center [560, 538] width 758 height 177
click at [586, 565] on textarea "Hola Mariano Dario Meza, Muchas gracias por tu respuesta, no obstante, la calid…" at bounding box center [560, 538] width 758 height 177
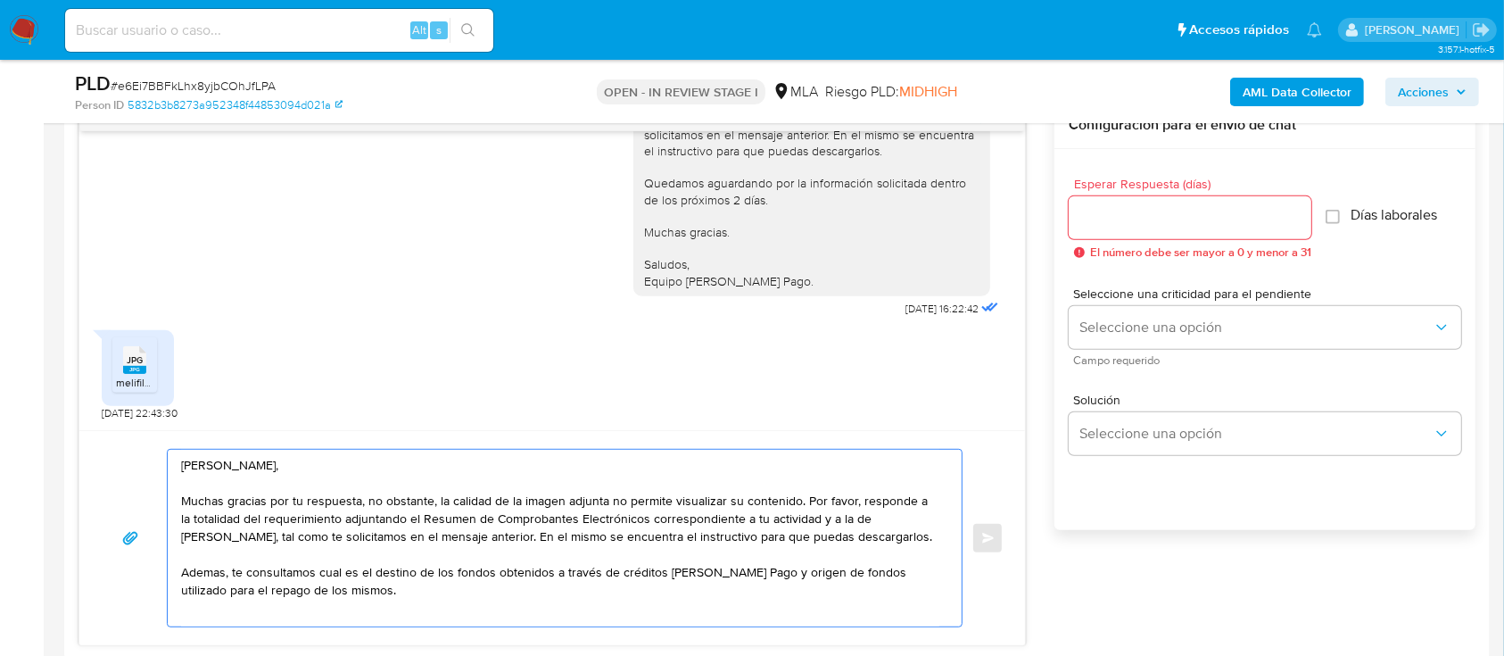
scroll to position [2122, 0]
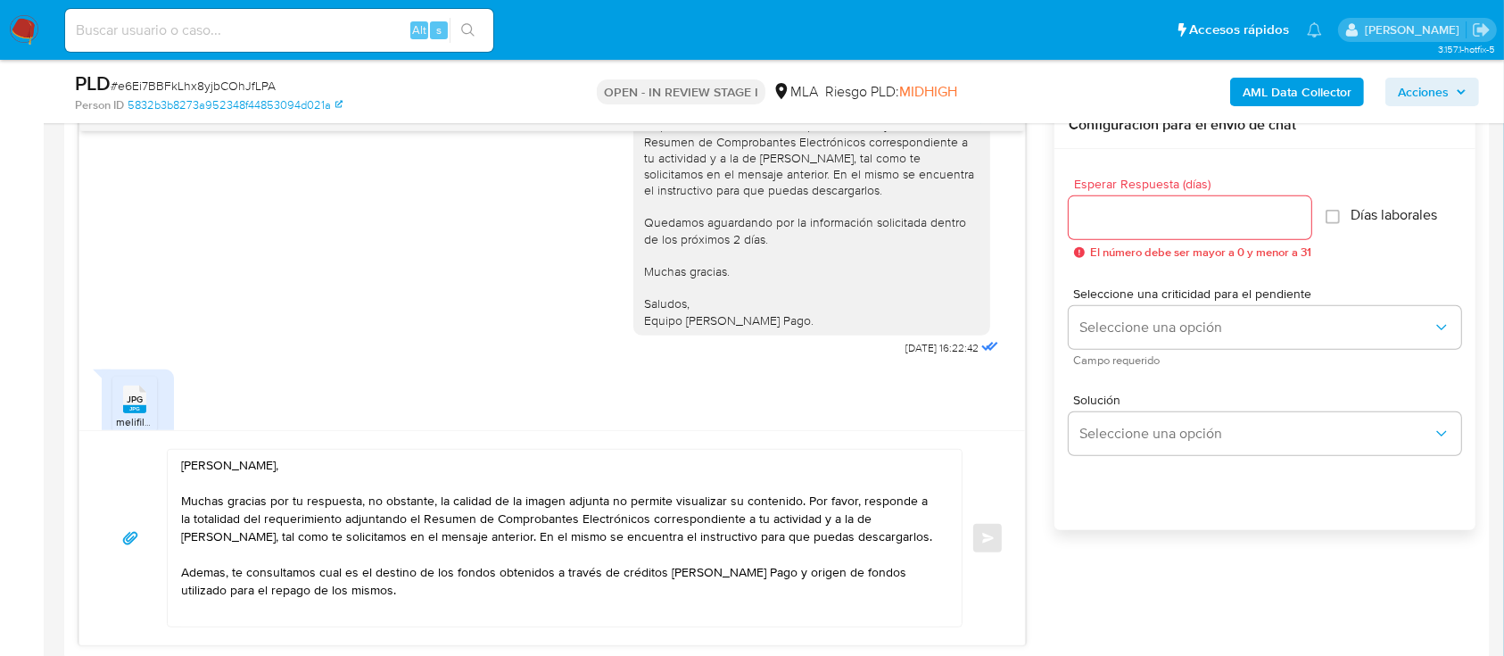
drag, startPoint x: 778, startPoint y: 386, endPoint x: 610, endPoint y: 281, distance: 198.1
click at [610, 281] on div "Hola Mariano Dario Meza, Muchas gracias por la información aportada. Por favor,…" at bounding box center [552, 204] width 901 height 311
copy div "Quedamos aguardando por la información solicitada dentro de los próximos 2 días…"
click at [451, 585] on textarea "Hola Mariano Dario Meza, Muchas gracias por tu respuesta, no obstante, la calid…" at bounding box center [560, 538] width 758 height 177
paste textarea "Quedamos aguardando por la información solicitada dentro de los próximos 2 días…"
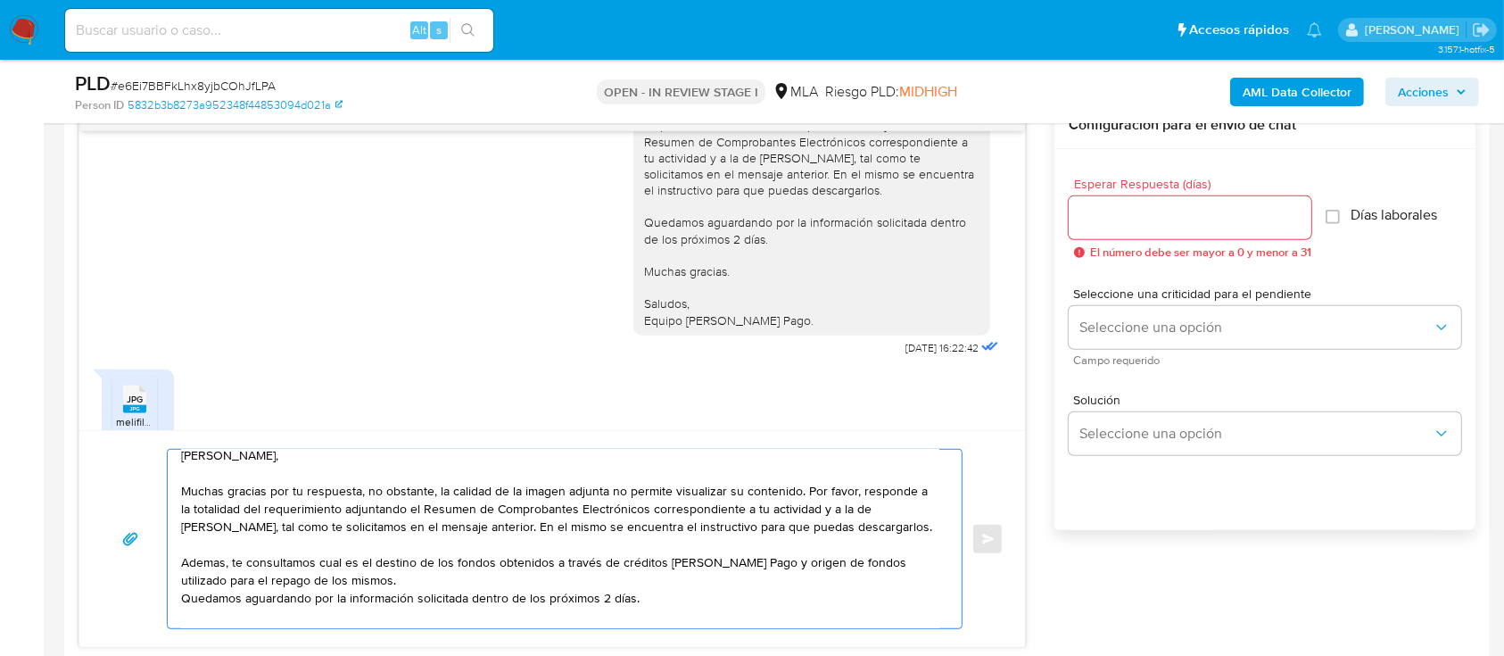
scroll to position [101, 0]
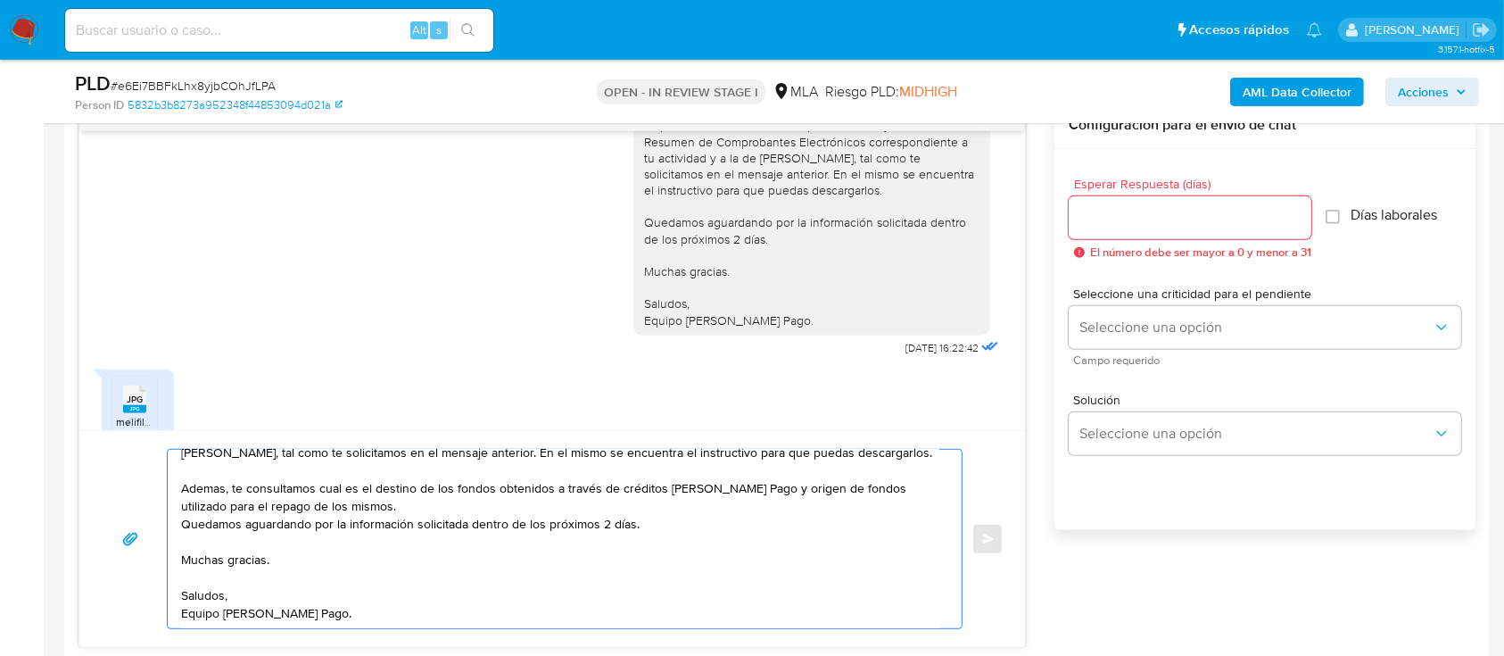
click at [447, 506] on textarea "Hola Mariano Dario Meza, Muchas gracias por tu respuesta, no obstante, la calid…" at bounding box center [560, 539] width 758 height 178
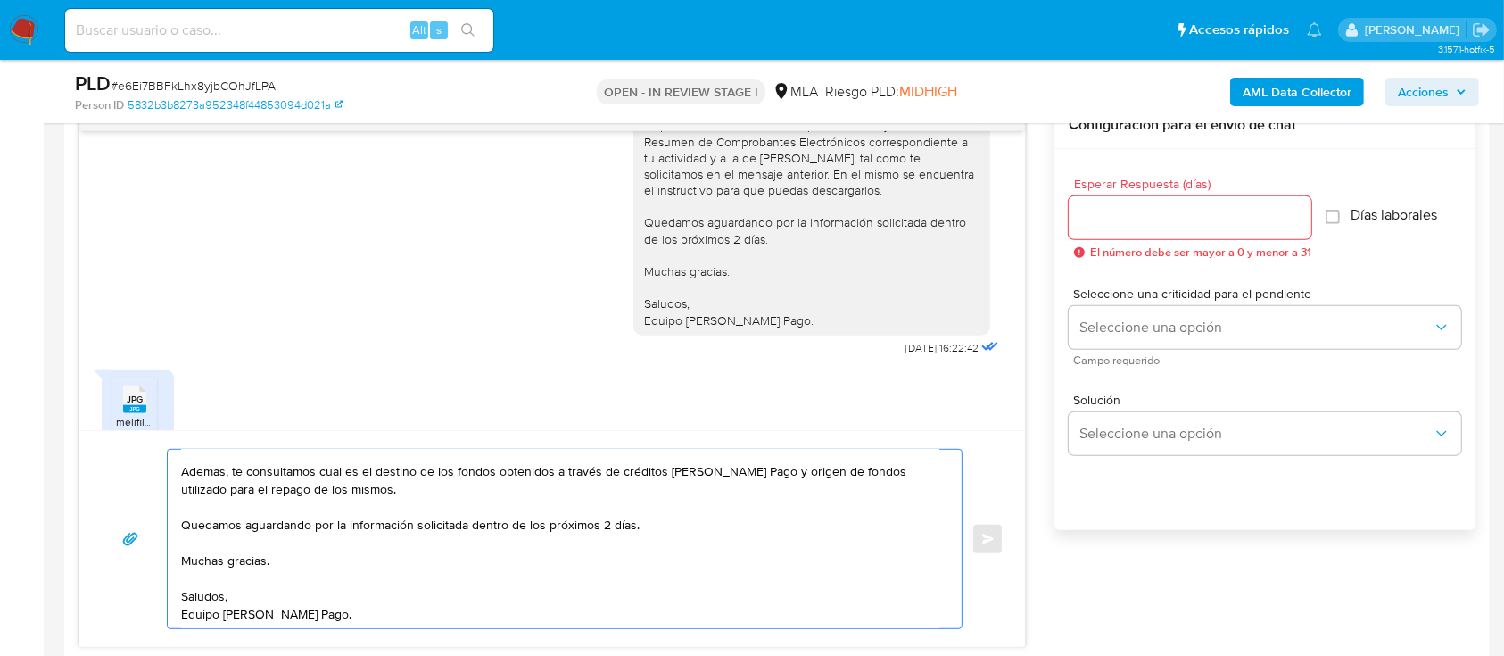
type textarea "Hola Mariano Dario Meza, Muchas gracias por tu respuesta, no obstante, la calid…"
click at [1215, 216] on input "Esperar Respuesta (días)" at bounding box center [1190, 217] width 243 height 23
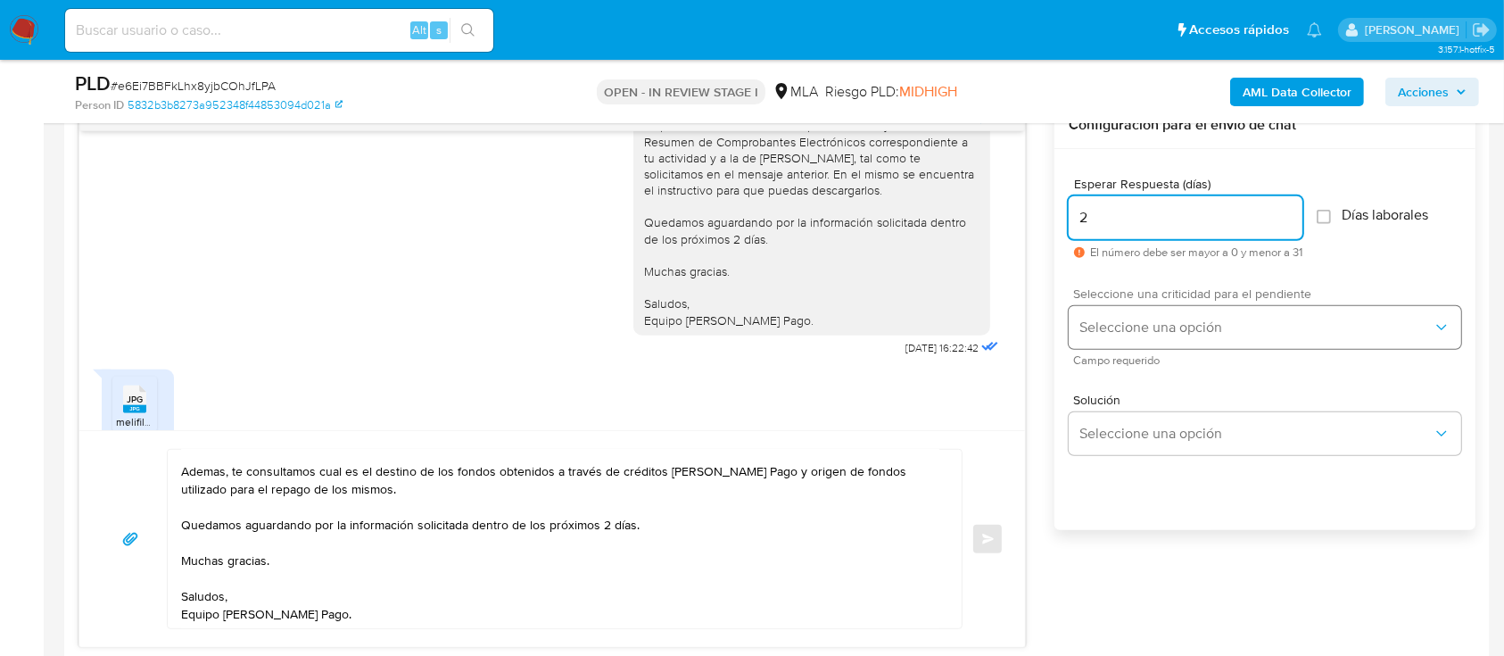
type input "2"
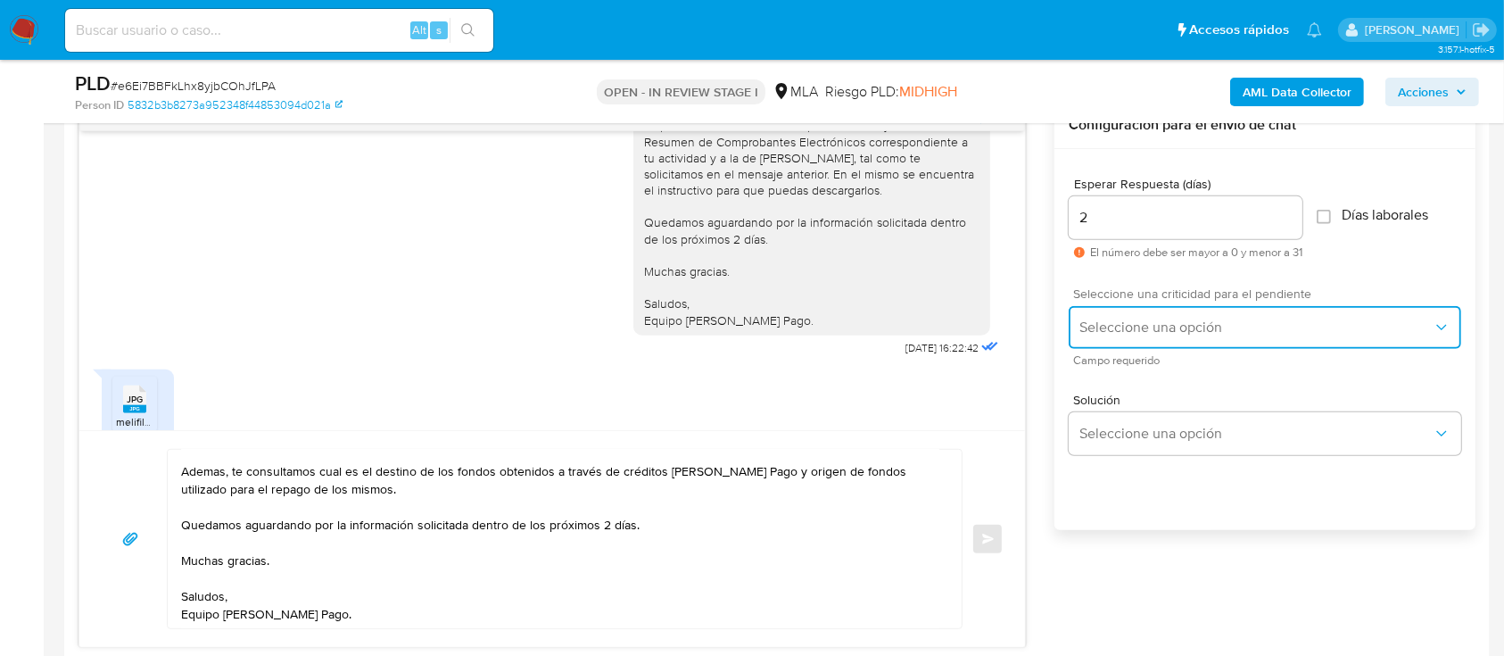
click at [1141, 332] on span "Seleccione una opción" at bounding box center [1256, 328] width 353 height 18
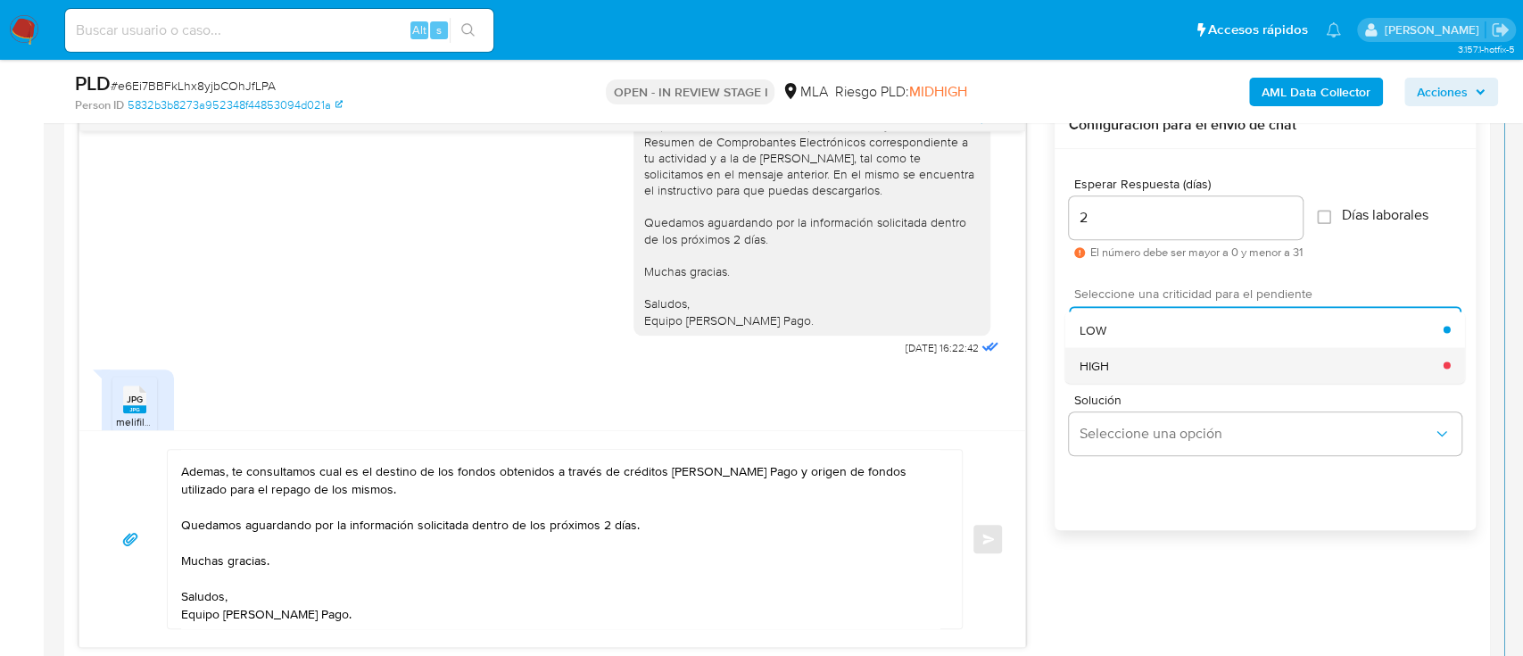
click at [1116, 360] on div "HIGH" at bounding box center [1262, 365] width 364 height 36
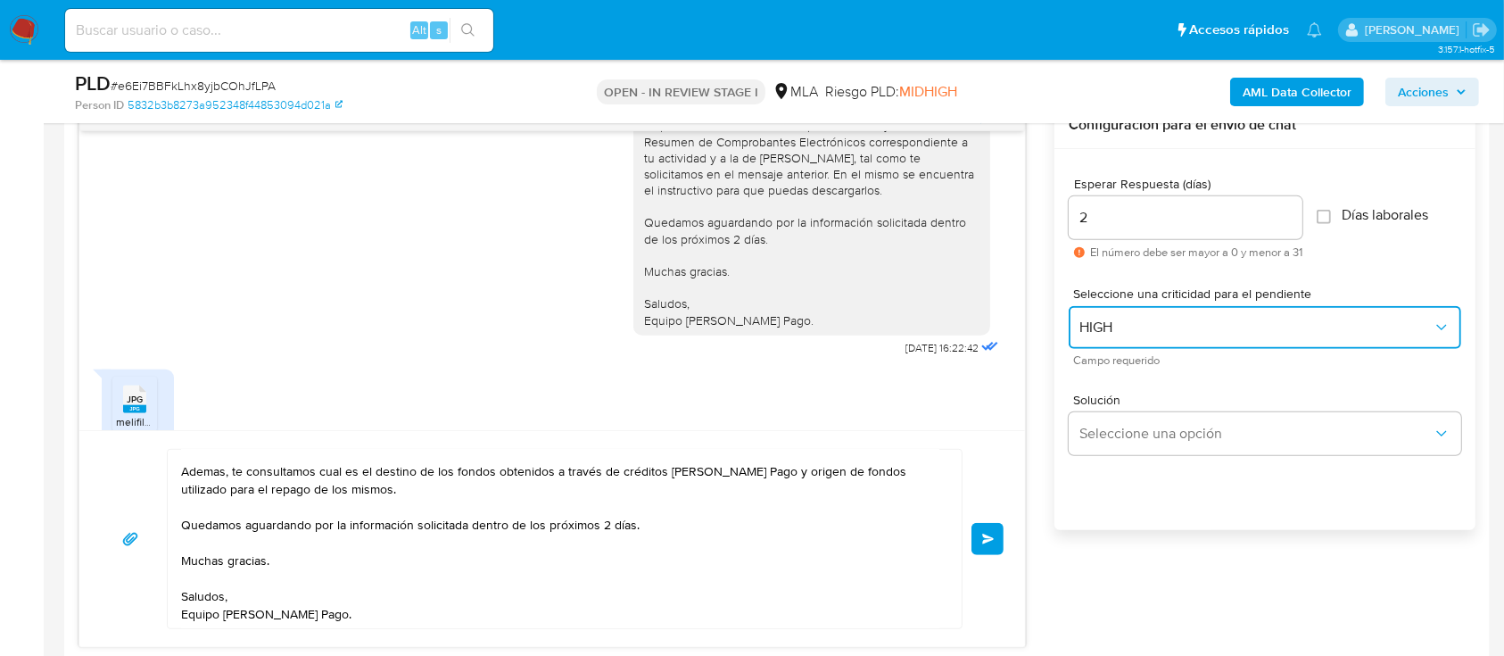
scroll to position [0, 0]
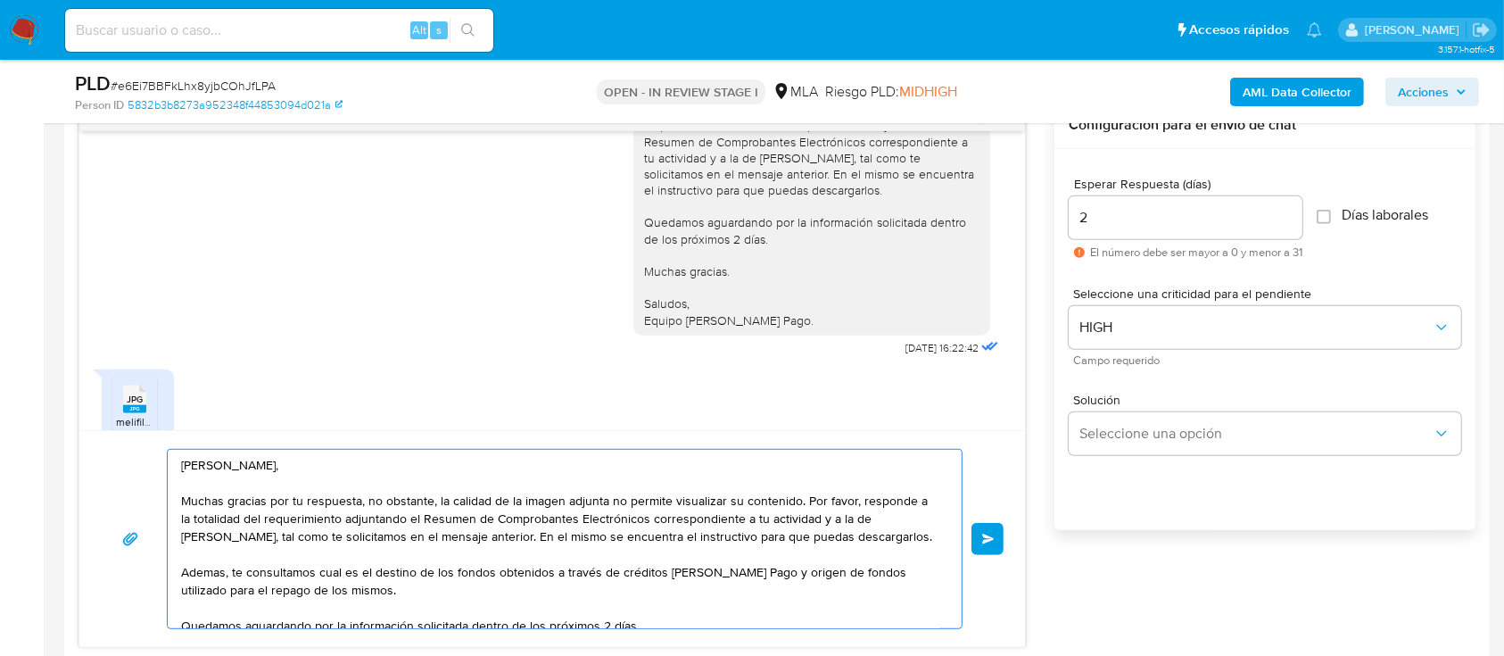
click at [419, 547] on textarea "Hola Mariano Dario Meza, Muchas gracias por tu respuesta, no obstante, la calid…" at bounding box center [560, 539] width 758 height 178
click at [792, 497] on textarea "Hola Mariano Dario Meza, Muchas gracias por tu respuesta, no obstante, la calid…" at bounding box center [560, 539] width 758 height 178
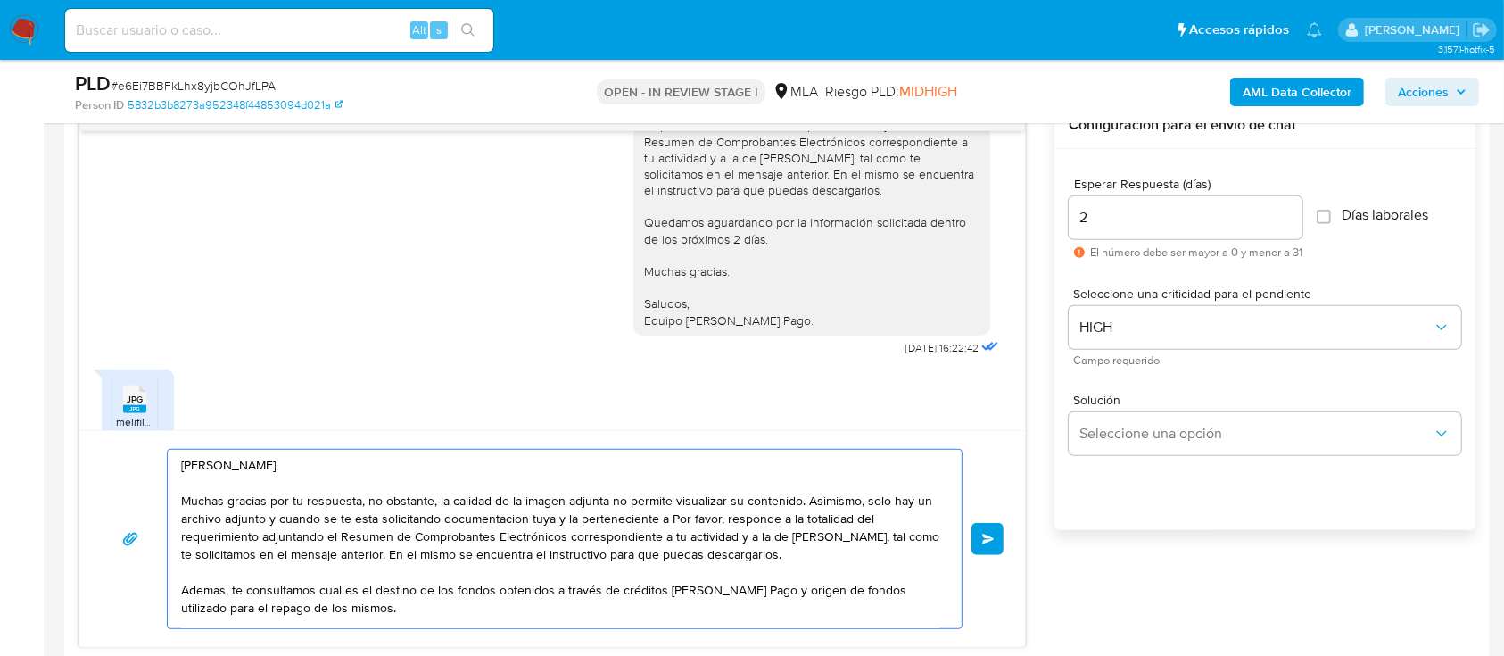
drag, startPoint x: 787, startPoint y: 534, endPoint x: 228, endPoint y: 554, distance: 558.9
click at [228, 554] on textarea "Hola Mariano Dario Meza, Muchas gracias por tu respuesta, no obstante, la calid…" at bounding box center [560, 539] width 758 height 178
click at [685, 516] on textarea "Hola Mariano Dario Meza, Muchas gracias por tu respuesta, no obstante, la calid…" at bounding box center [560, 539] width 758 height 178
paste textarea "ilvina Veronica Zanuttini"
drag, startPoint x: 682, startPoint y: 518, endPoint x: 874, endPoint y: 535, distance: 192.7
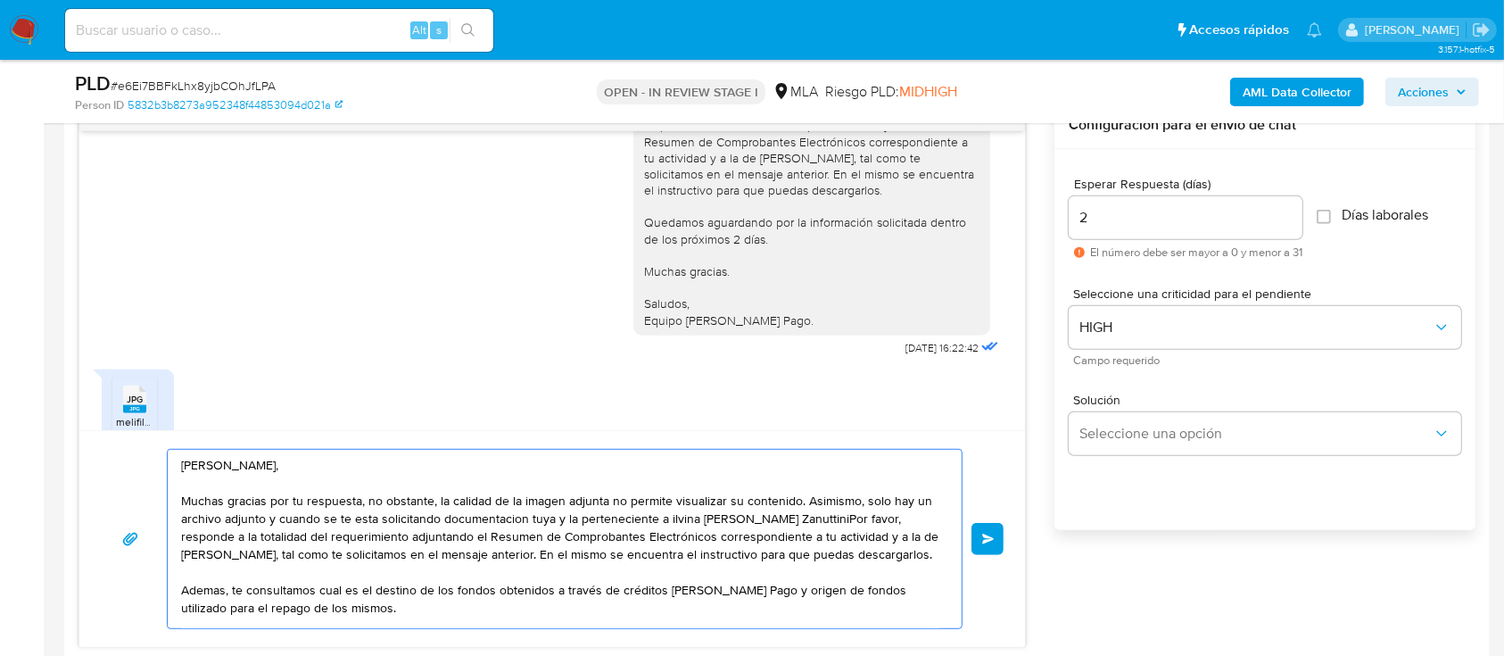
click at [683, 518] on textarea "Hola Mariano Dario Meza, Muchas gracias por tu respuesta, no obstante, la calid…" at bounding box center [560, 539] width 758 height 178
click at [821, 519] on textarea "Hola Mariano Dario Meza, Muchas gracias por tu respuesta, no obstante, la calid…" at bounding box center [560, 539] width 758 height 178
drag, startPoint x: 757, startPoint y: 572, endPoint x: 516, endPoint y: 572, distance: 240.9
click at [516, 572] on textarea "Hola Mariano Dario Meza, Muchas gracias por tu respuesta, no obstante, la calid…" at bounding box center [560, 539] width 758 height 178
drag, startPoint x: 808, startPoint y: 535, endPoint x: 699, endPoint y: 579, distance: 118.1
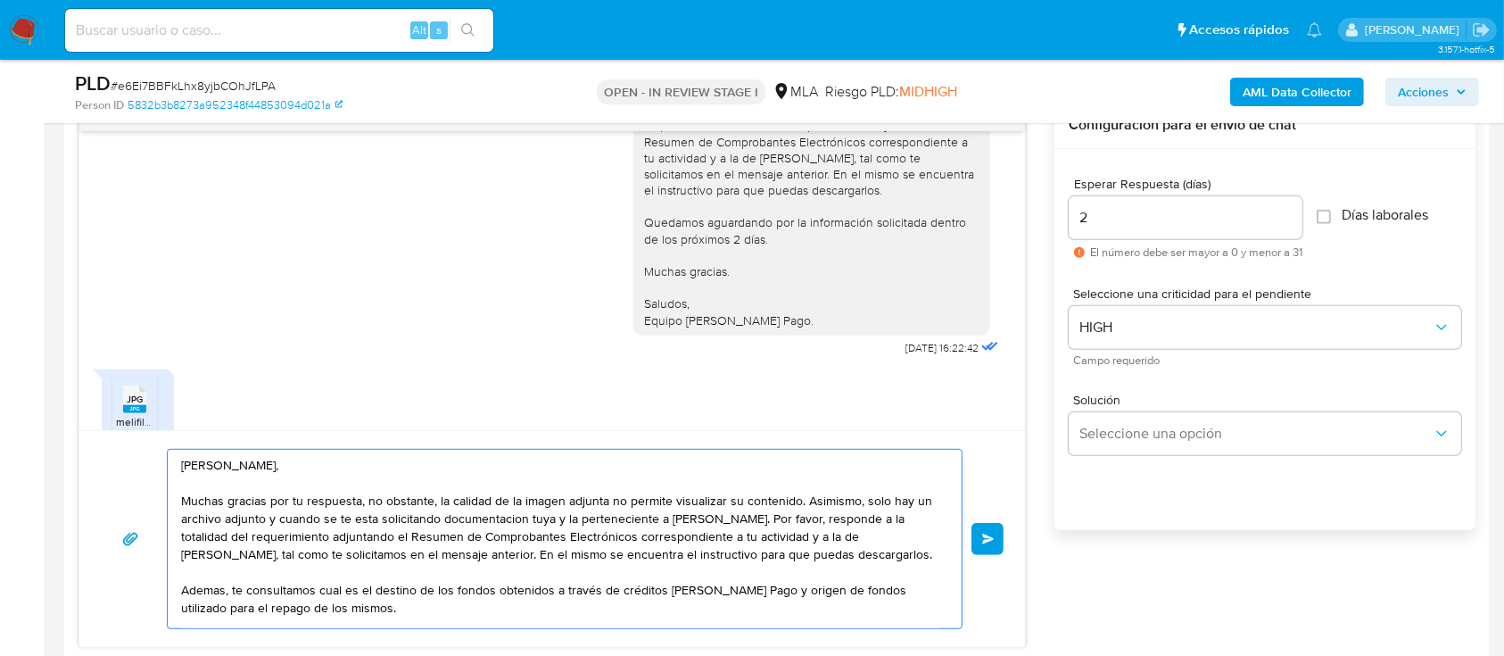
click at [699, 579] on textarea "Hola Mariano Dario Meza, Muchas gracias por tu respuesta, no obstante, la calid…" at bounding box center [560, 539] width 758 height 178
drag, startPoint x: 716, startPoint y: 537, endPoint x: 723, endPoint y: 567, distance: 31.2
click at [723, 567] on textarea "Hola Mariano Dario Meza, Muchas gracias por tu respuesta, no obstante, la calid…" at bounding box center [560, 539] width 758 height 178
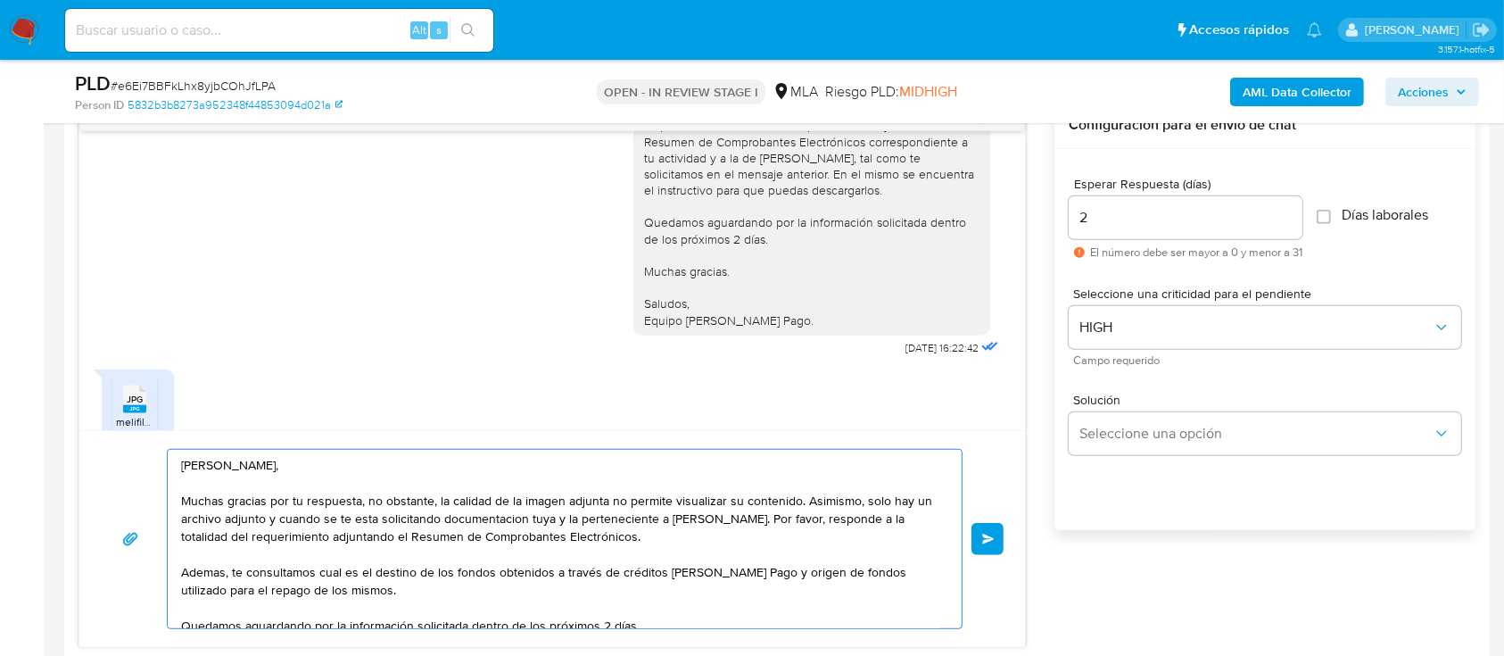
click at [539, 541] on textarea "Hola Mariano Dario Meza, Muchas gracias por tu respuesta, no obstante, la calid…" at bounding box center [560, 539] width 758 height 178
click at [538, 541] on textarea "Hola Mariano Dario Meza, Muchas gracias por tu respuesta, no obstante, la calid…" at bounding box center [560, 539] width 758 height 178
click at [524, 538] on textarea "Hola Mariano Dario Meza, Muchas gracias por tu respuesta, no obstante, la calid…" at bounding box center [560, 539] width 758 height 178
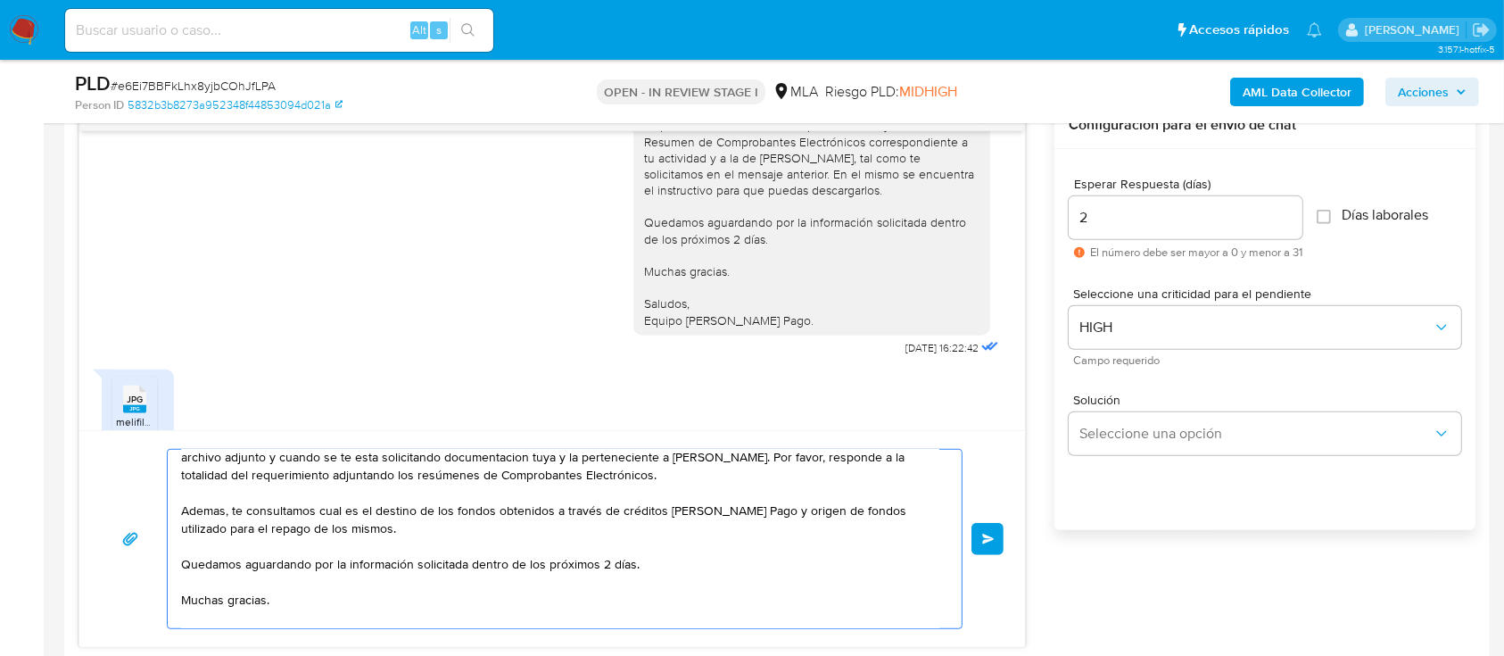
scroll to position [107, 0]
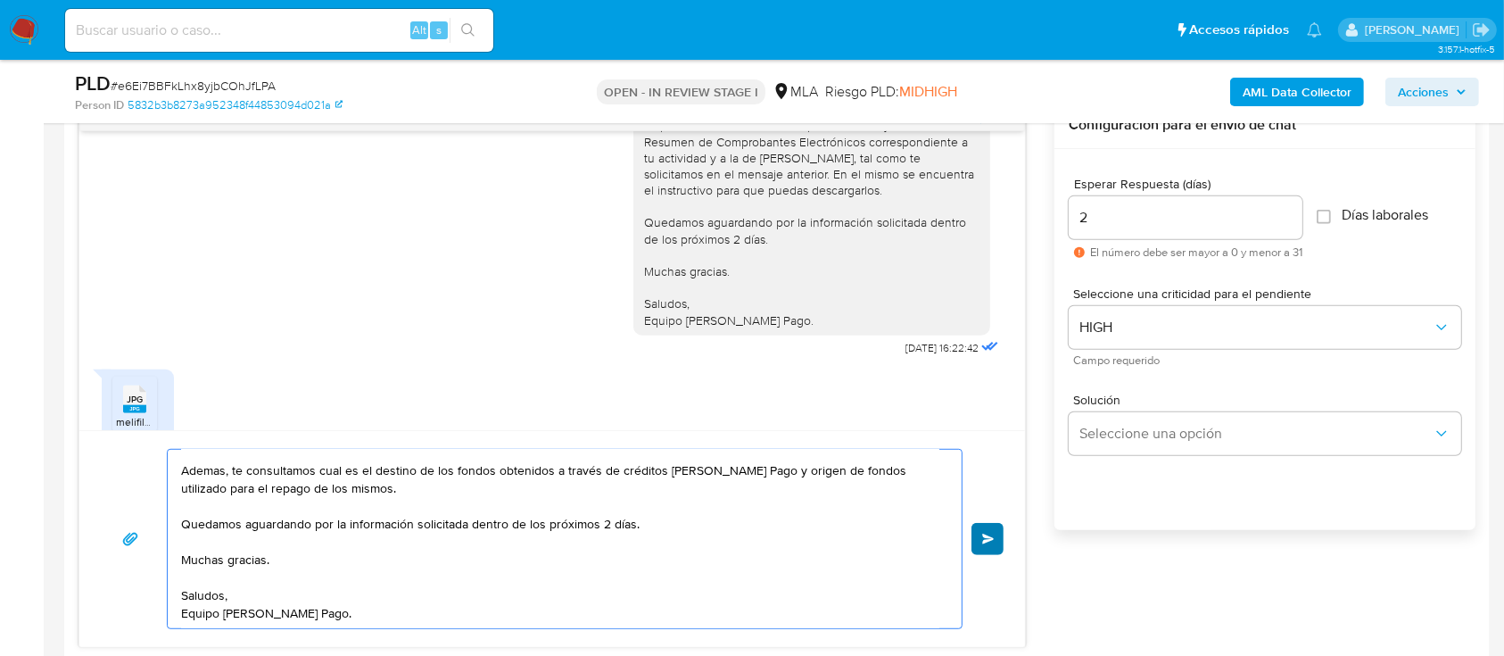
type textarea "Hola Mariano Dario Meza, Muchas gracias por tu respuesta, no obstante, la calid…"
click at [993, 539] on span "Enviar" at bounding box center [988, 539] width 12 height 11
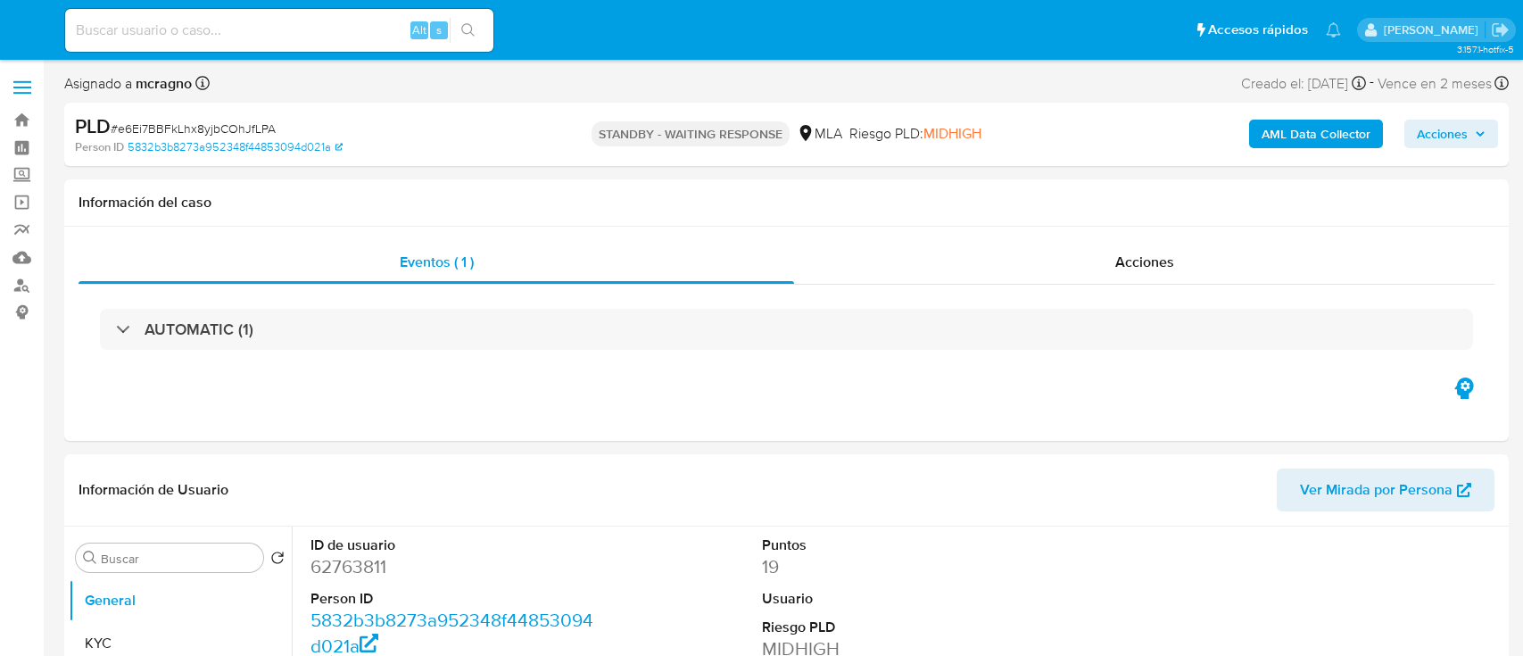
select select "10"
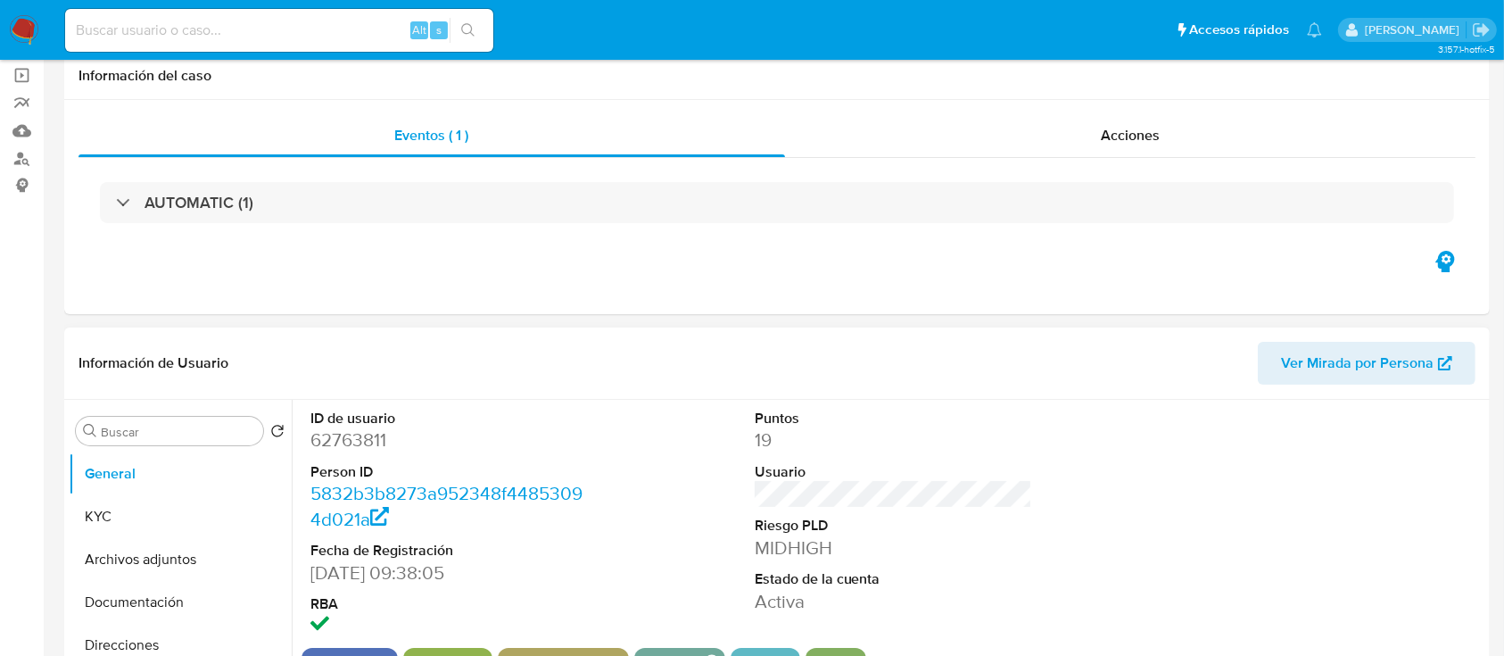
scroll to position [237, 0]
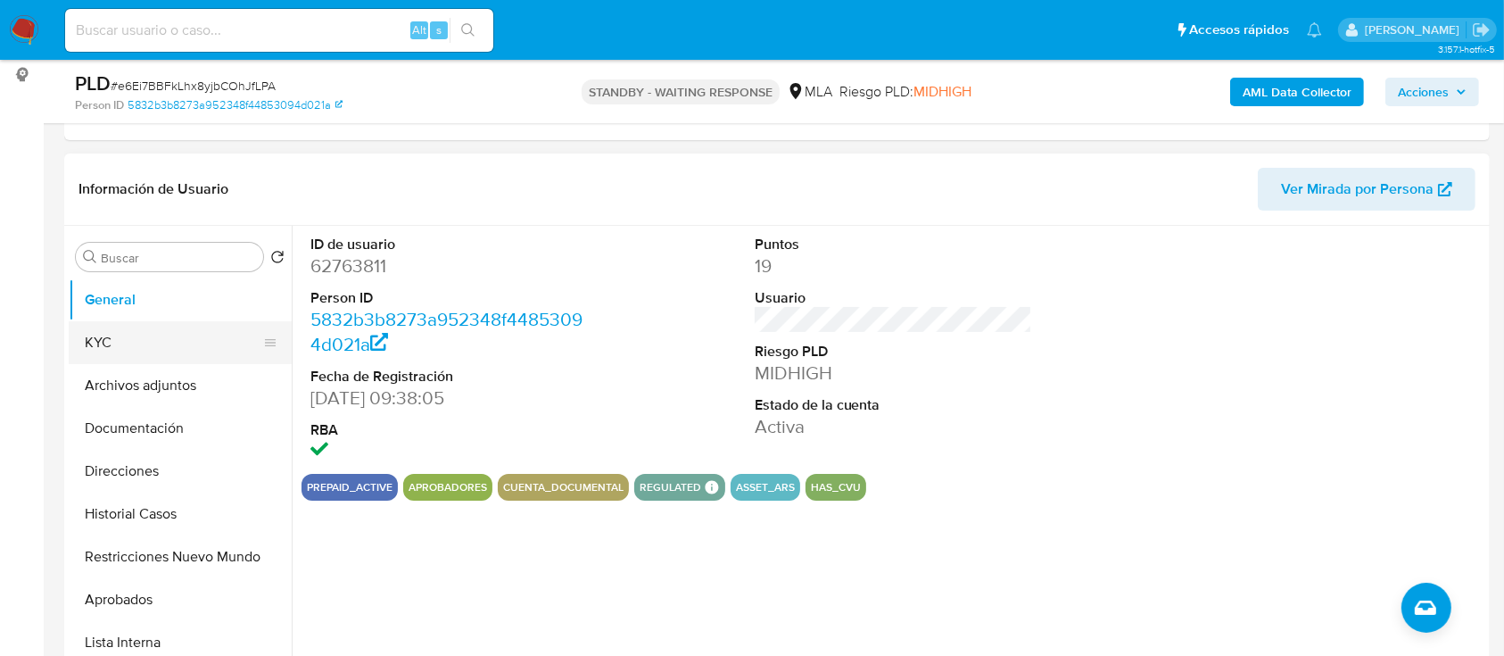
click at [120, 347] on button "KYC" at bounding box center [173, 342] width 209 height 43
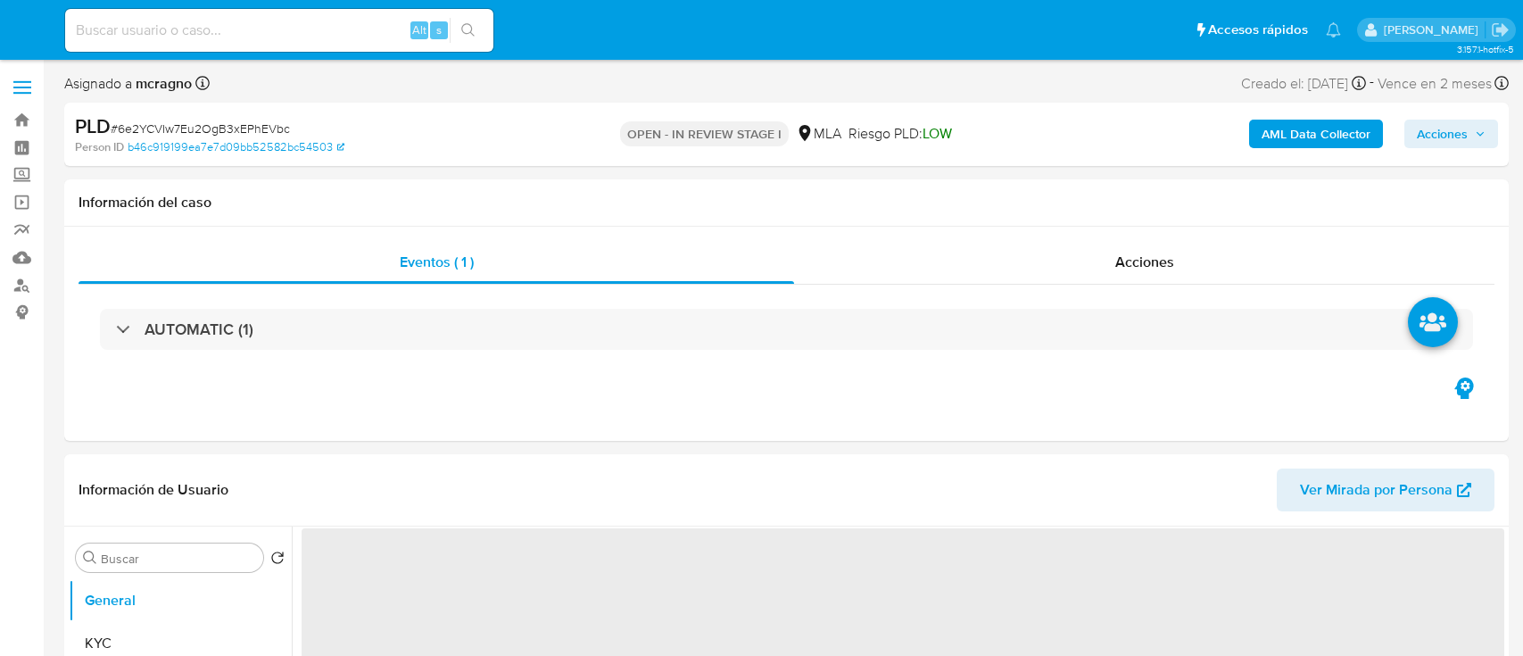
select select "10"
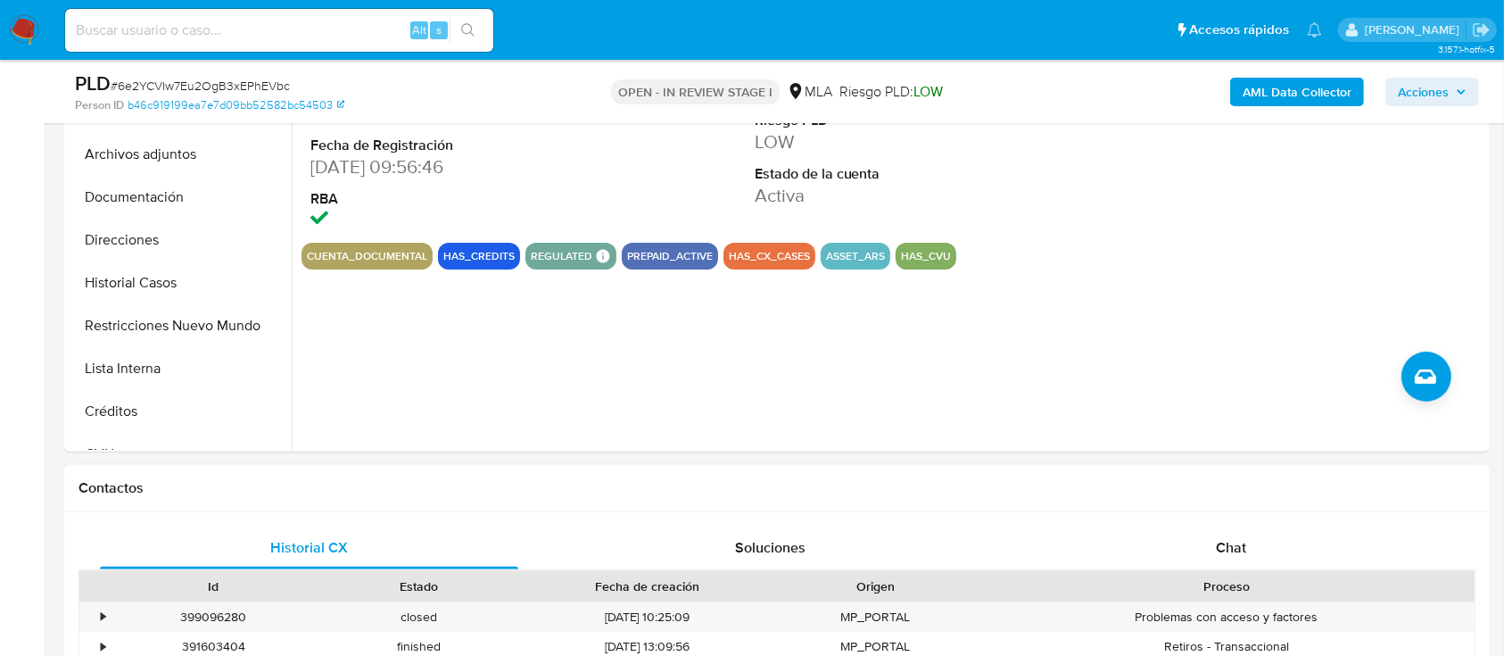
scroll to position [594, 0]
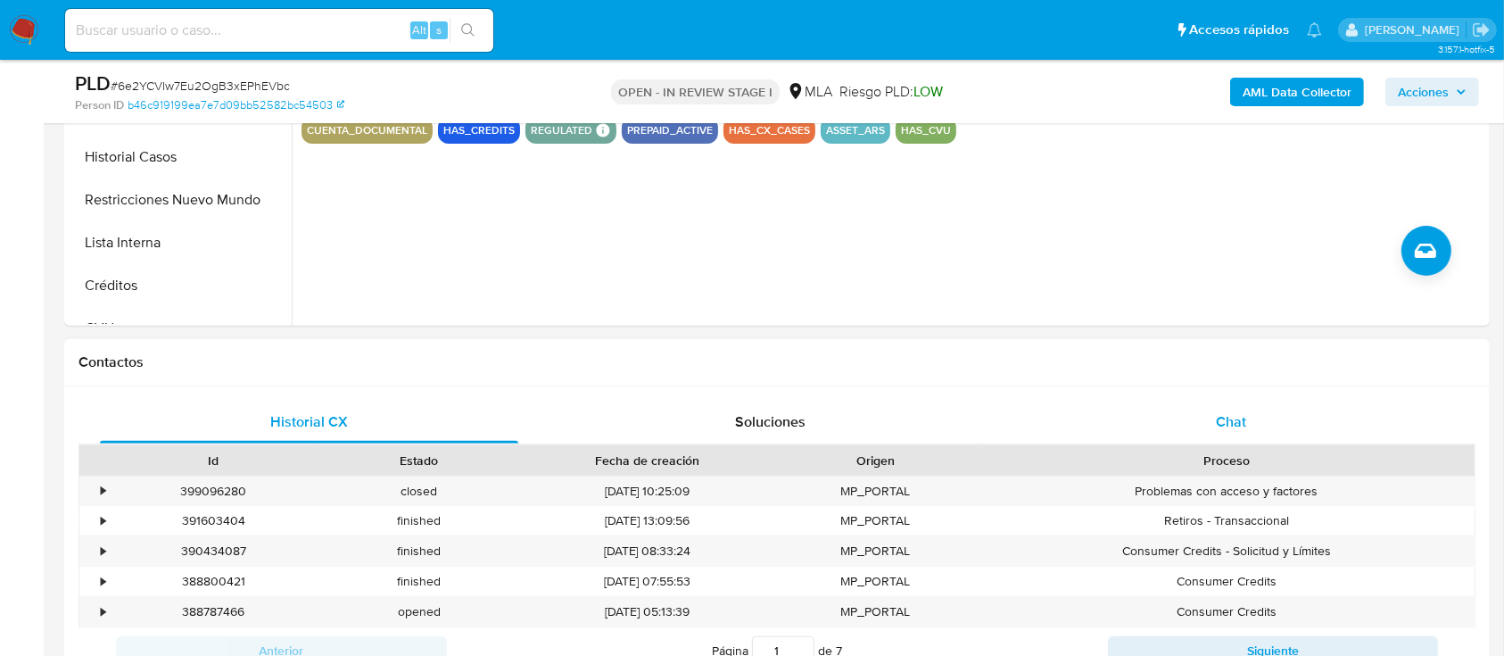
click at [1296, 414] on div "Chat" at bounding box center [1232, 422] width 418 height 43
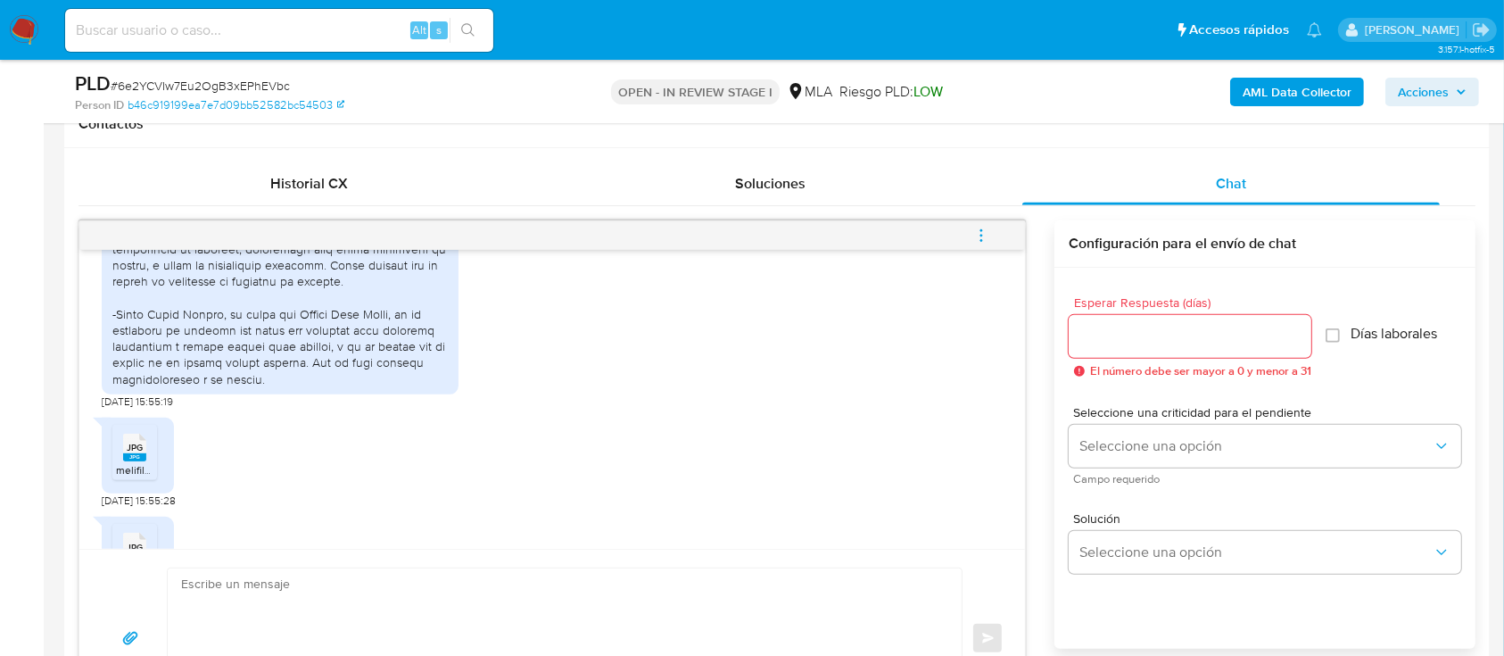
scroll to position [1051, 0]
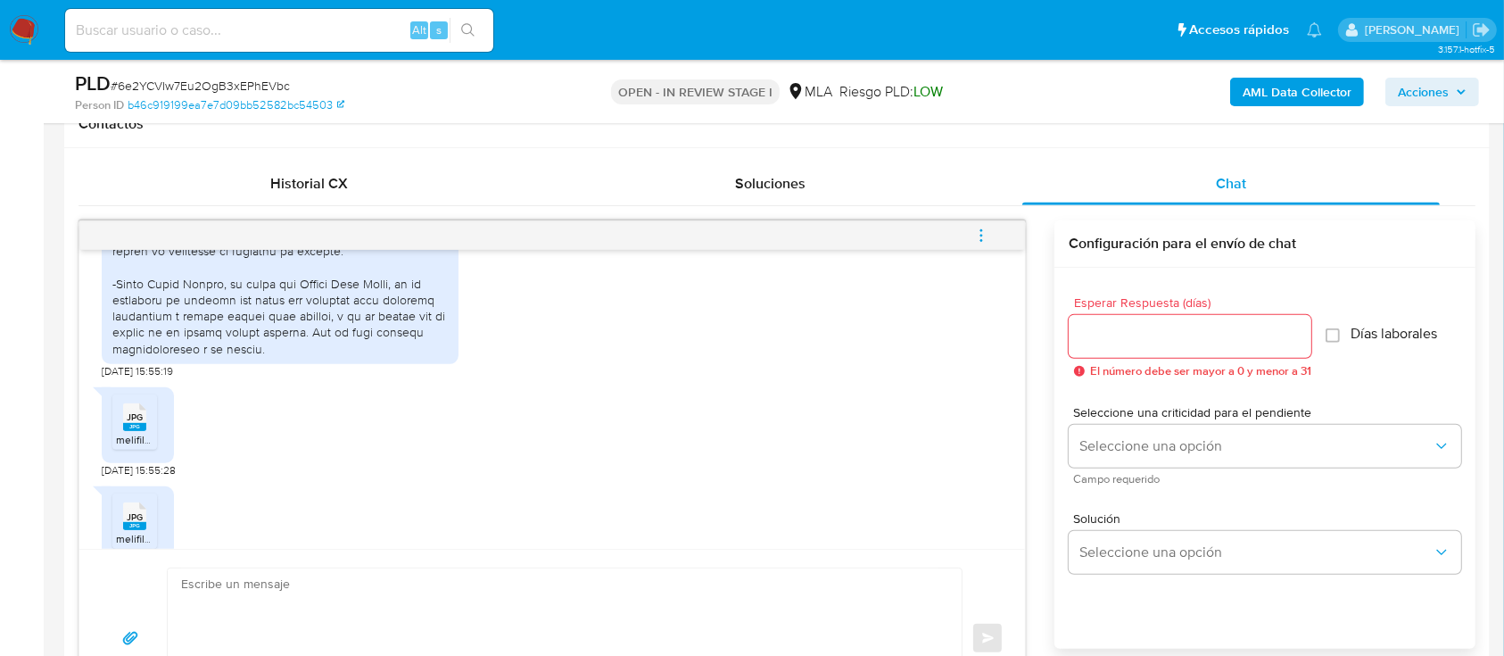
click at [709, 584] on textarea at bounding box center [560, 638] width 758 height 140
paste textarea "Hola Mauricio Alejandro Schmidt, Muchas gracias por tu respuesta. Adicionalment…"
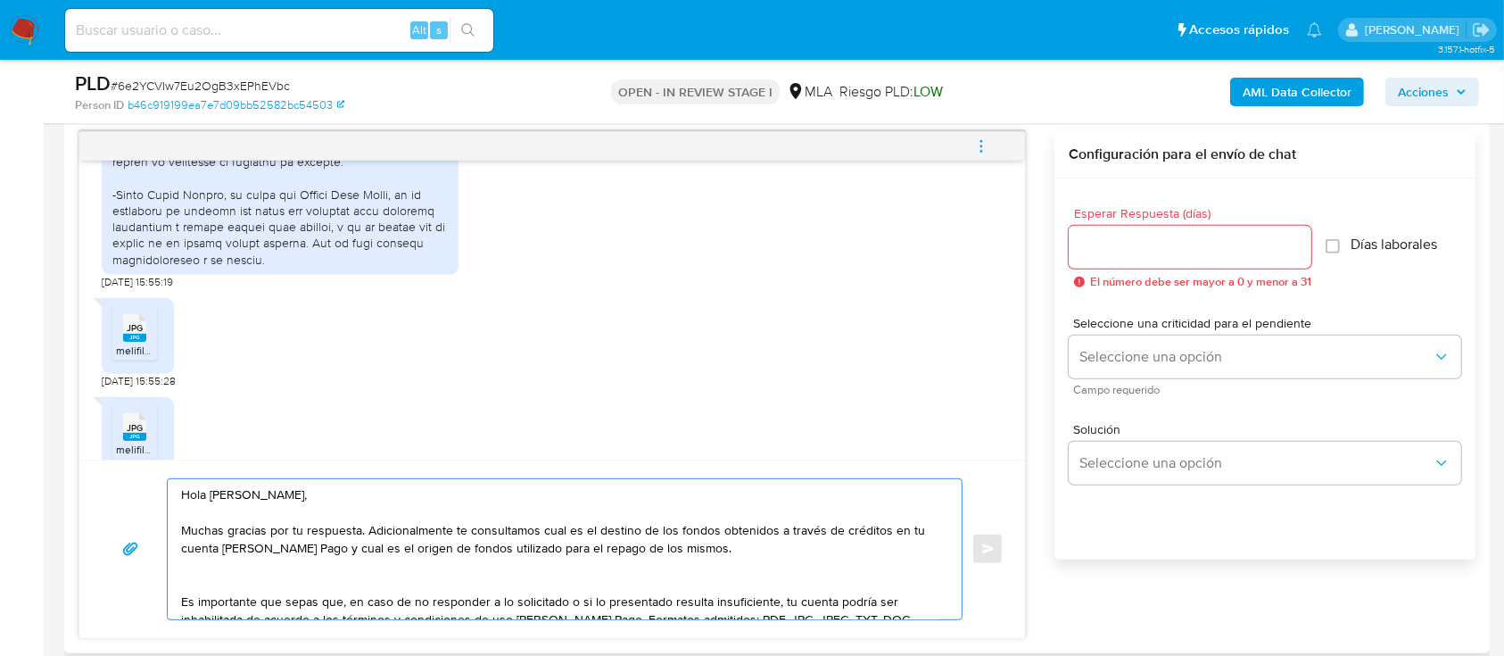
scroll to position [120, 0]
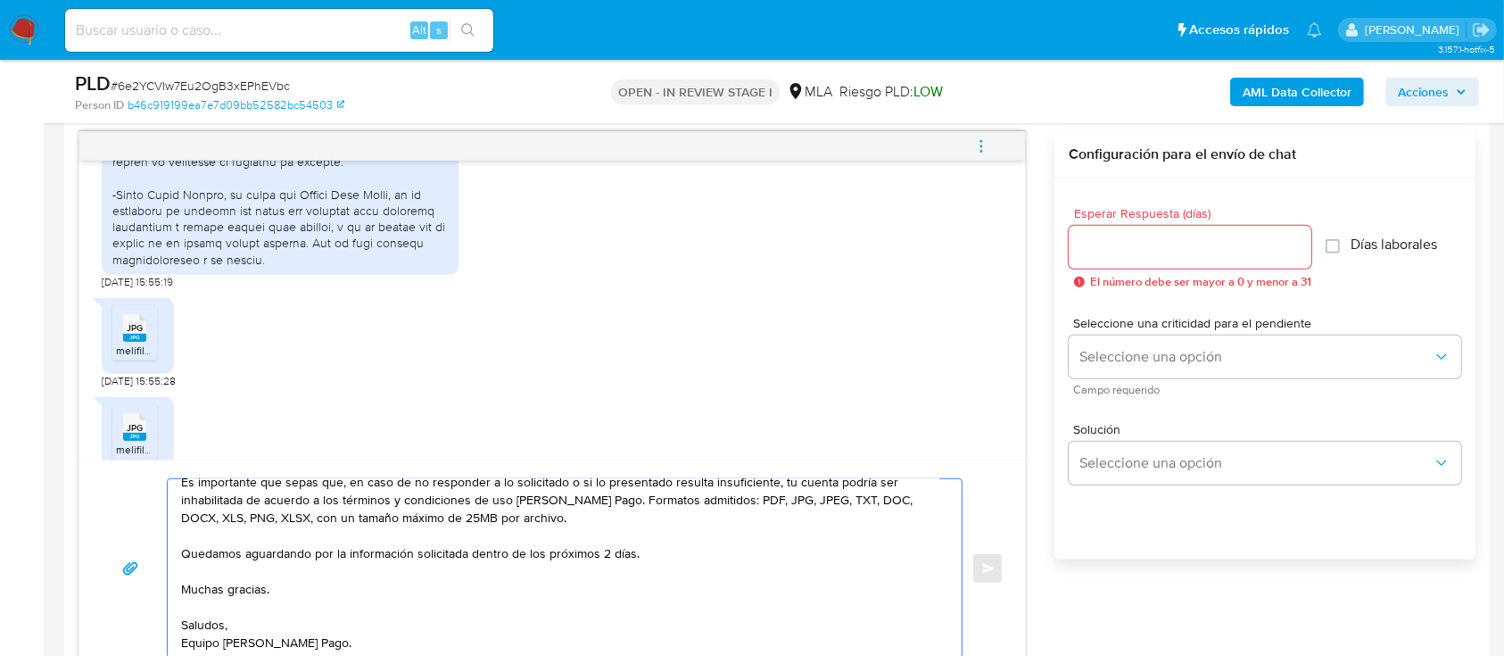
type textarea "Hola Mauricio Alejandro Schmidt, Muchas gracias por tu respuesta. Adicionalment…"
click at [1158, 252] on input "Esperar Respuesta (días)" at bounding box center [1190, 247] width 243 height 23
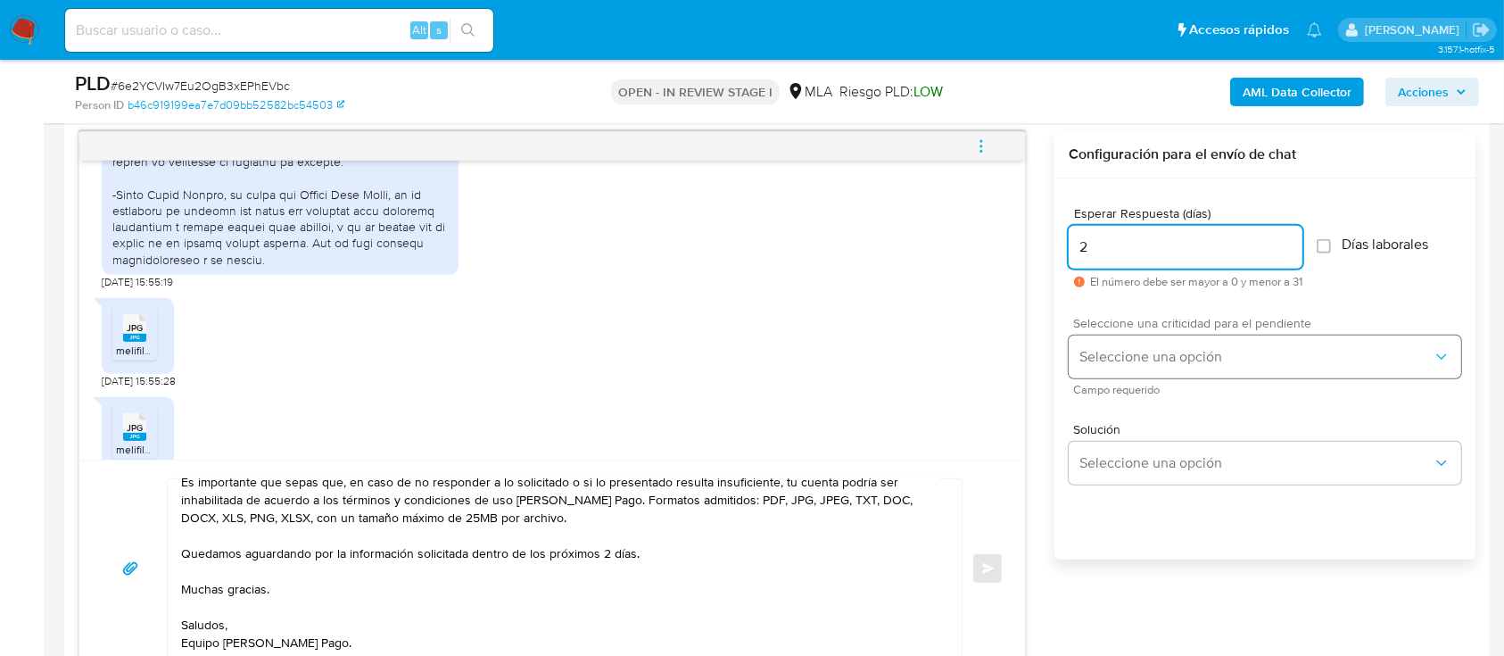
type input "2"
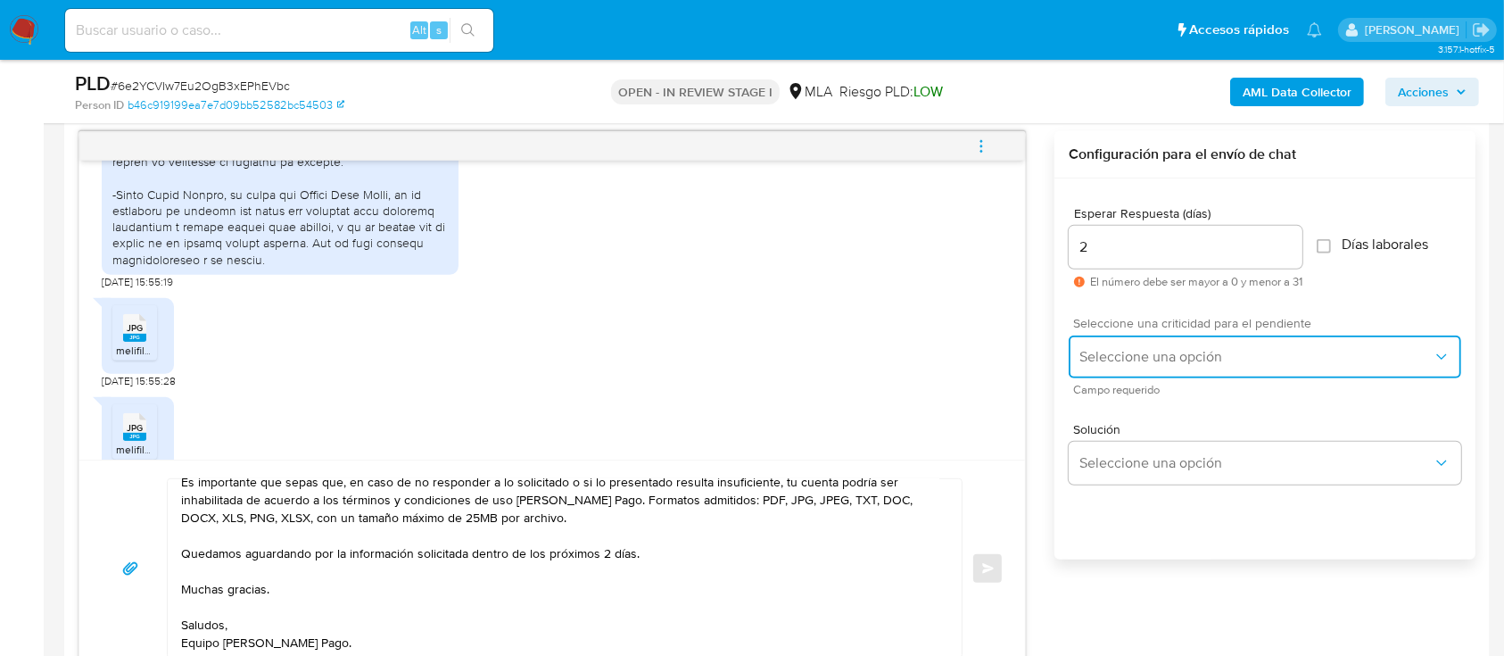
click at [1117, 351] on span "Seleccione una opción" at bounding box center [1256, 357] width 353 height 18
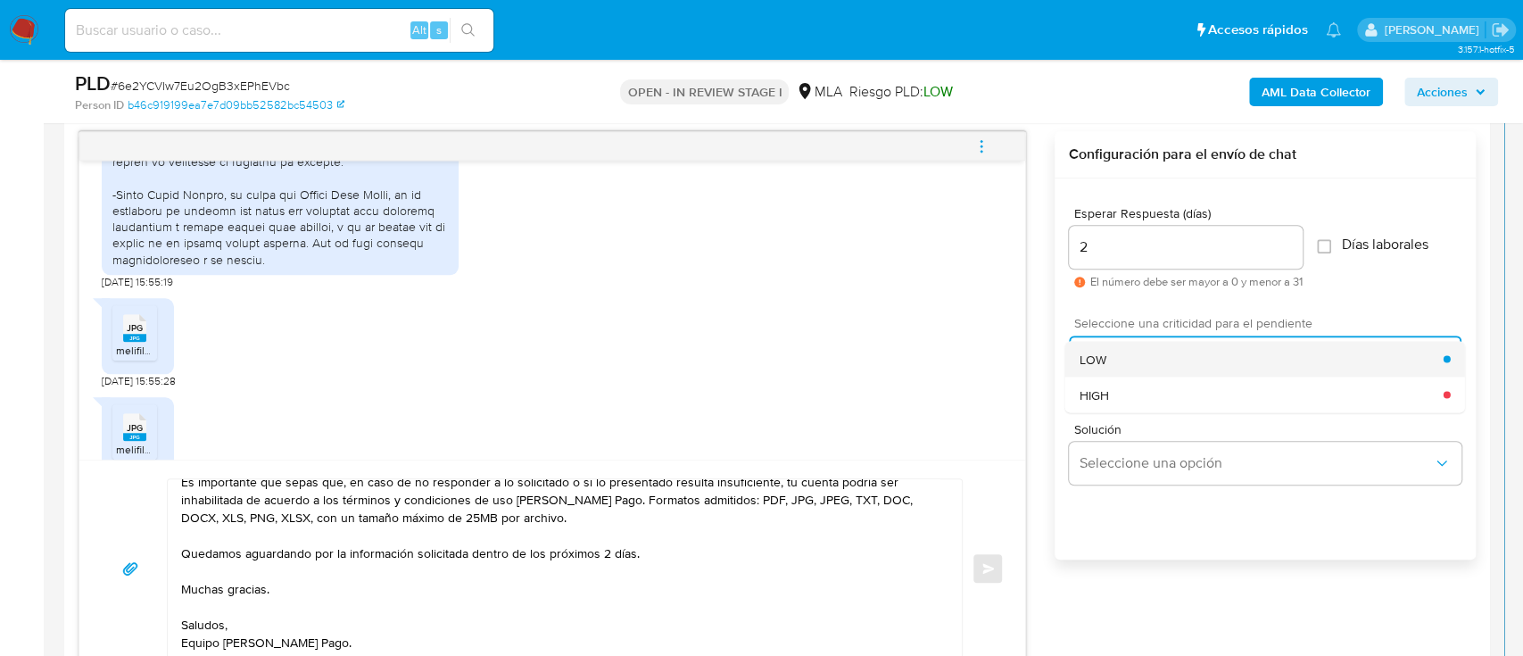
click at [1113, 359] on div "LOW" at bounding box center [1262, 359] width 364 height 36
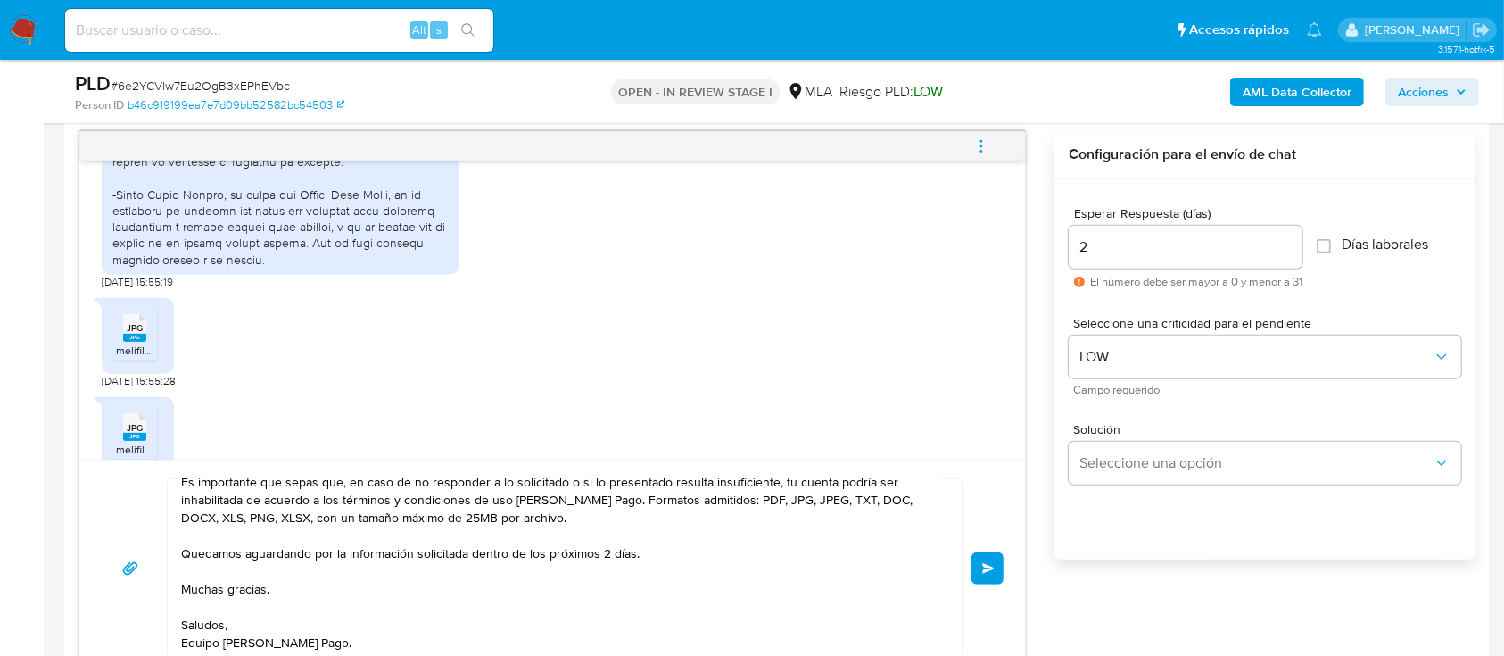
click at [987, 567] on span "Enviar" at bounding box center [988, 568] width 12 height 11
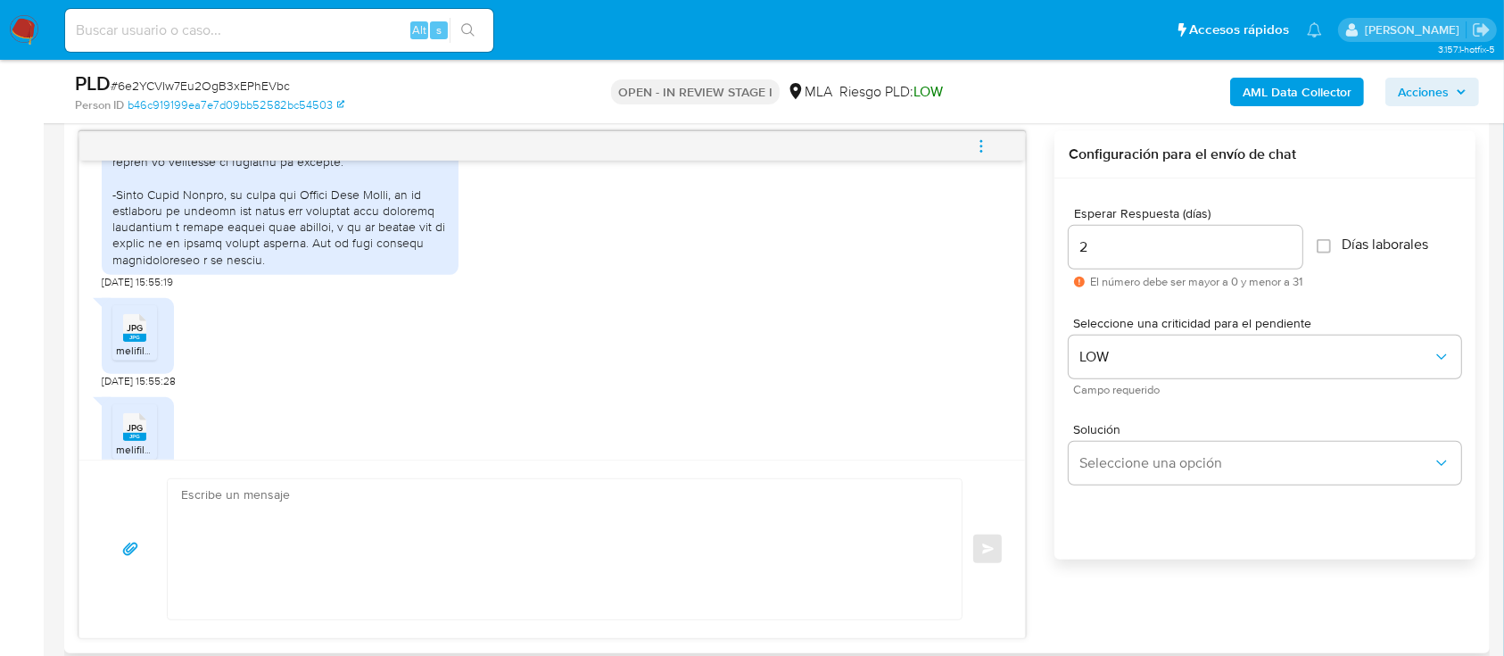
scroll to position [1935, 0]
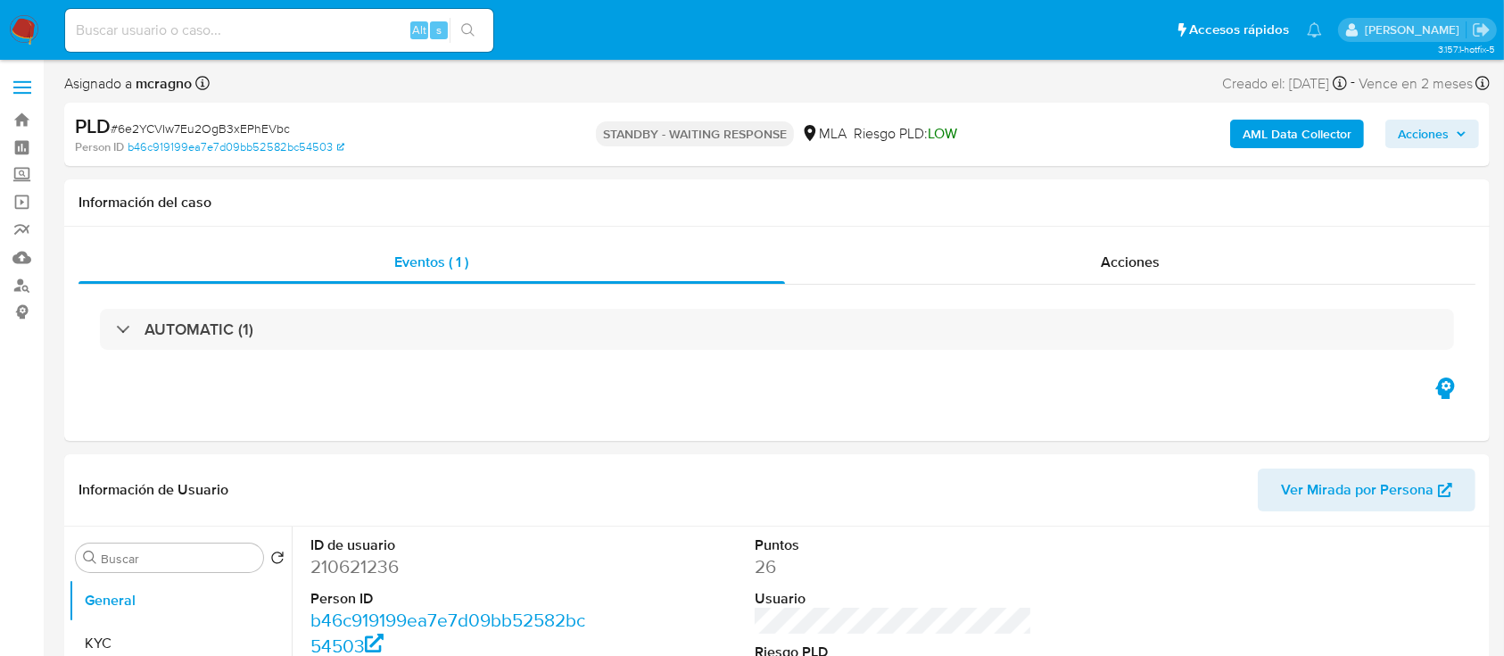
select select "10"
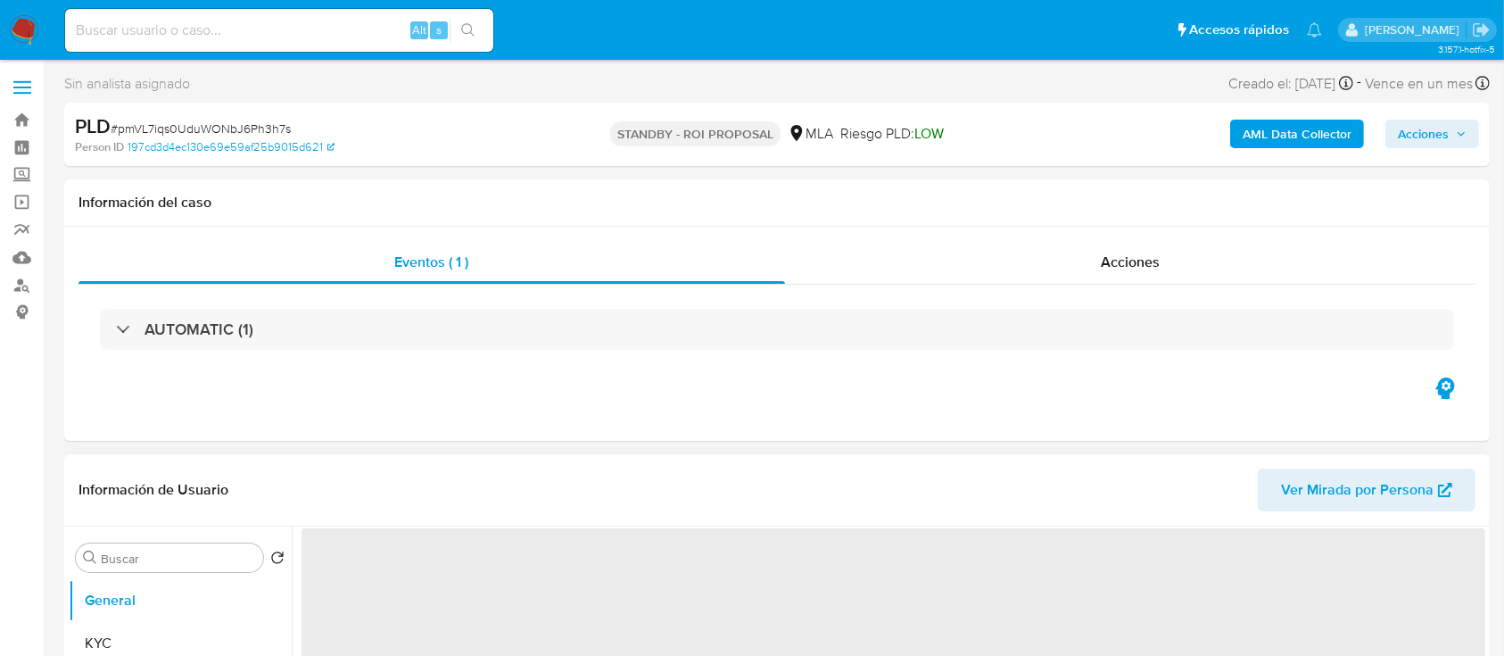
select select "10"
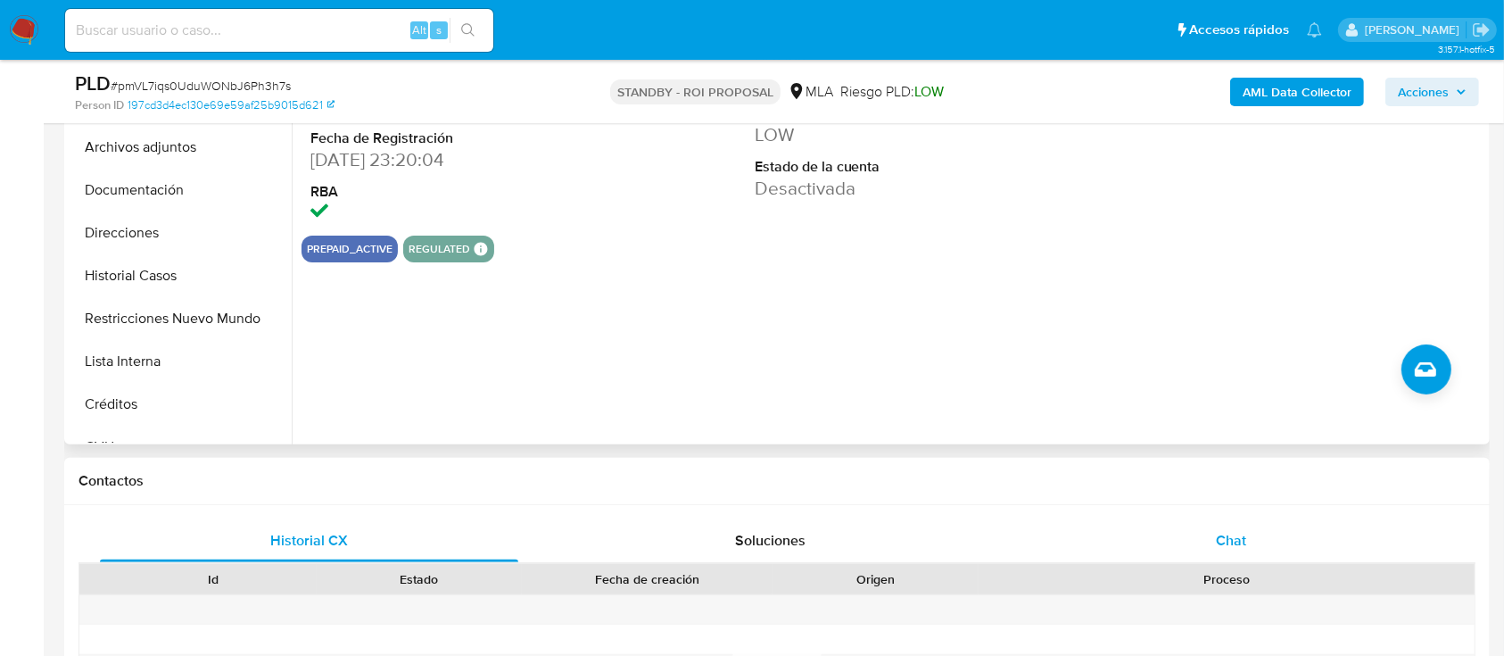
click at [1223, 539] on span "Chat" at bounding box center [1231, 540] width 30 height 21
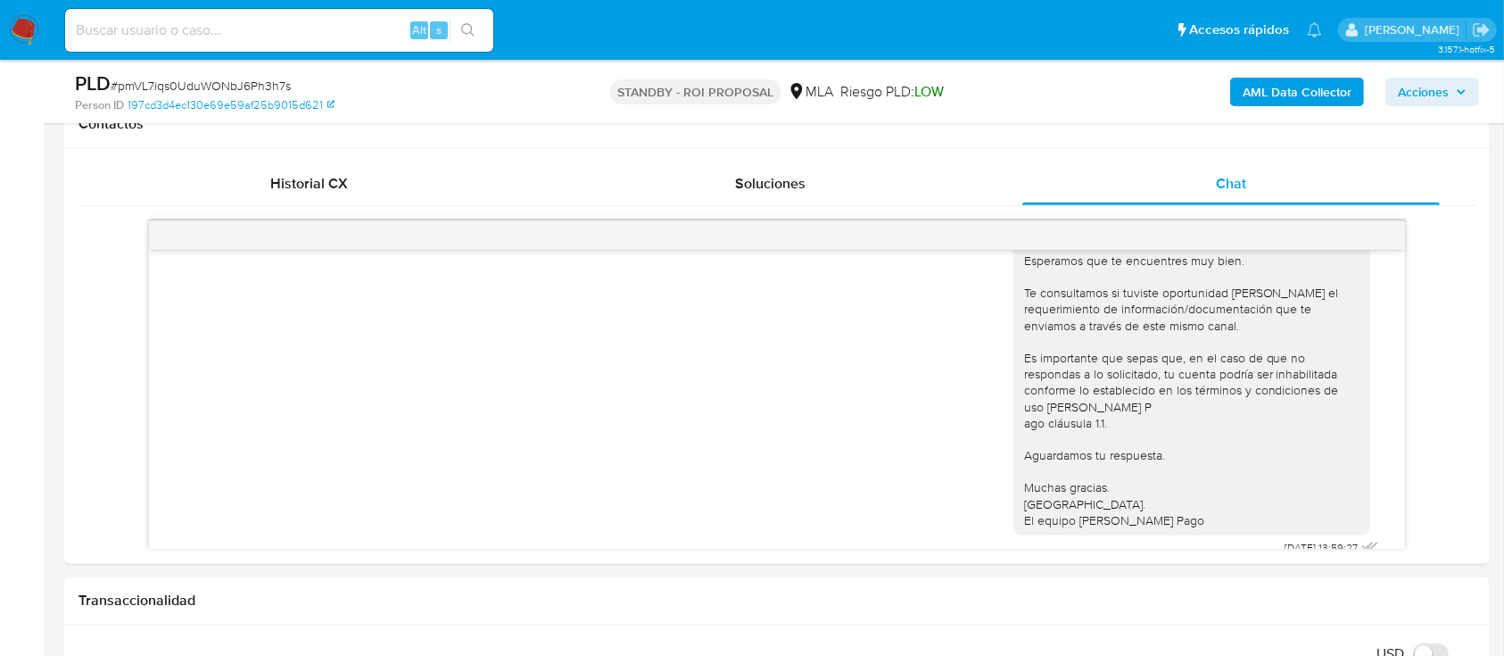
scroll to position [985, 0]
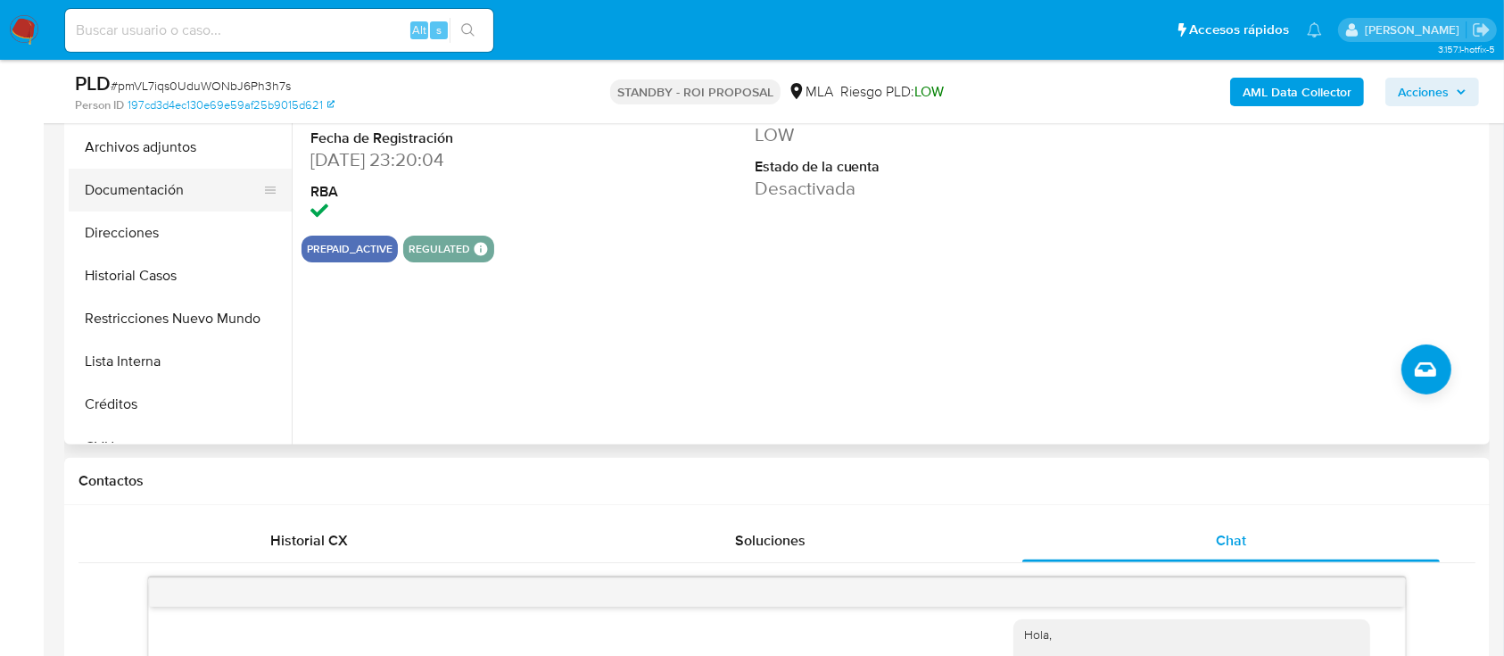
click at [179, 153] on button "Archivos adjuntos" at bounding box center [180, 147] width 223 height 43
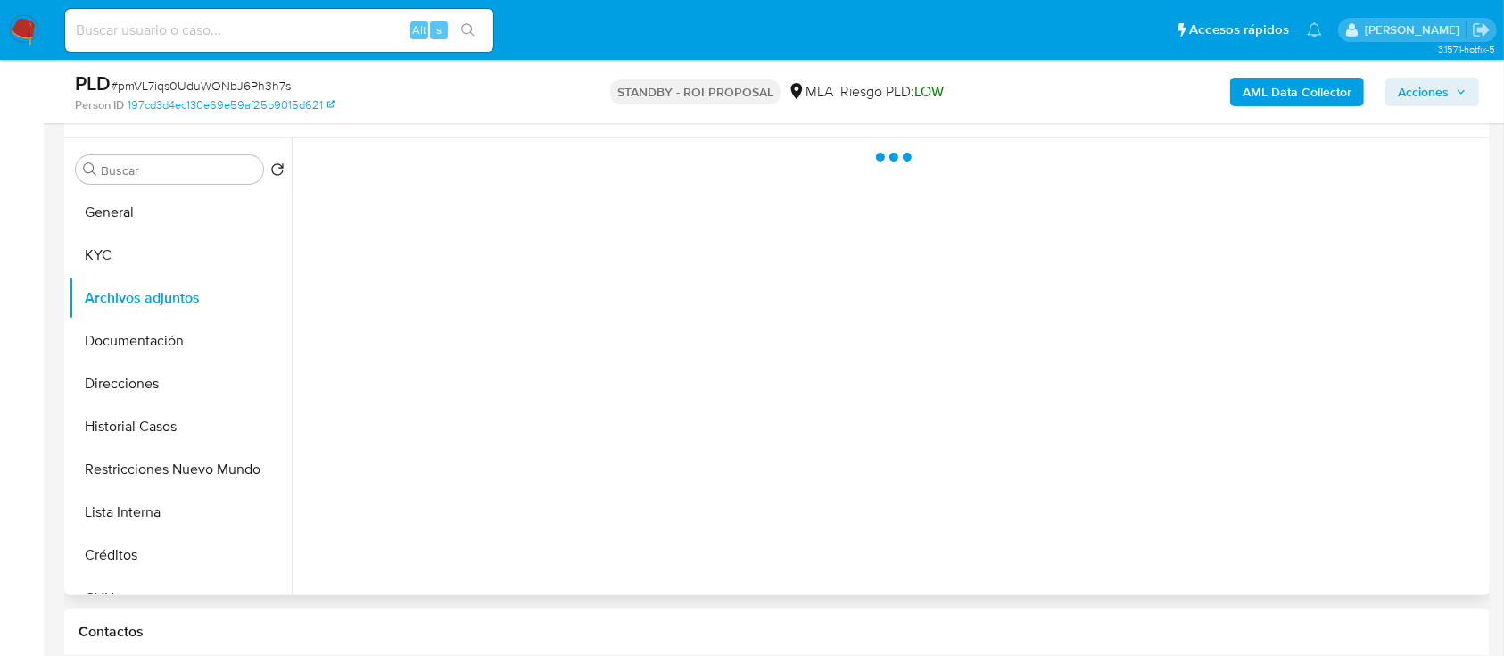
scroll to position [237, 0]
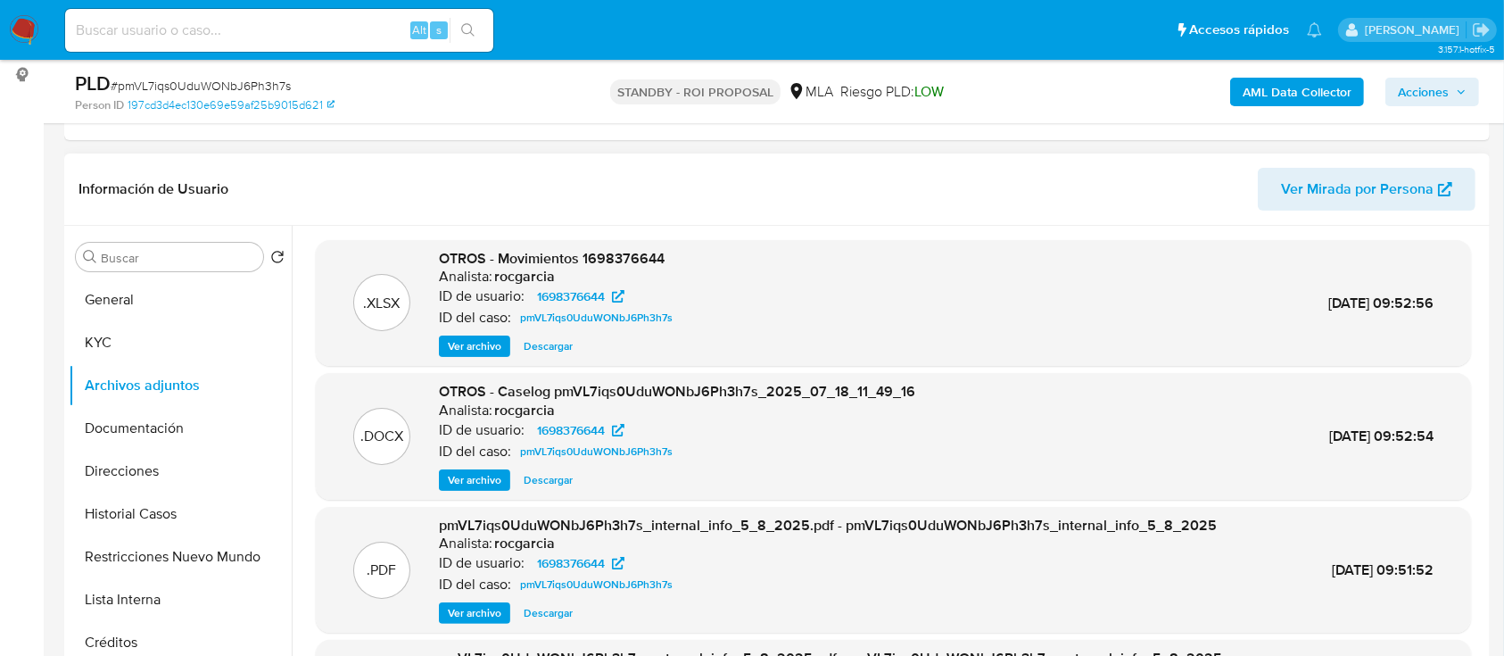
drag, startPoint x: 531, startPoint y: 472, endPoint x: 543, endPoint y: 470, distance: 12.6
click at [531, 472] on span "Descargar" at bounding box center [548, 480] width 49 height 18
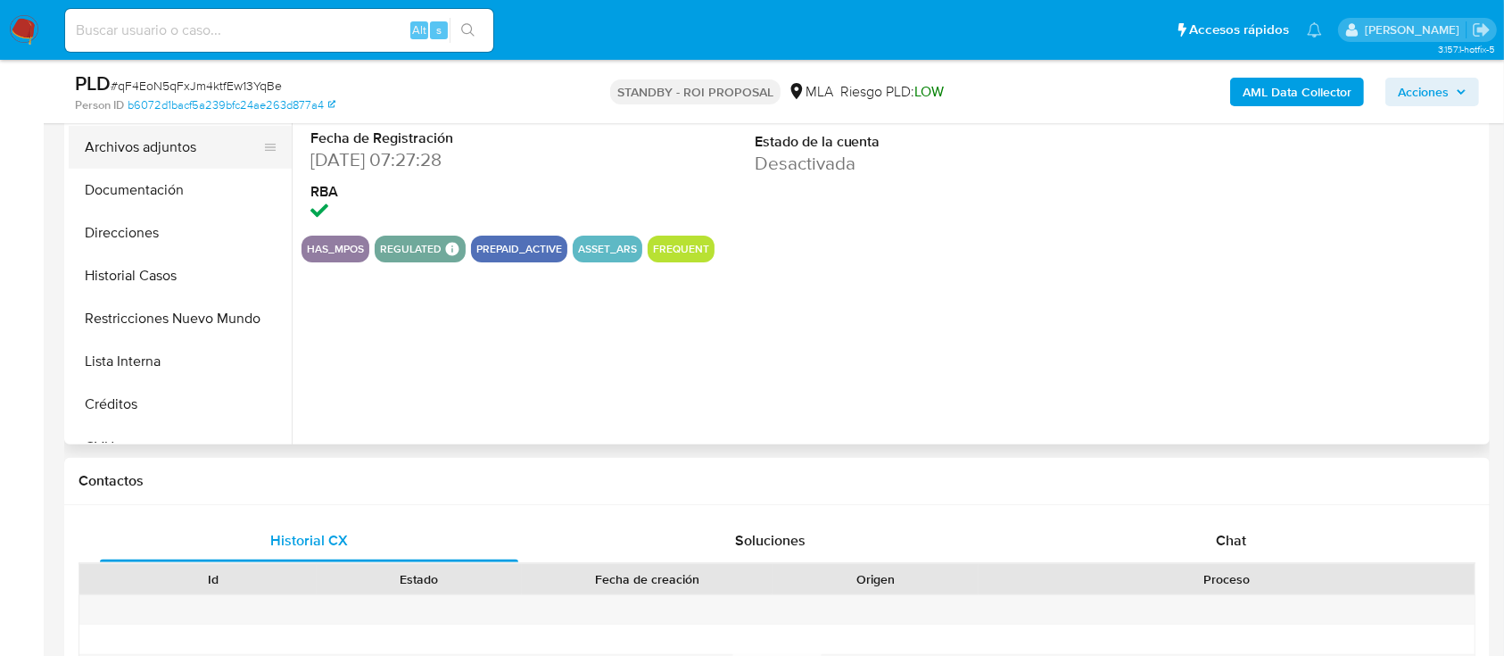
scroll to position [357, 0]
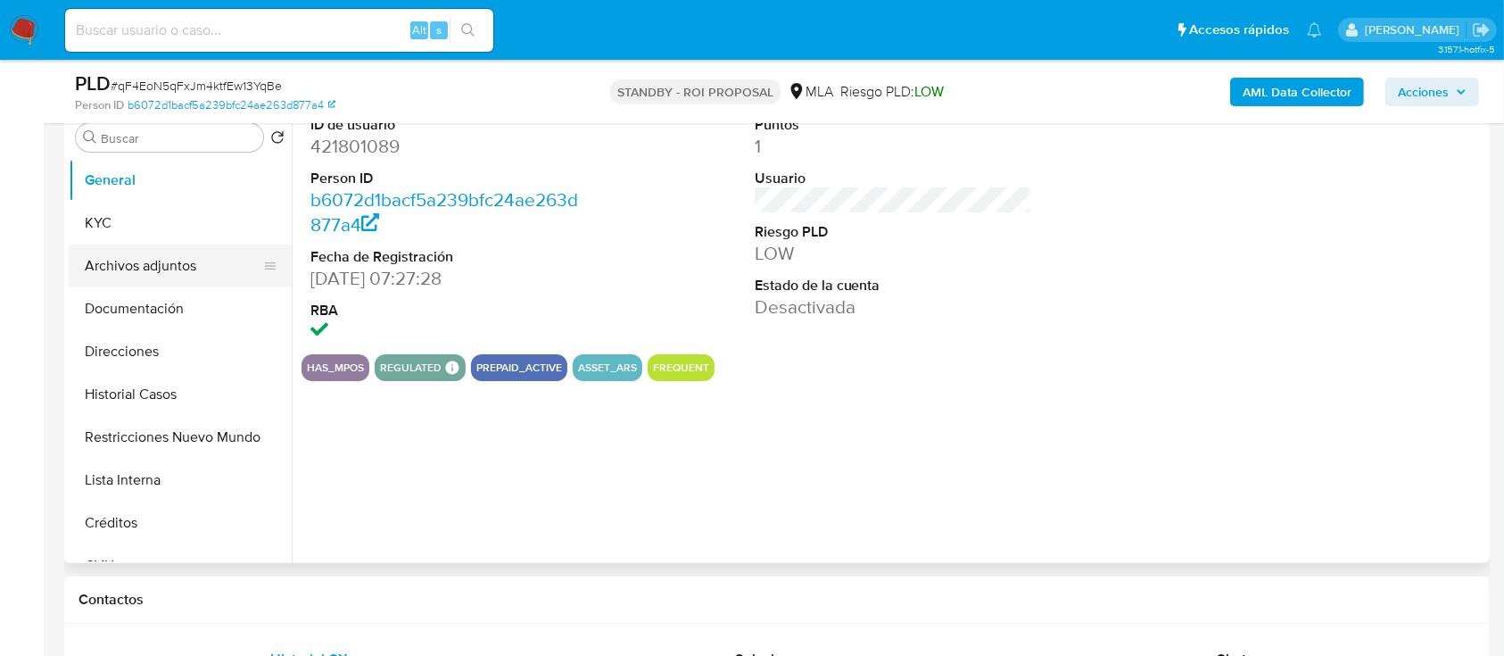
click at [193, 282] on button "Archivos adjuntos" at bounding box center [173, 265] width 209 height 43
select select "10"
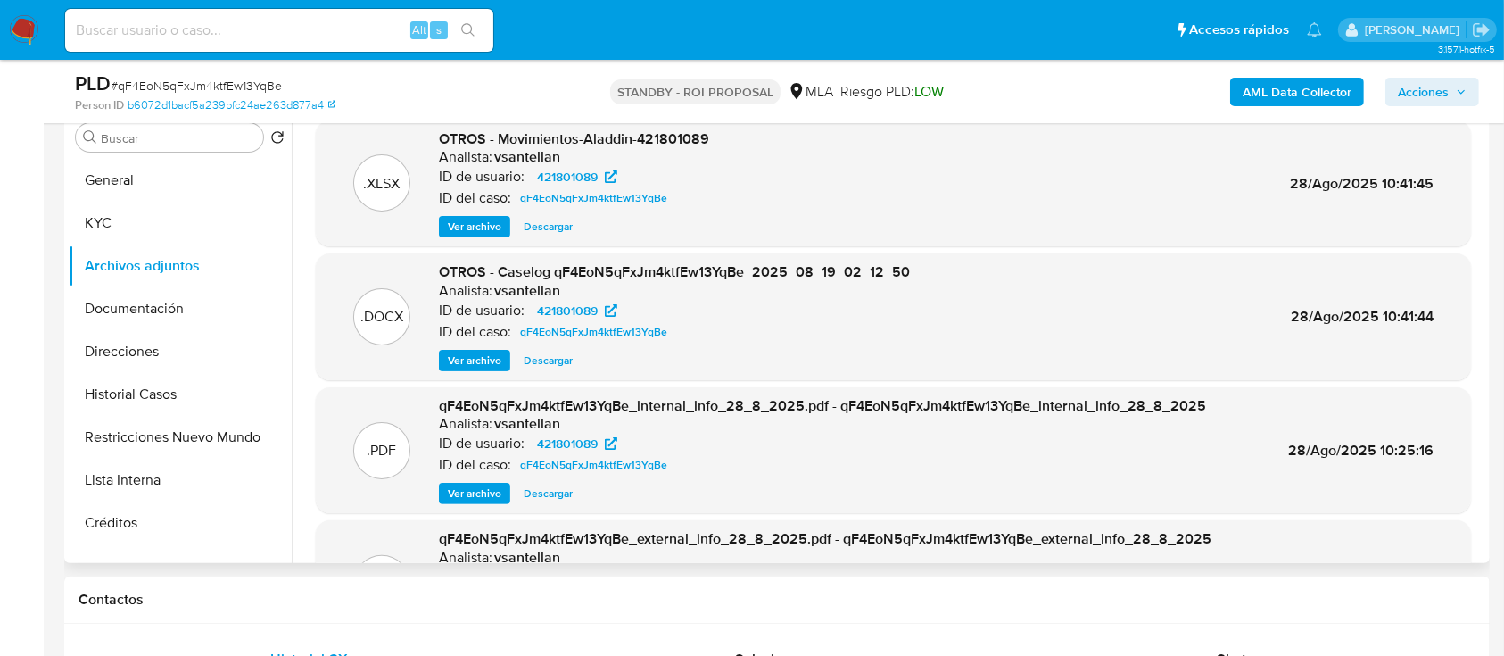
click at [557, 354] on span "Descargar" at bounding box center [548, 361] width 49 height 18
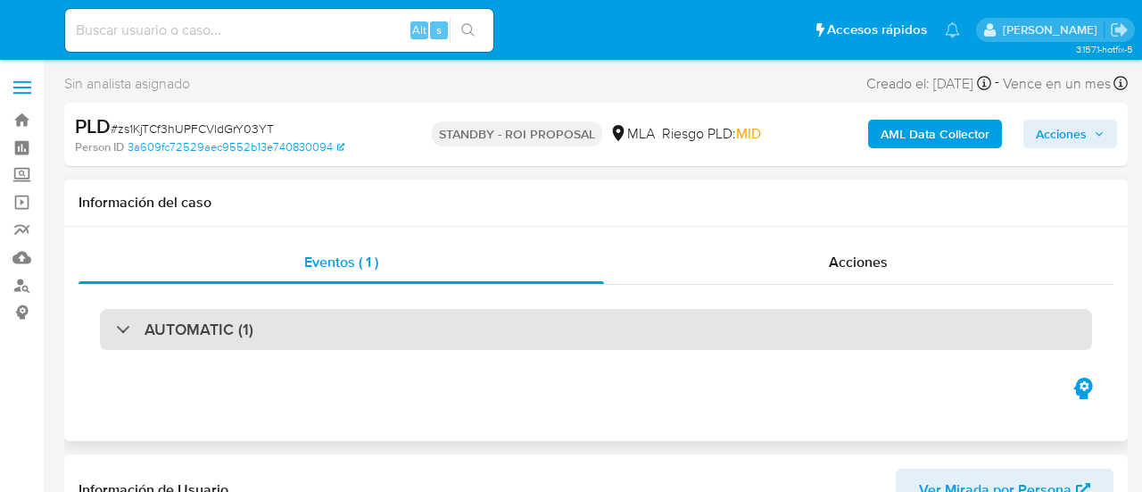
select select "10"
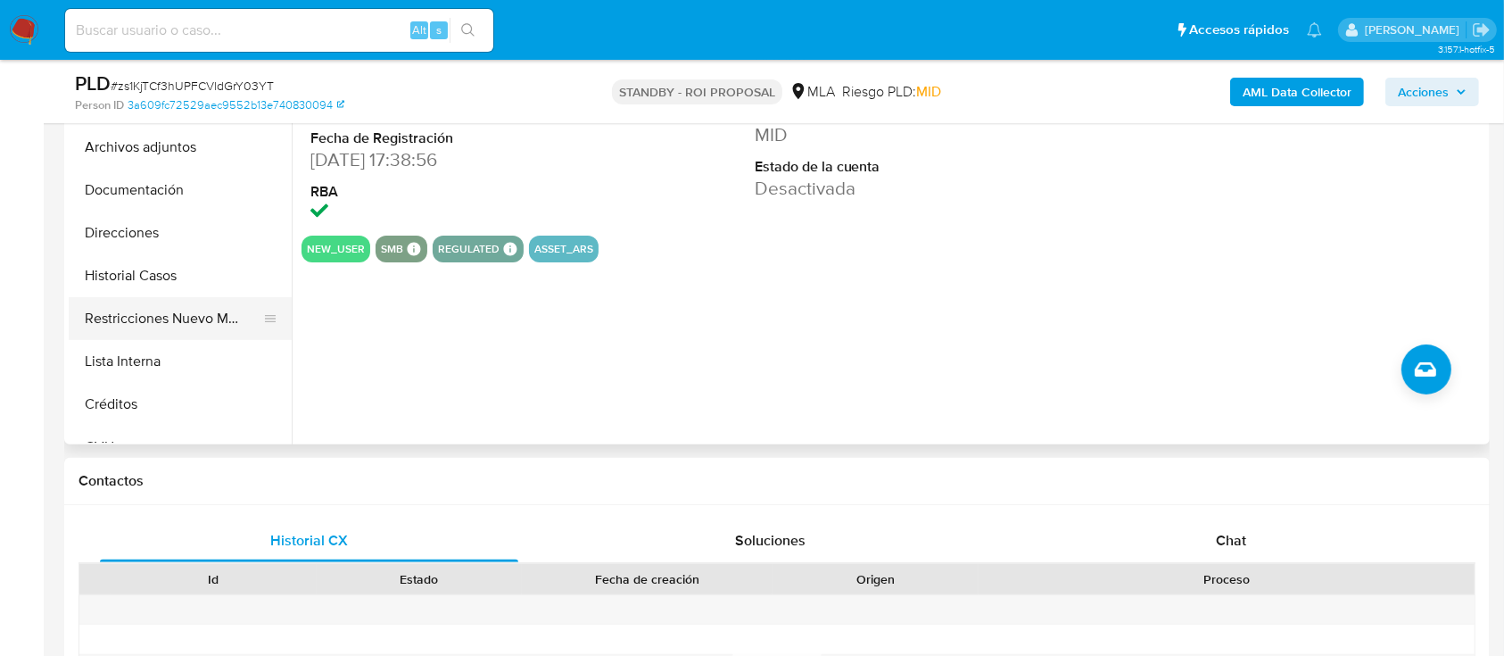
scroll to position [357, 0]
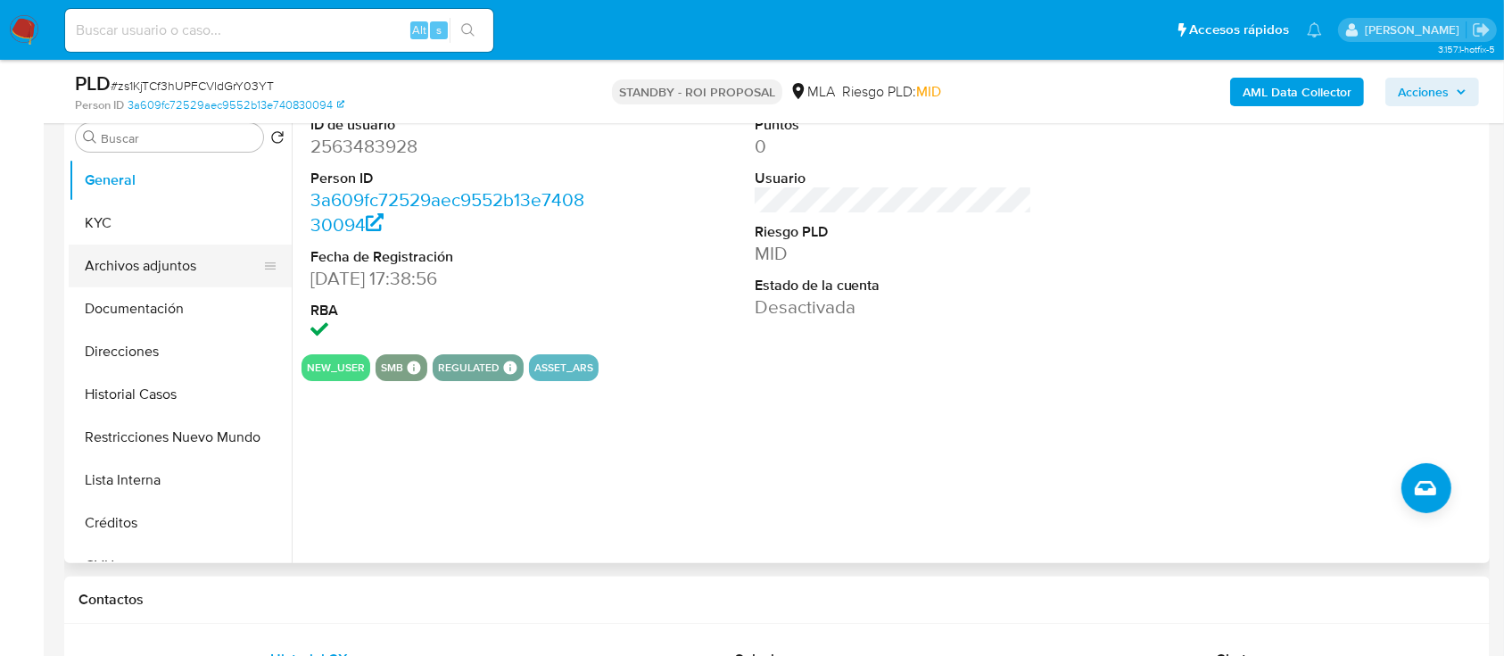
click at [166, 265] on button "Archivos adjuntos" at bounding box center [173, 265] width 209 height 43
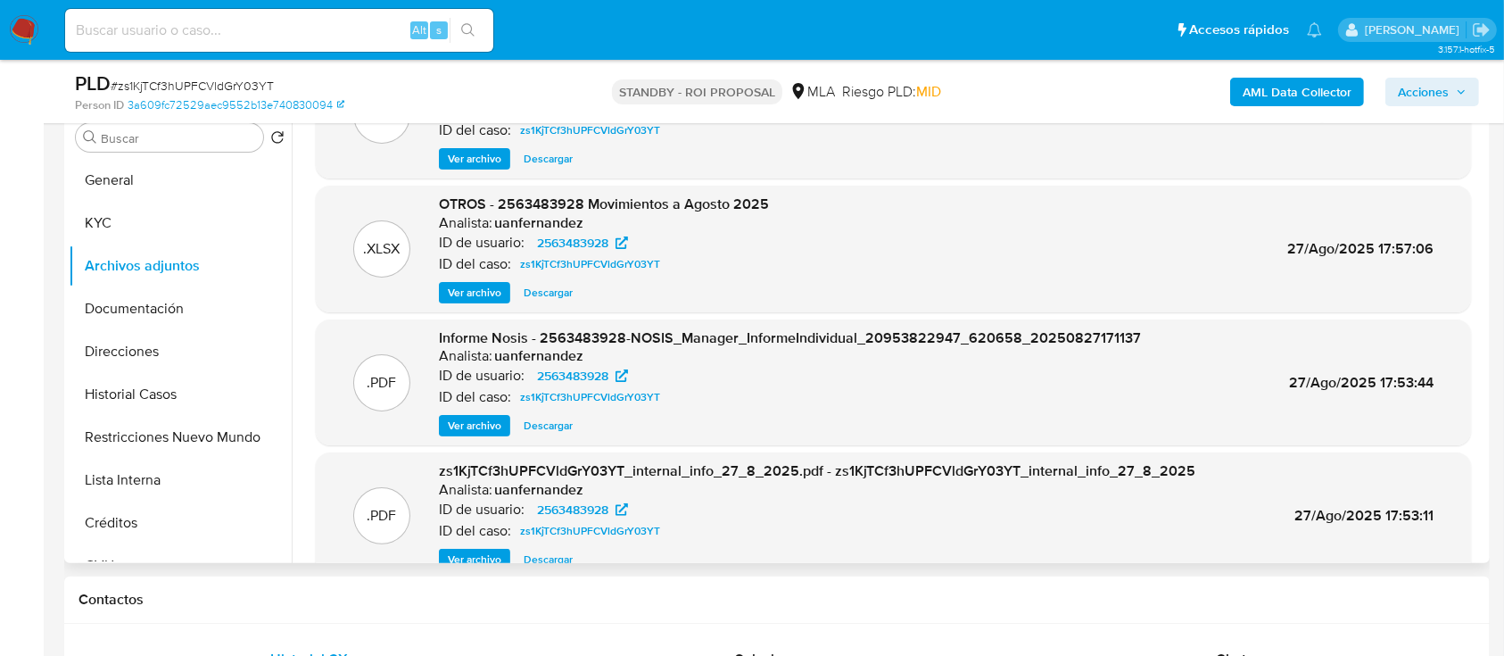
scroll to position [0, 0]
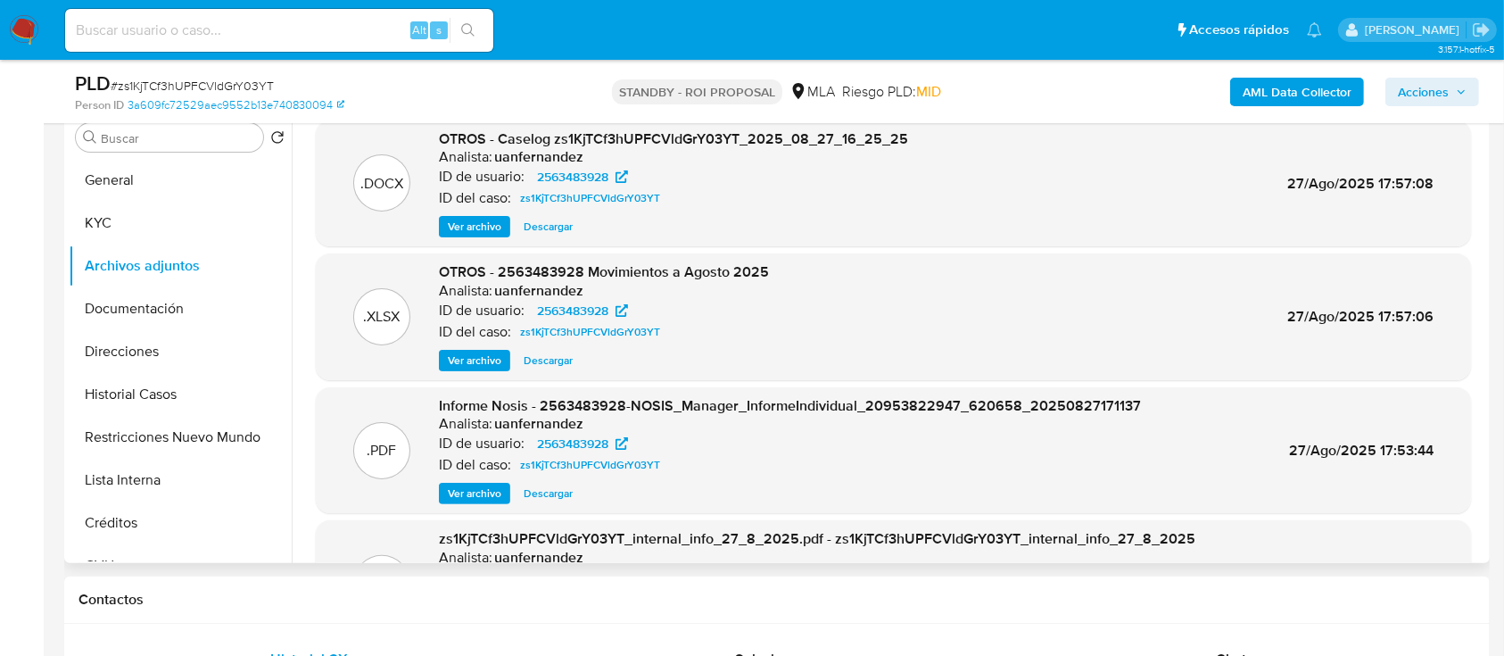
click at [546, 222] on span "Descargar" at bounding box center [548, 227] width 49 height 18
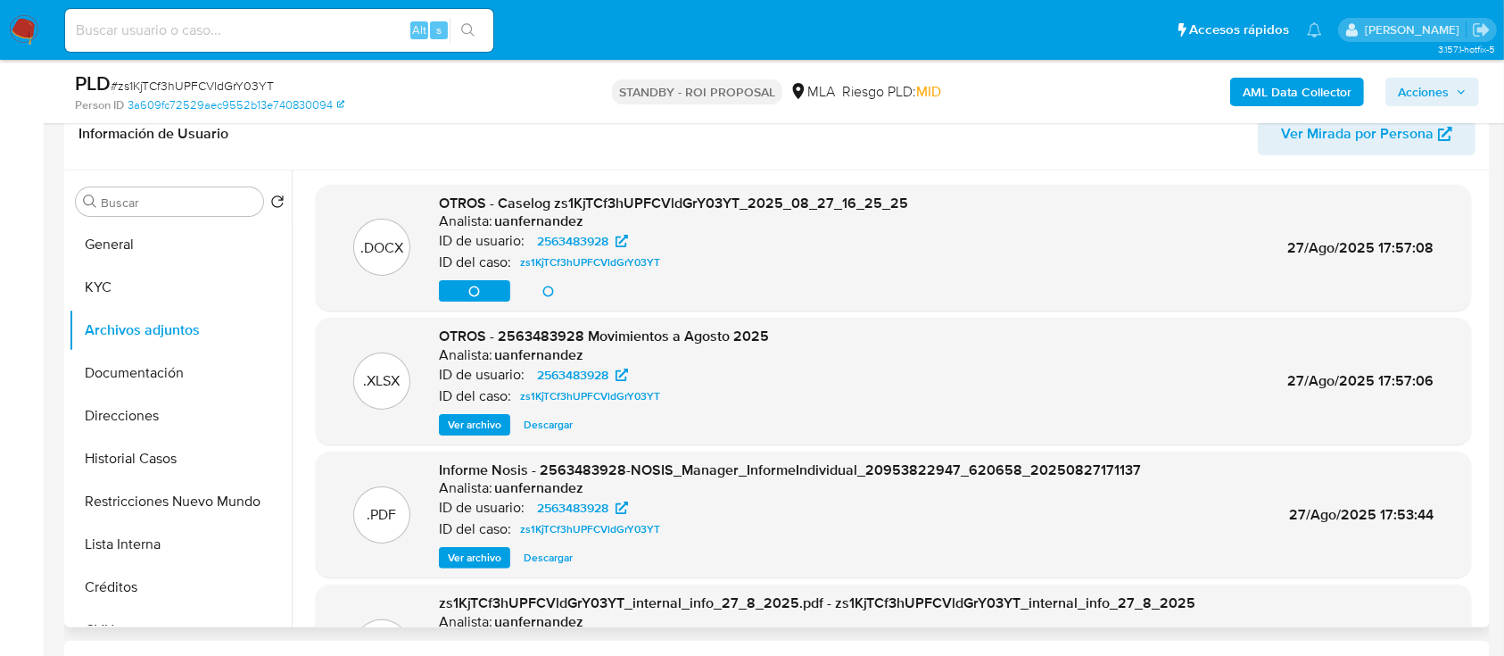
scroll to position [237, 0]
